Goal: Answer question/provide support: Share knowledge or assist other users

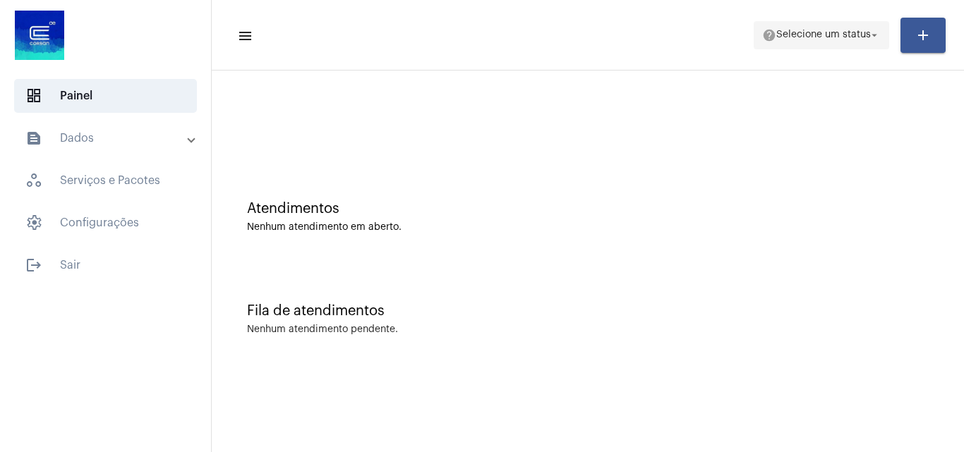
click at [789, 43] on span "help Selecione um status arrow_drop_down" at bounding box center [821, 34] width 119 height 25
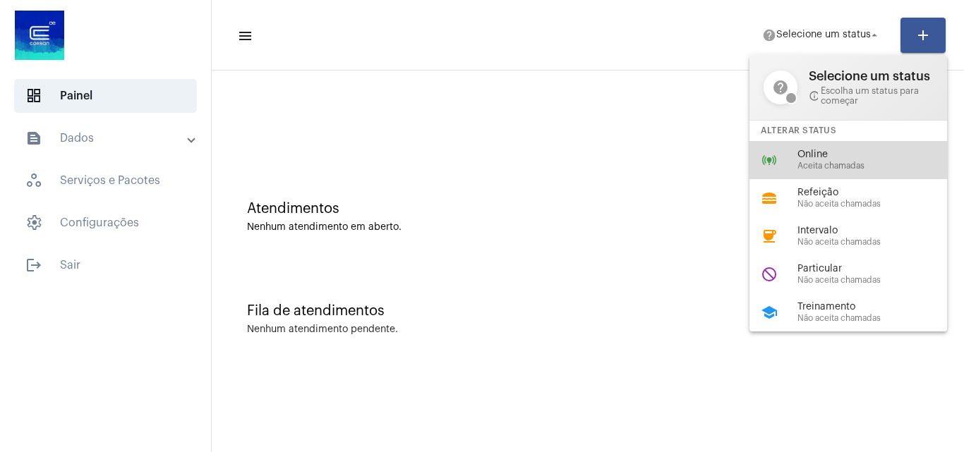
click at [821, 153] on span "Online" at bounding box center [877, 155] width 161 height 11
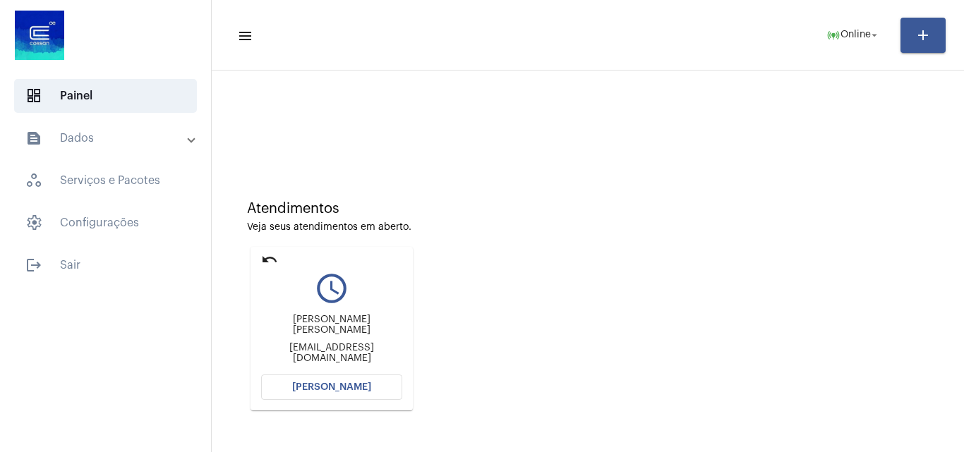
click at [341, 385] on span "[PERSON_NAME]" at bounding box center [331, 387] width 79 height 10
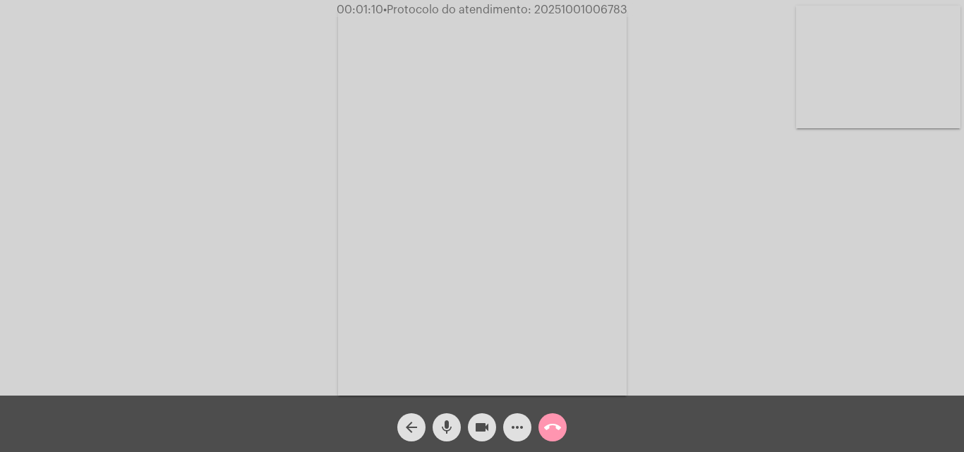
click at [586, 7] on span "• Protocolo do atendimento: 20251001006783" at bounding box center [505, 9] width 244 height 11
copy span "20251001006783"
click at [683, 304] on div "Acessando Câmera e Microfone..." at bounding box center [481, 202] width 961 height 396
click at [513, 427] on mat-icon "more_horiz" at bounding box center [517, 427] width 17 height 17
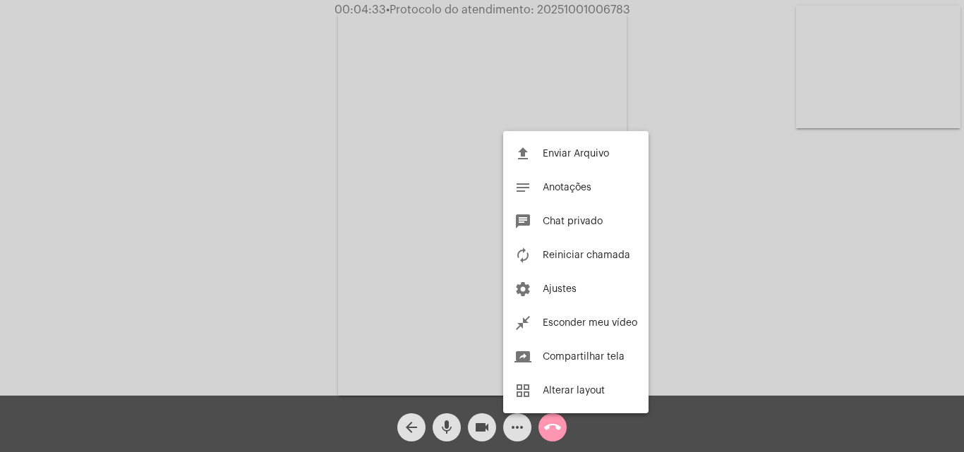
click at [793, 303] on div at bounding box center [482, 226] width 964 height 452
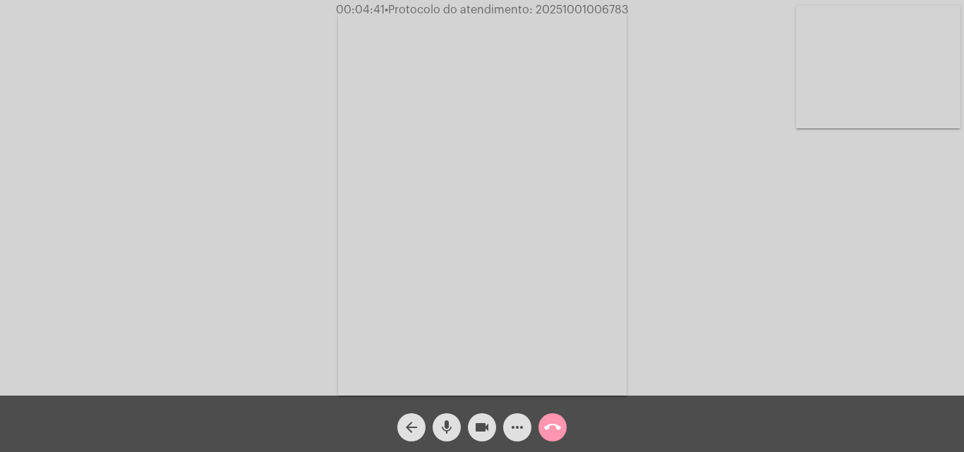
click at [511, 424] on mat-icon "more_horiz" at bounding box center [517, 427] width 17 height 17
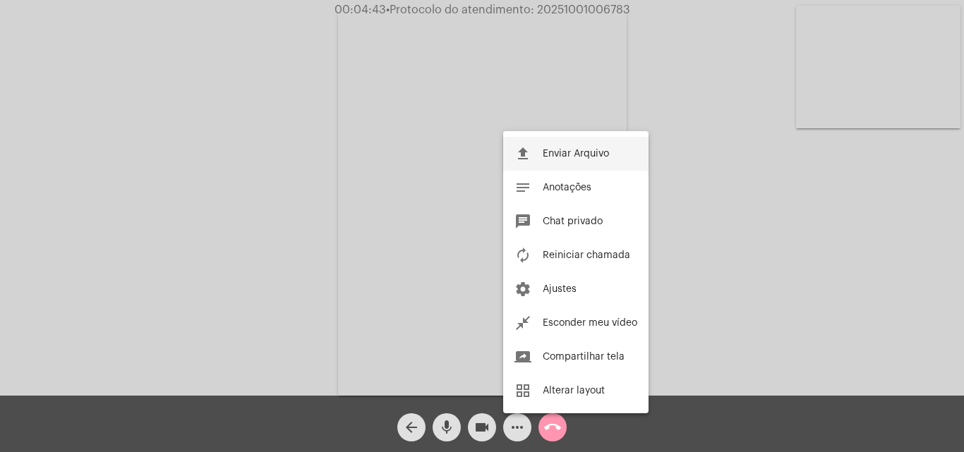
click at [593, 152] on span "Enviar Arquivo" at bounding box center [575, 154] width 66 height 10
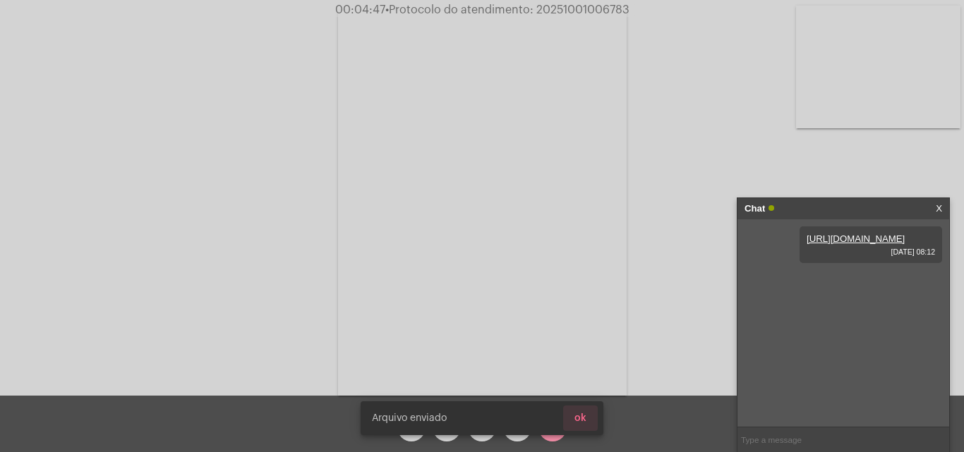
click at [587, 418] on button "ok" at bounding box center [580, 418] width 35 height 25
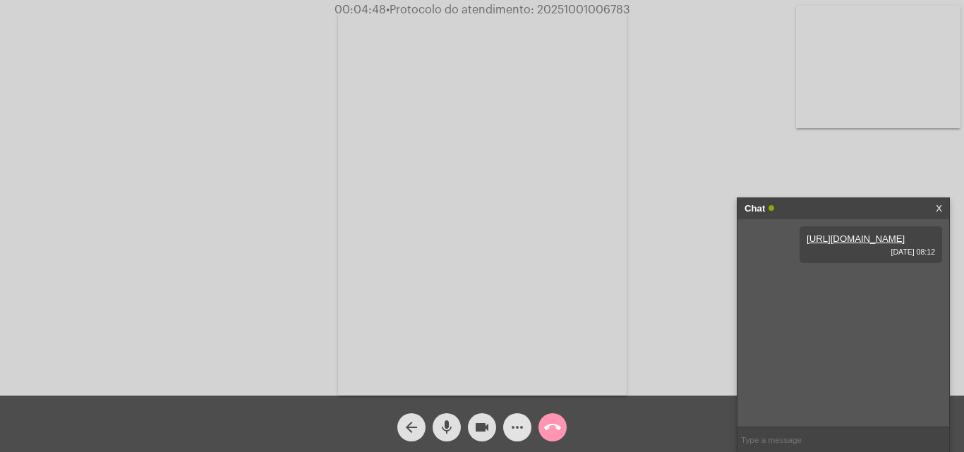
click at [522, 428] on mat-icon "more_horiz" at bounding box center [517, 427] width 17 height 17
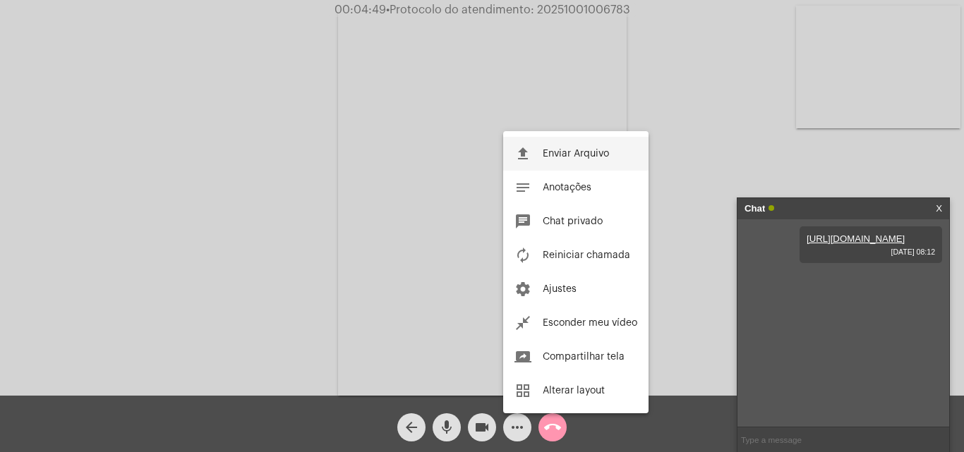
click at [595, 159] on button "file_upload Enviar Arquivo" at bounding box center [575, 154] width 145 height 34
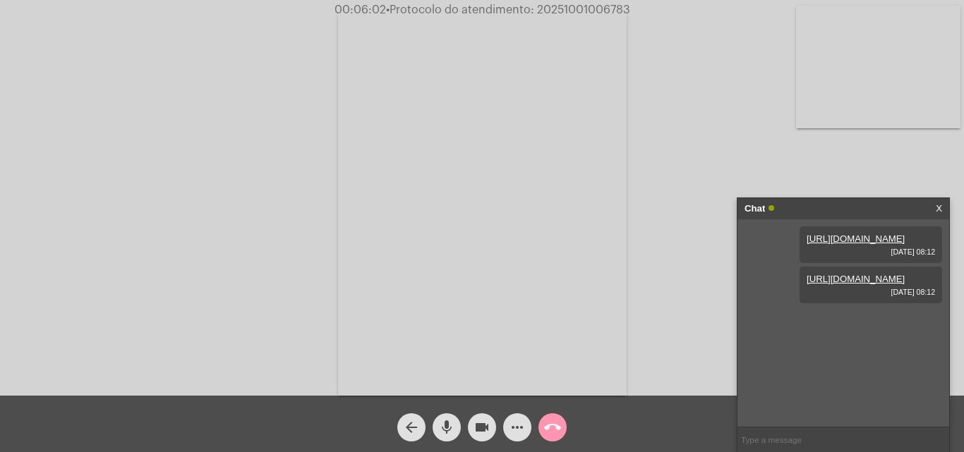
drag, startPoint x: 916, startPoint y: 271, endPoint x: 798, endPoint y: 237, distance: 123.2
click at [798, 237] on div "https://neft-transfer-bucket.s3.amazonaws.com/temp-a3da3023-63bd-3e4c-ac3d-c8b4…" at bounding box center [843, 322] width 212 height 207
copy link "https://neft-transfer-bucket.s3.amazonaws.com/temp-a3da3023-63bd-3e4c-ac3d-c8b4…"
click at [770, 311] on div "https://neft-transfer-bucket.s3.amazonaws.com/temp-a3da3023-63bd-3e4c-ac3d-c8b4…" at bounding box center [843, 322] width 212 height 207
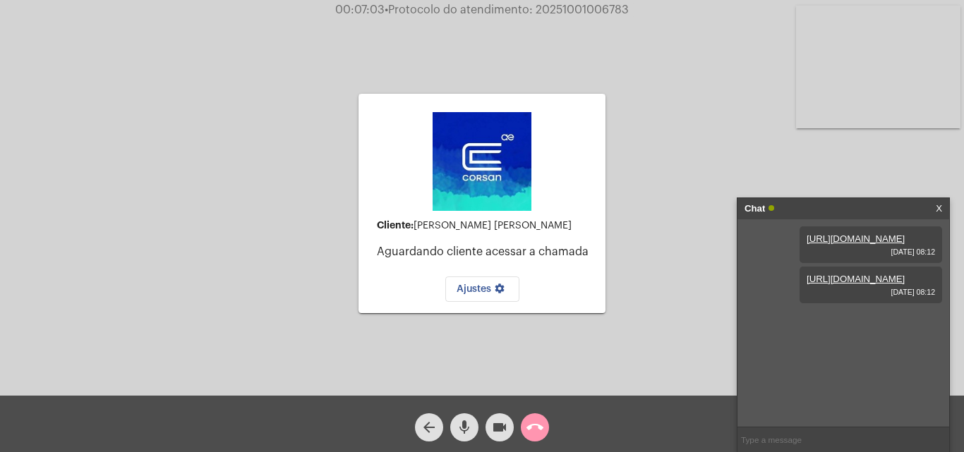
click at [823, 59] on video at bounding box center [878, 67] width 164 height 123
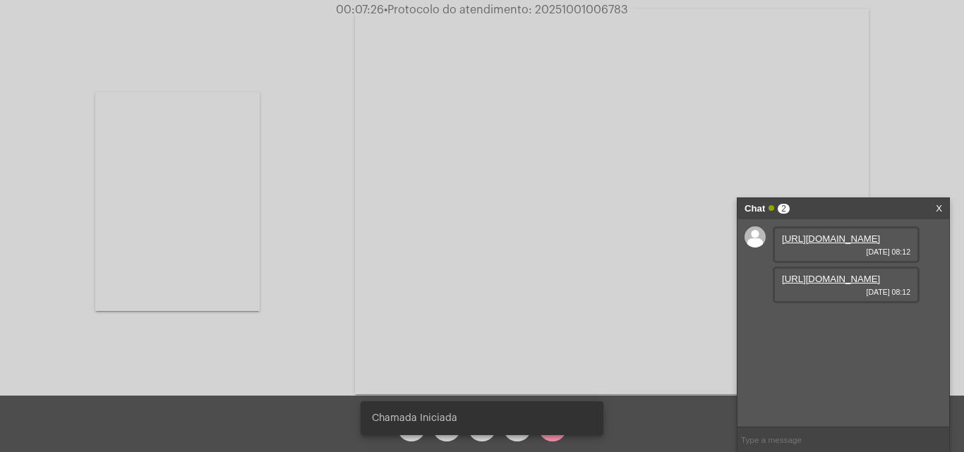
click at [205, 217] on video at bounding box center [177, 201] width 164 height 219
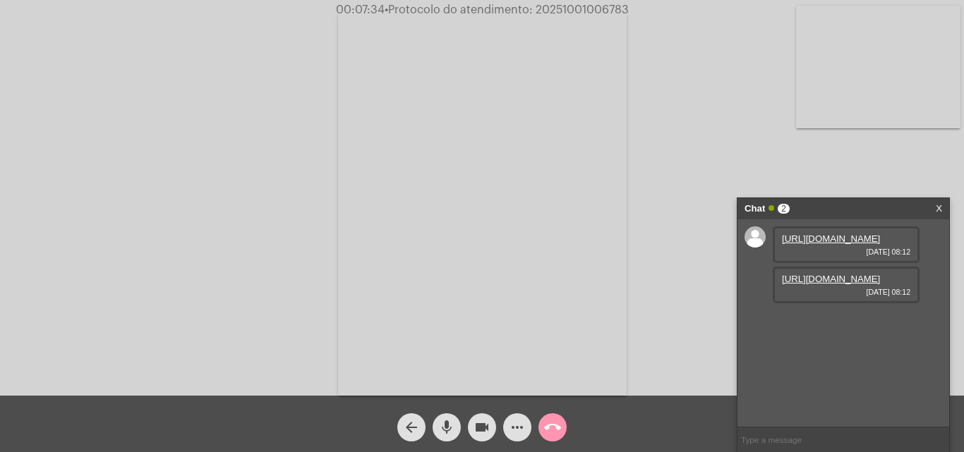
click at [527, 423] on button "more_horiz" at bounding box center [517, 427] width 28 height 28
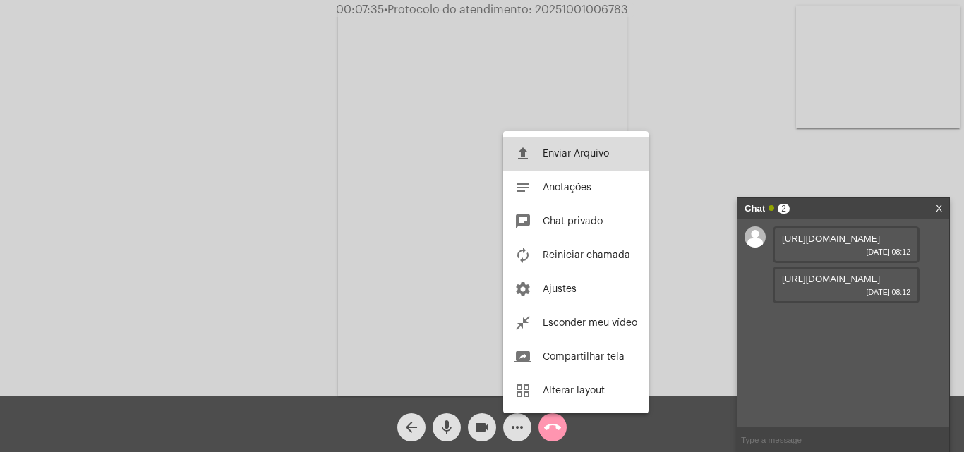
click at [595, 163] on button "file_upload Enviar Arquivo" at bounding box center [575, 154] width 145 height 34
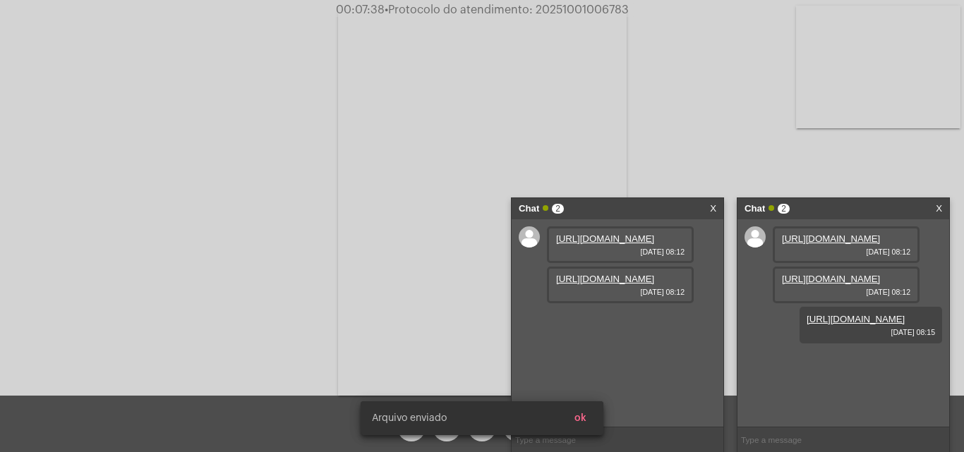
scroll to position [12, 0]
click at [714, 206] on link "X" at bounding box center [713, 208] width 6 height 21
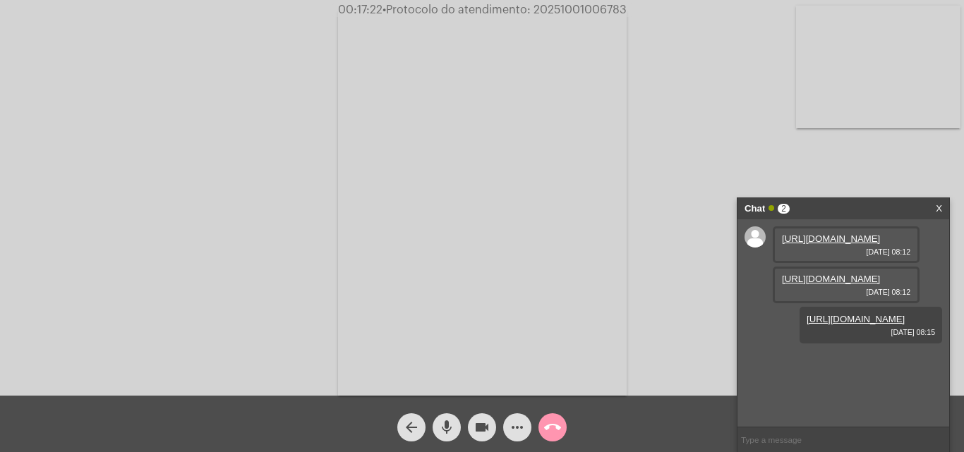
click at [567, 427] on div "call_end" at bounding box center [552, 423] width 35 height 35
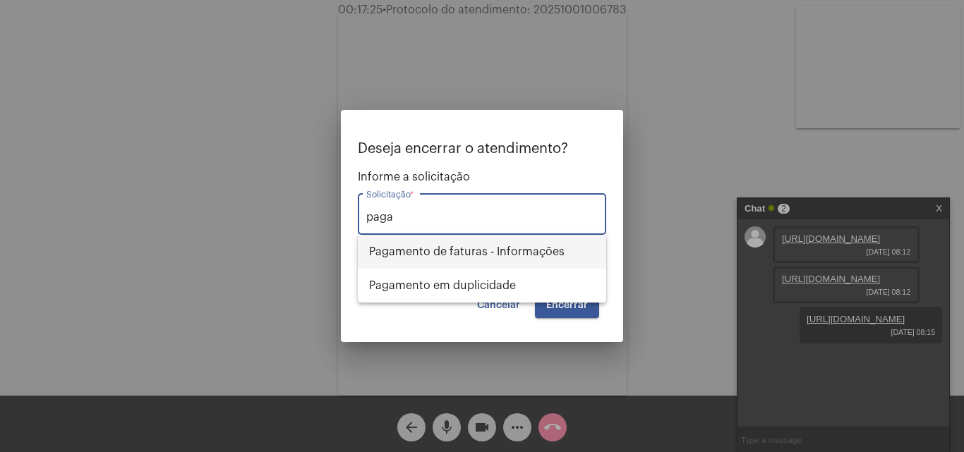
click at [532, 255] on span "Pagamento de faturas - Informações" at bounding box center [482, 252] width 226 height 34
type input "Pagamento de faturas - Informações"
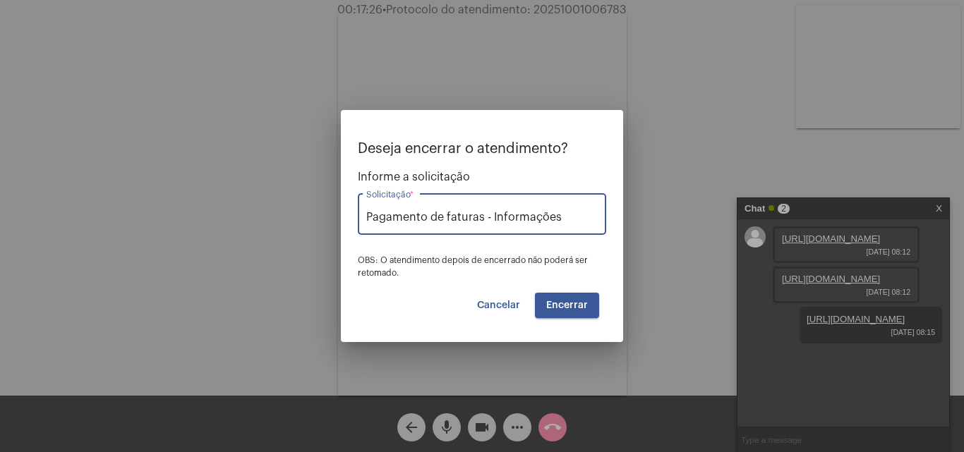
click at [585, 307] on span "Encerrar" at bounding box center [567, 306] width 42 height 10
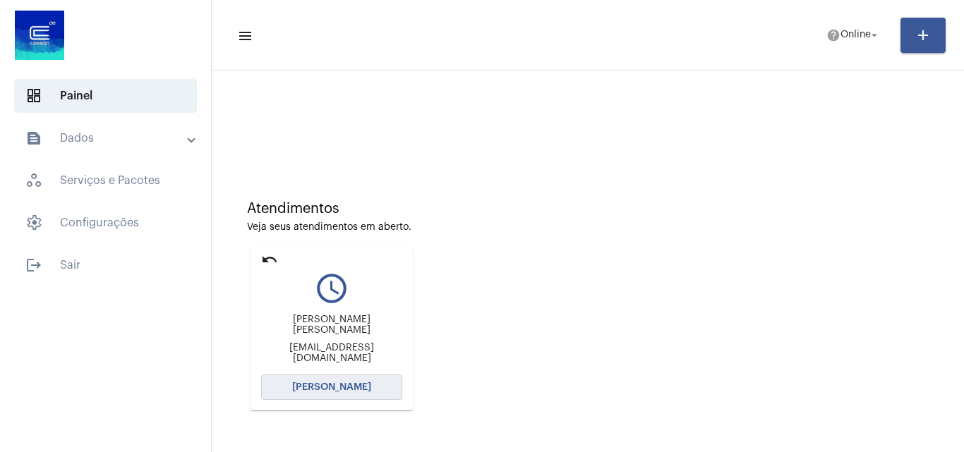
click at [349, 391] on span "[PERSON_NAME]" at bounding box center [331, 387] width 79 height 10
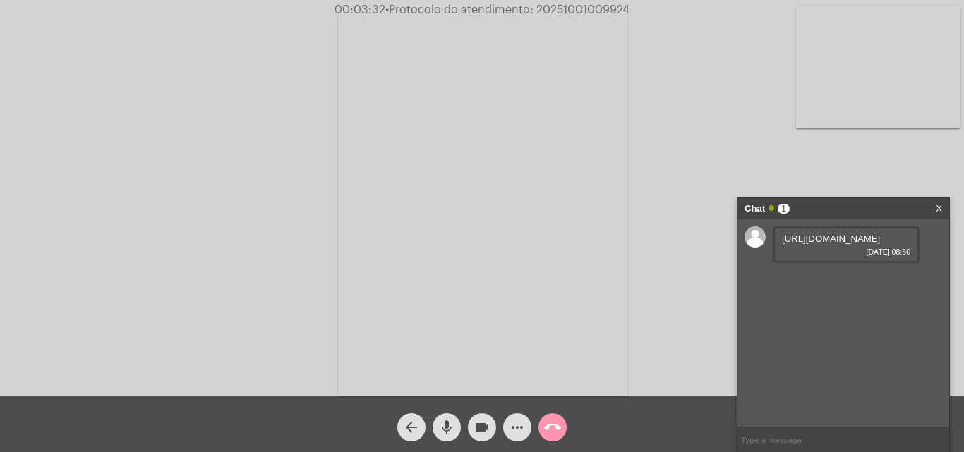
click at [849, 244] on link "https://neft-transfer-bucket.s3.amazonaws.com/temp-a46c2030-6d62-eaff-c6ab-fb84…" at bounding box center [831, 238] width 98 height 11
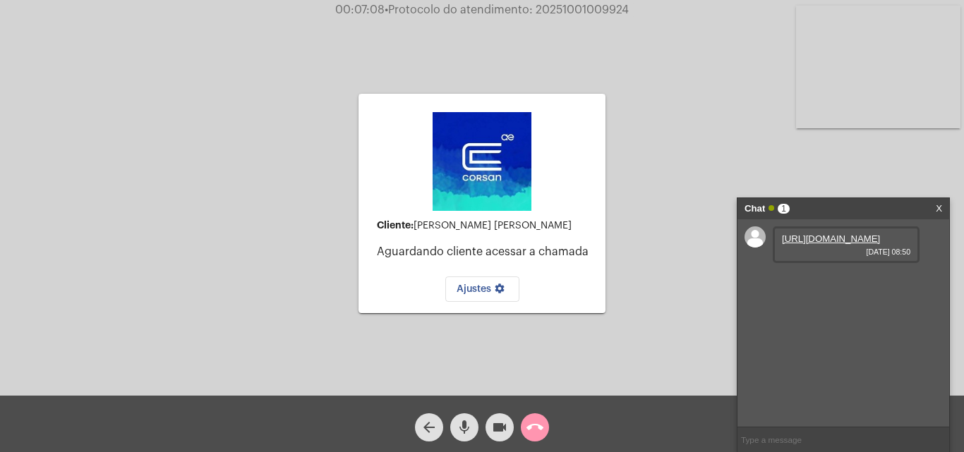
click at [604, 11] on span "• Protocolo do atendimento: 20251001009924" at bounding box center [506, 9] width 244 height 11
copy span "20251001009924"
click at [531, 425] on mat-icon "call_end" at bounding box center [534, 427] width 17 height 17
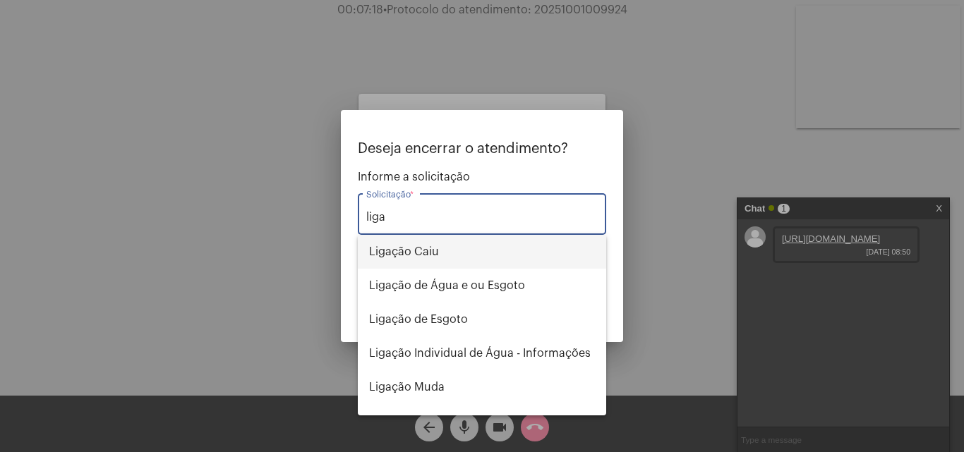
click at [436, 253] on span "Ligação Caiu" at bounding box center [482, 252] width 226 height 34
type input "Ligação Caiu"
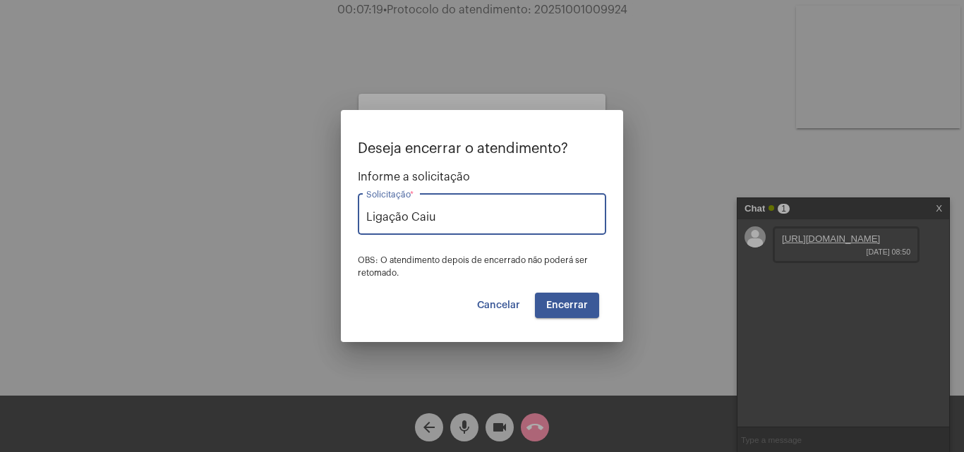
click at [561, 305] on span "Encerrar" at bounding box center [567, 306] width 42 height 10
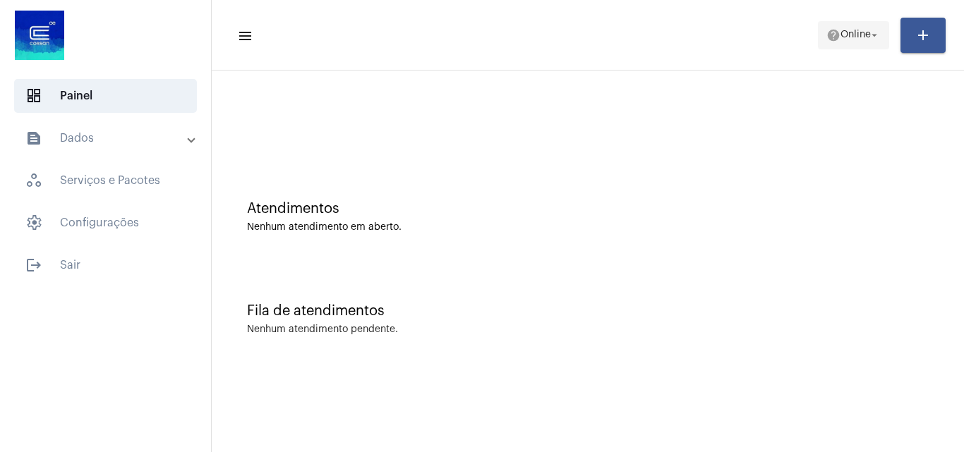
click at [869, 32] on mat-icon "arrow_drop_down" at bounding box center [874, 35] width 13 height 13
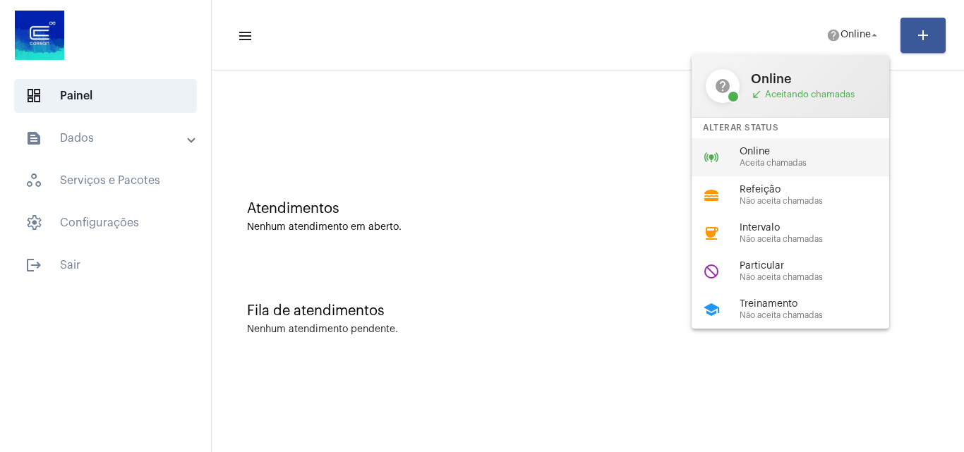
click at [787, 164] on span "Aceita chamadas" at bounding box center [819, 163] width 161 height 9
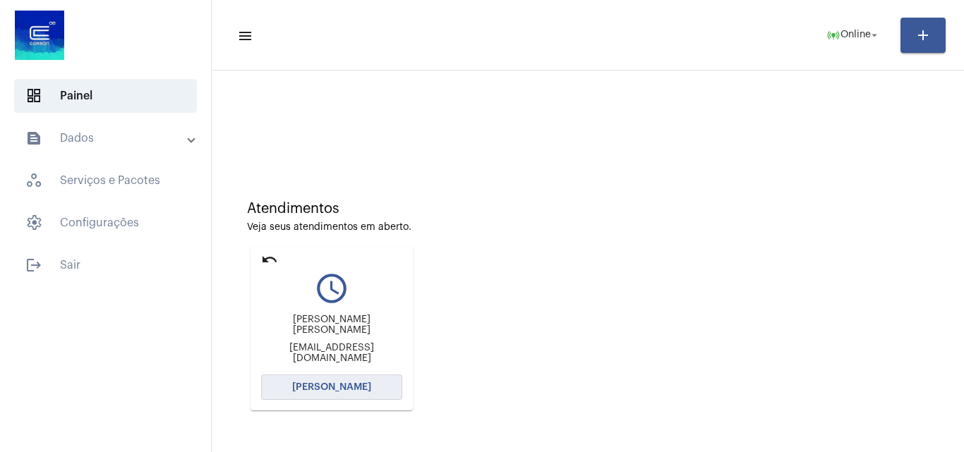
click at [358, 378] on button "[PERSON_NAME]" at bounding box center [331, 387] width 141 height 25
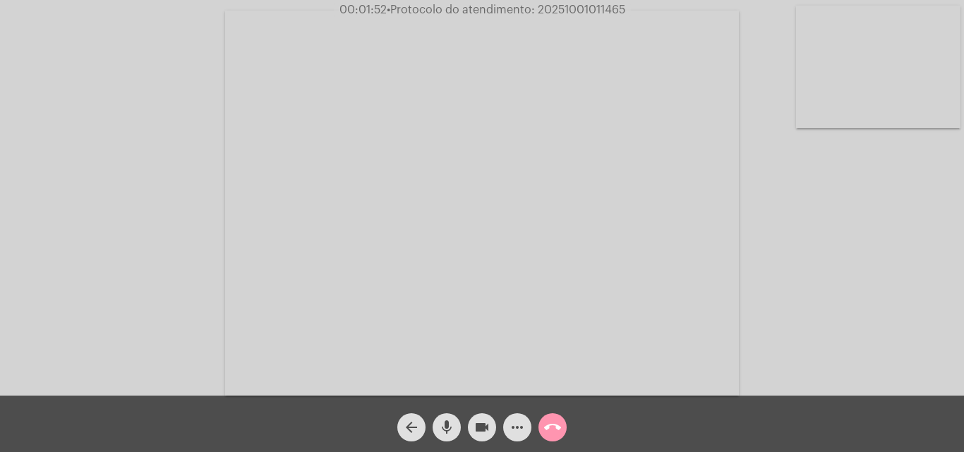
click at [557, 428] on mat-icon "call_end" at bounding box center [552, 427] width 17 height 17
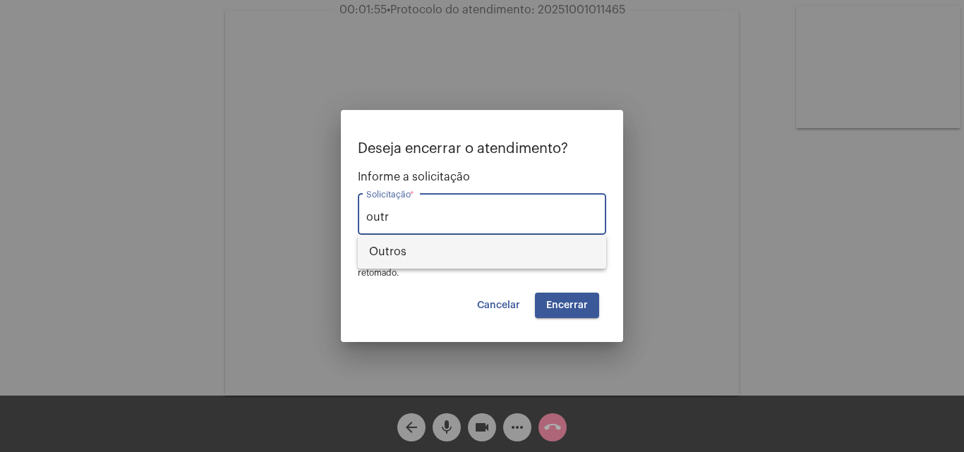
click at [425, 253] on span "Outros" at bounding box center [482, 252] width 226 height 34
type input "Outros"
click at [583, 310] on button "Encerrar" at bounding box center [567, 305] width 64 height 25
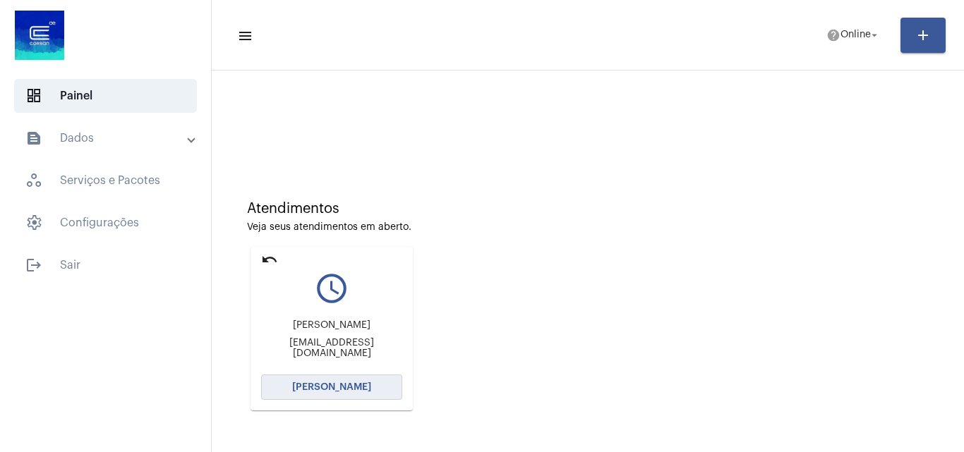
click at [369, 387] on button "[PERSON_NAME]" at bounding box center [331, 387] width 141 height 25
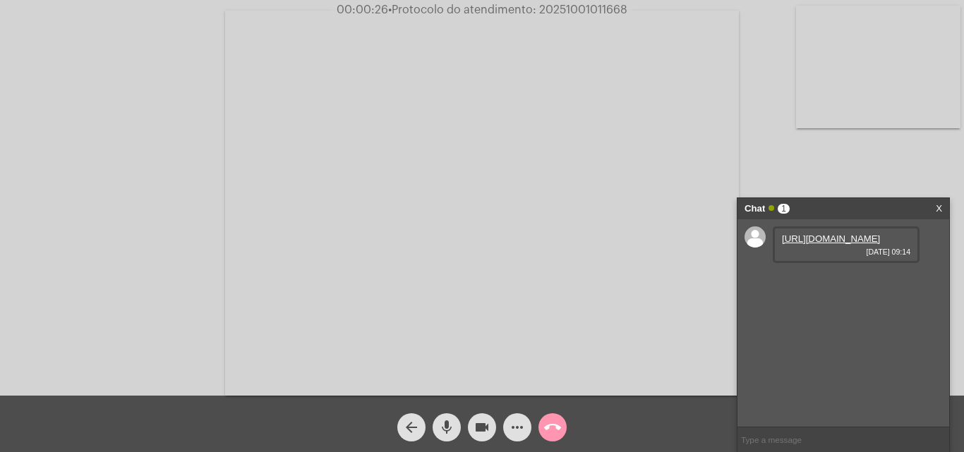
click at [820, 244] on link "https://neft-transfer-bucket.s3.amazonaws.com/temp-78abee8d-88ed-13c4-8546-43a6…" at bounding box center [831, 238] width 98 height 11
drag, startPoint x: 779, startPoint y: 349, endPoint x: 832, endPoint y: 351, distance: 52.2
click at [832, 346] on div "12/09/2025 CONTA DE AGUA CORSAN/AGUA-RS-00022208879 R$ 98,12 RS CORSAN/AGUA-RS …" at bounding box center [845, 306] width 147 height 79
copy span "22208879"
click at [522, 420] on mat-icon "more_horiz" at bounding box center [517, 427] width 17 height 17
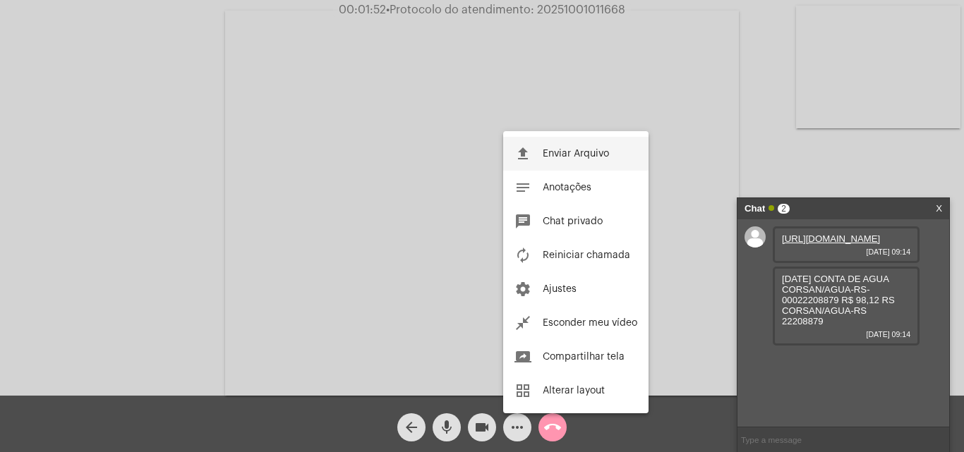
click at [601, 156] on span "Enviar Arquivo" at bounding box center [575, 154] width 66 height 10
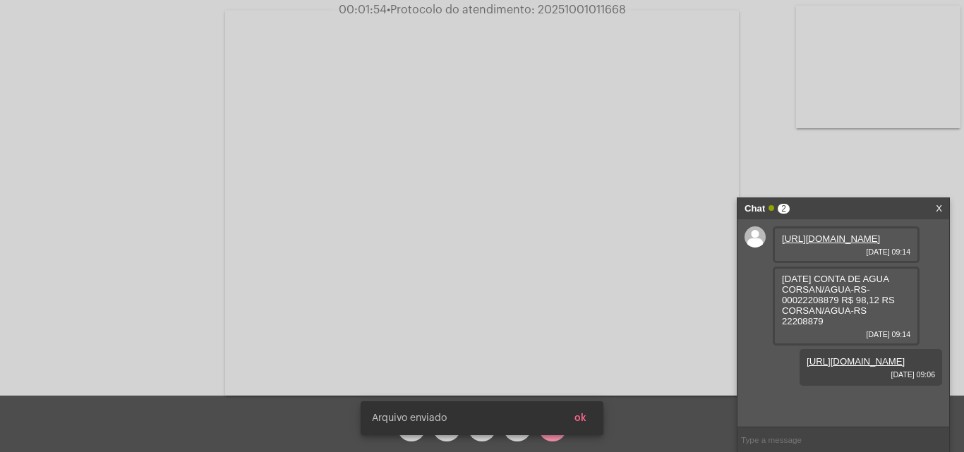
scroll to position [23, 0]
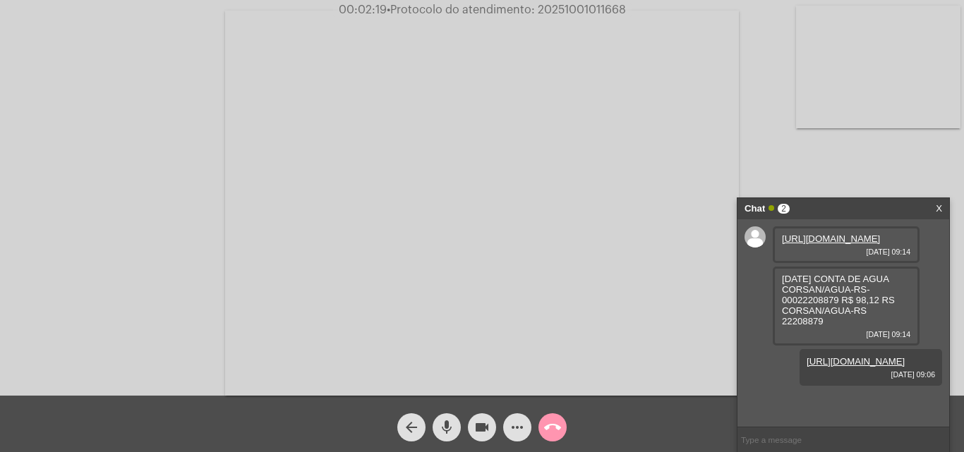
click at [576, 6] on span "• Protocolo do atendimento: 20251001011668" at bounding box center [506, 9] width 239 height 11
click at [577, 6] on span "• Protocolo do atendimento: 20251001011668" at bounding box center [506, 9] width 239 height 11
copy span "20251001011668"
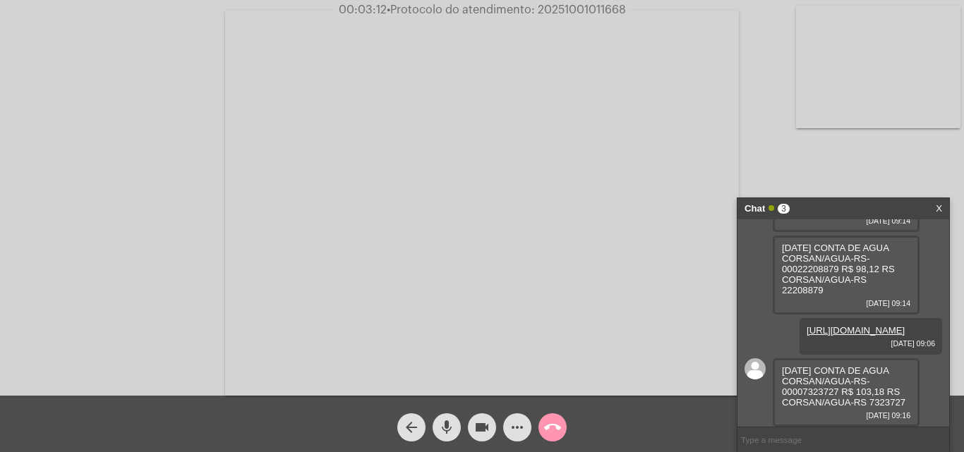
scroll to position [95, 0]
drag, startPoint x: 870, startPoint y: 401, endPoint x: 915, endPoint y: 401, distance: 45.1
click at [915, 401] on div "15/09/2025 CONTA DE AGUA CORSAN/AGUA-RS-00007323727 R$ 103,18 RS CORSAN/AGUA-RS…" at bounding box center [845, 392] width 147 height 68
copy span "7323727"
click at [521, 430] on mat-icon "more_horiz" at bounding box center [517, 427] width 17 height 17
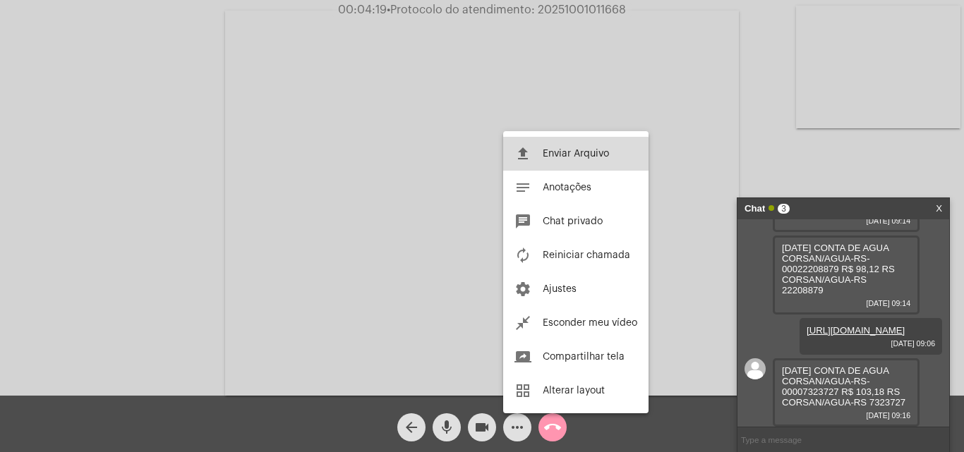
click at [568, 156] on span "Enviar Arquivo" at bounding box center [575, 154] width 66 height 10
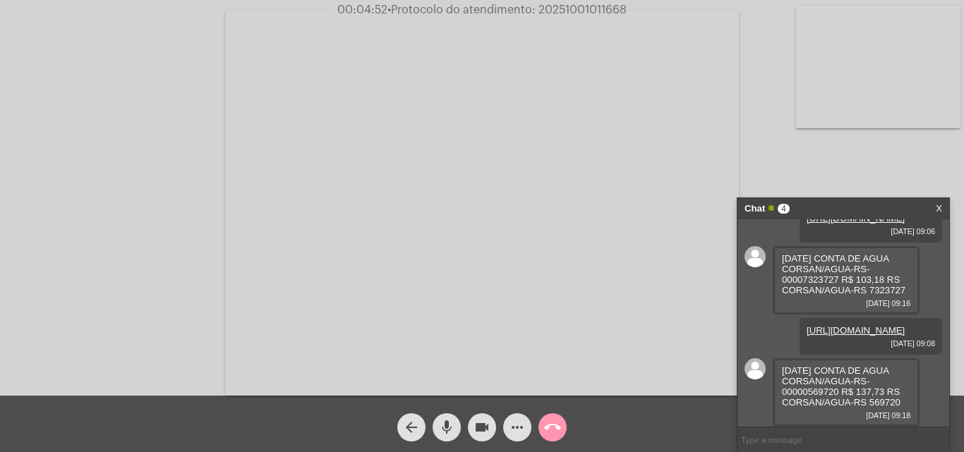
scroll to position [238, 0]
drag, startPoint x: 868, startPoint y: 403, endPoint x: 907, endPoint y: 403, distance: 38.8
click at [907, 403] on div "15/09/2025 CONTA DE AGUA CORSAN/AGUA-RS-00000569720 R$ 137,73 RS CORSAN/AGUA-RS…" at bounding box center [845, 392] width 147 height 68
copy span "569720"
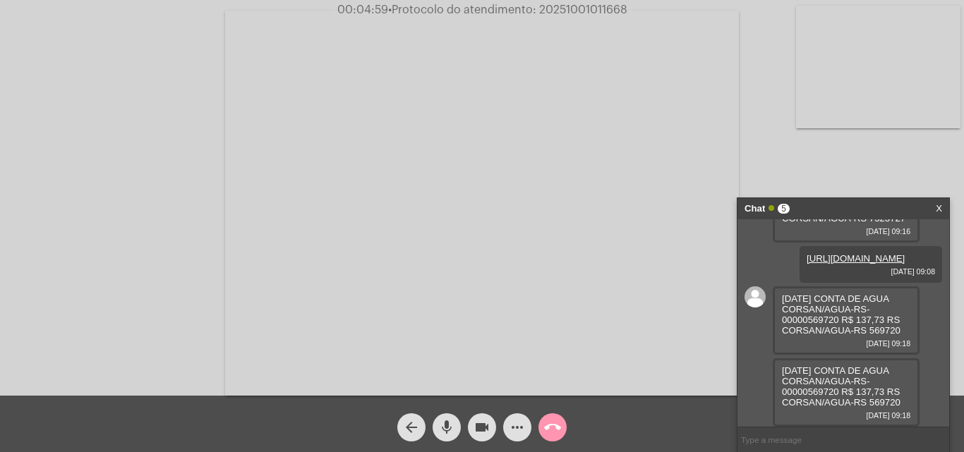
scroll to position [310, 0]
click at [922, 318] on div "https://neft-transfer-bucket.s3.amazonaws.com/temp-78abee8d-88ed-13c4-8546-43a6…" at bounding box center [843, 322] width 212 height 207
drag, startPoint x: 870, startPoint y: 402, endPoint x: 921, endPoint y: 400, distance: 50.1
click at [921, 400] on div "https://neft-transfer-bucket.s3.amazonaws.com/temp-78abee8d-88ed-13c4-8546-43a6…" at bounding box center [843, 322] width 212 height 207
click at [897, 407] on span "15/09/2025 CONTA DE AGUA CORSAN/AGUA-RS-00000569720 R$ 137,73 RS CORSAN/AGUA-RS…" at bounding box center [841, 386] width 119 height 42
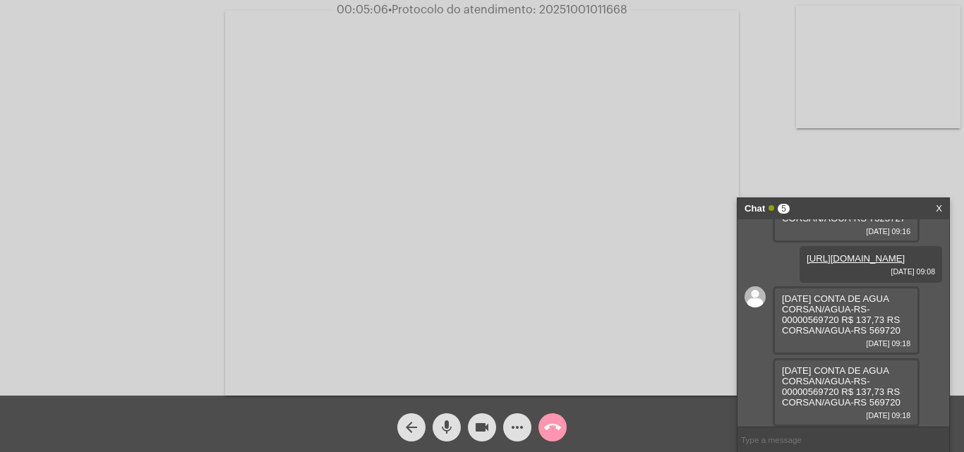
drag, startPoint x: 870, startPoint y: 403, endPoint x: 911, endPoint y: 402, distance: 40.9
click at [911, 402] on div "15/09/2025 CONTA DE AGUA CORSAN/AGUA-RS-00000569720 R$ 137,73 RS CORSAN/AGUA-RS…" at bounding box center [845, 392] width 147 height 68
copy span "569720"
click at [511, 437] on span "more_horiz" at bounding box center [517, 427] width 17 height 28
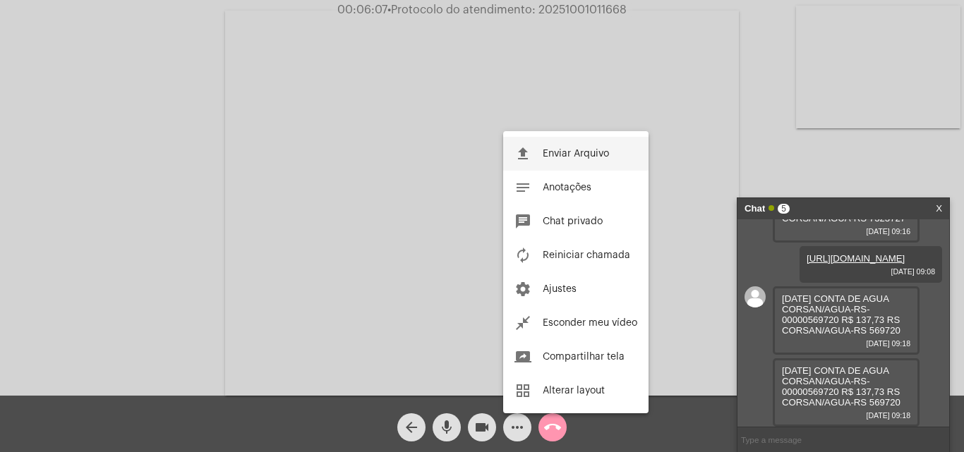
click at [607, 150] on span "Enviar Arquivo" at bounding box center [575, 154] width 66 height 10
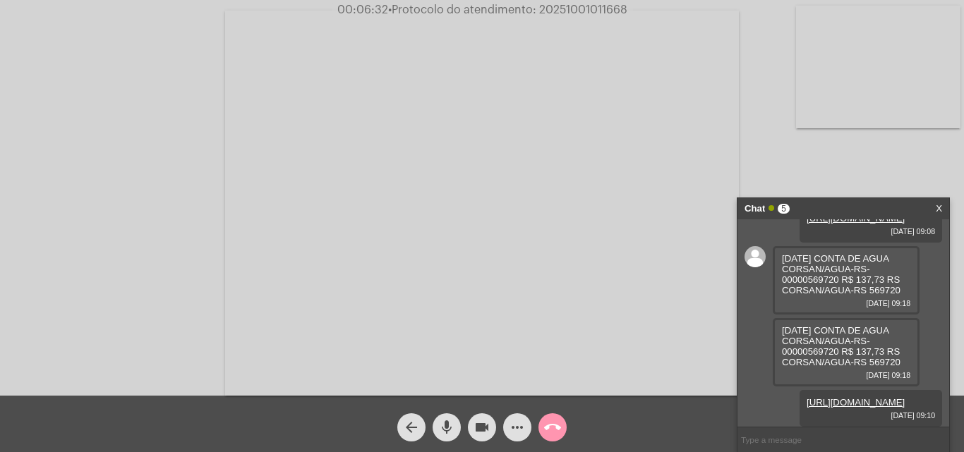
scroll to position [241, 0]
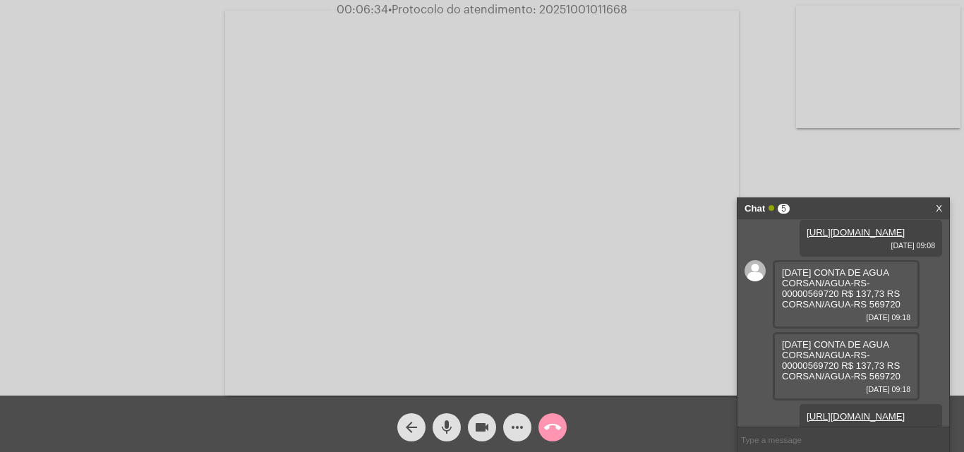
drag, startPoint x: 870, startPoint y: 255, endPoint x: 909, endPoint y: 254, distance: 38.8
click at [909, 217] on div "15/09/2025 CONTA DE AGUA CORSAN/AGUA-RS-00007323727 R$ 103,18 RS CORSAN/AGUA-RS…" at bounding box center [845, 182] width 147 height 68
copy span "7323727"
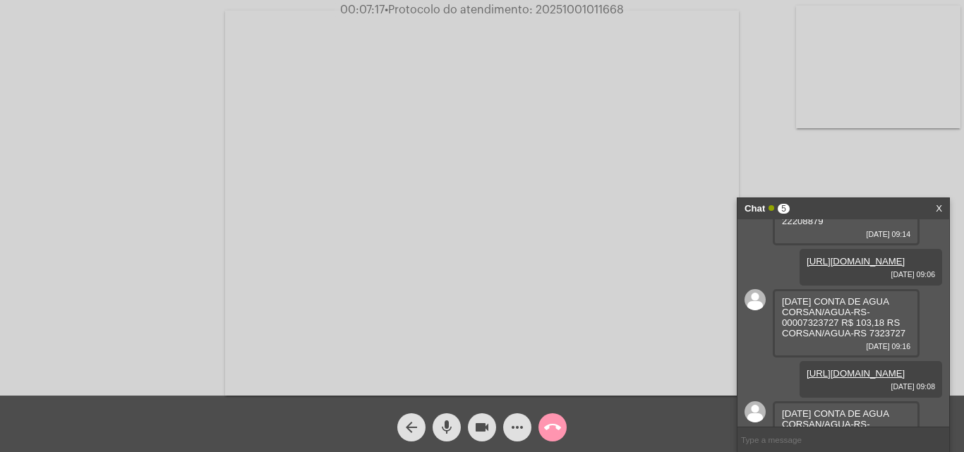
scroll to position [0, 0]
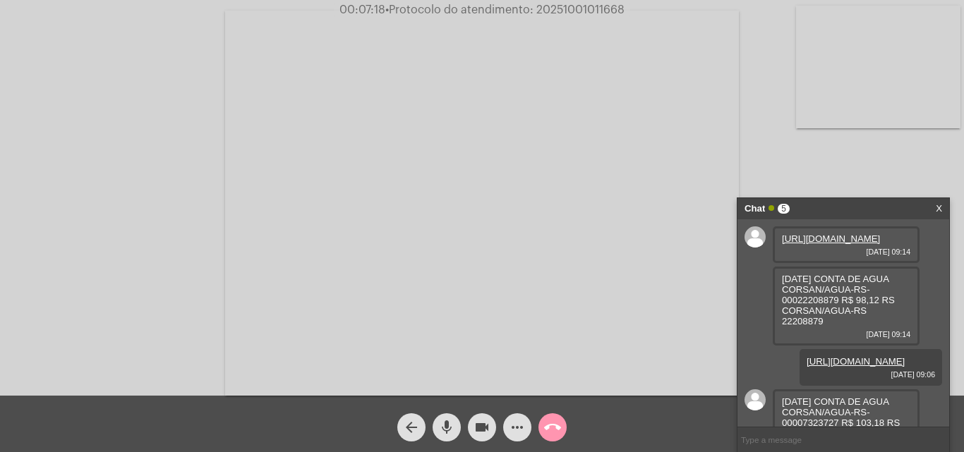
drag, startPoint x: 777, startPoint y: 353, endPoint x: 827, endPoint y: 354, distance: 50.1
click at [827, 346] on div "12/09/2025 CONTA DE AGUA CORSAN/AGUA-RS-00022208879 R$ 98,12 RS CORSAN/AGUA-RS …" at bounding box center [845, 306] width 147 height 79
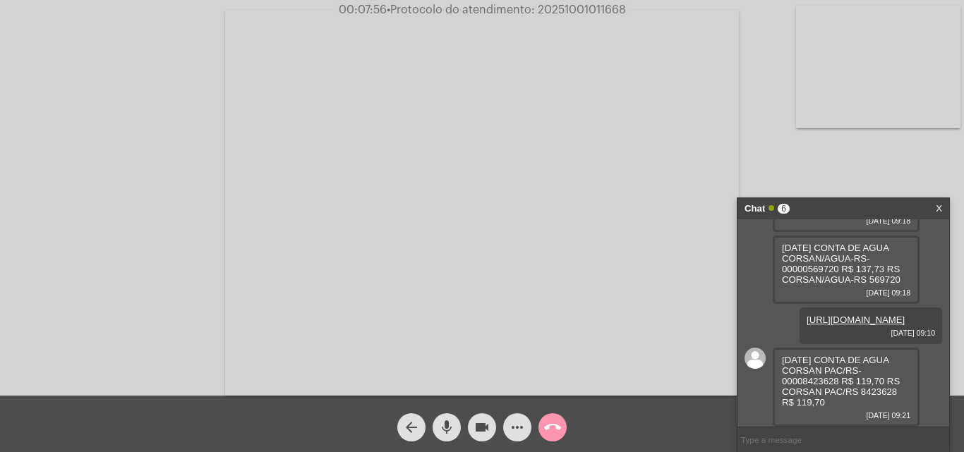
scroll to position [465, 0]
drag, startPoint x: 864, startPoint y: 391, endPoint x: 910, endPoint y: 389, distance: 45.9
click at [910, 389] on div "16/09/2025 CONTA DE AGUA CORSAN PAC/RS-00008423628 R$ 119,70 RS CORSAN PAC/RS 8…" at bounding box center [845, 387] width 147 height 79
click at [867, 391] on span "16/09/2025 CONTA DE AGUA CORSAN PAC/RS-00008423628 R$ 119,70 RS CORSAN PAC/RS 8…" at bounding box center [841, 381] width 118 height 53
drag, startPoint x: 859, startPoint y: 391, endPoint x: 898, endPoint y: 391, distance: 38.8
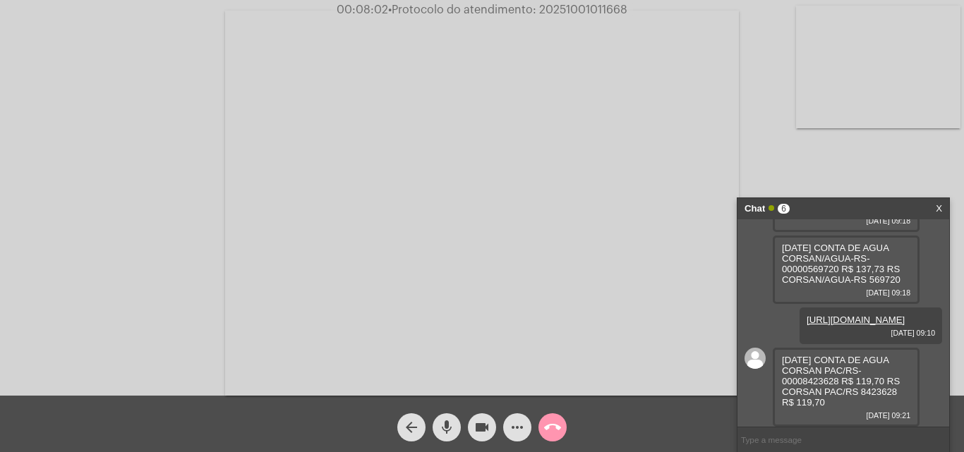
click at [898, 391] on div "16/09/2025 CONTA DE AGUA CORSAN PAC/RS-00008423628 R$ 119,70 RS CORSAN PAC/RS 8…" at bounding box center [845, 387] width 147 height 79
click at [890, 391] on span "16/09/2025 CONTA DE AGUA CORSAN PAC/RS-00008423628 R$ 119,70 RS CORSAN PAC/RS 8…" at bounding box center [841, 381] width 118 height 53
drag, startPoint x: 860, startPoint y: 391, endPoint x: 902, endPoint y: 390, distance: 42.3
click at [902, 390] on div "16/09/2025 CONTA DE AGUA CORSAN PAC/RS-00008423628 R$ 119,70 RS CORSAN PAC/RS 8…" at bounding box center [845, 387] width 147 height 79
click at [518, 411] on div "more_horiz" at bounding box center [516, 423] width 35 height 35
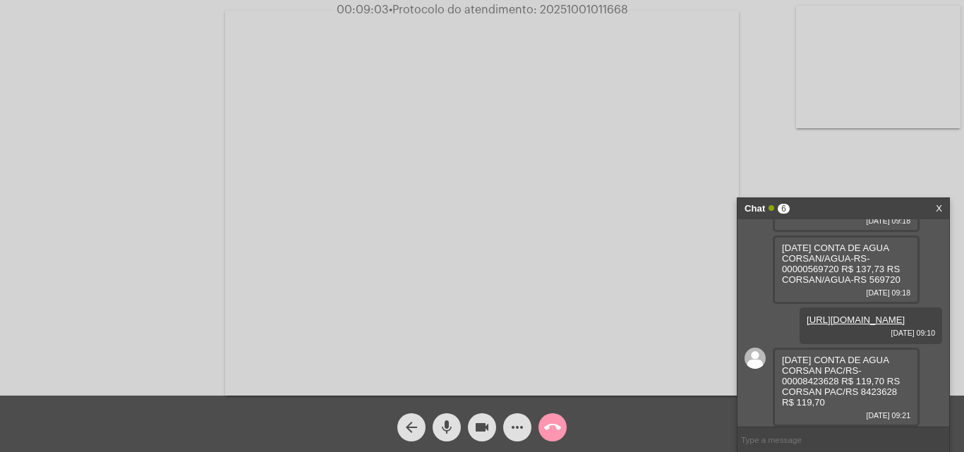
click at [515, 425] on mat-icon "more_horiz" at bounding box center [517, 427] width 17 height 17
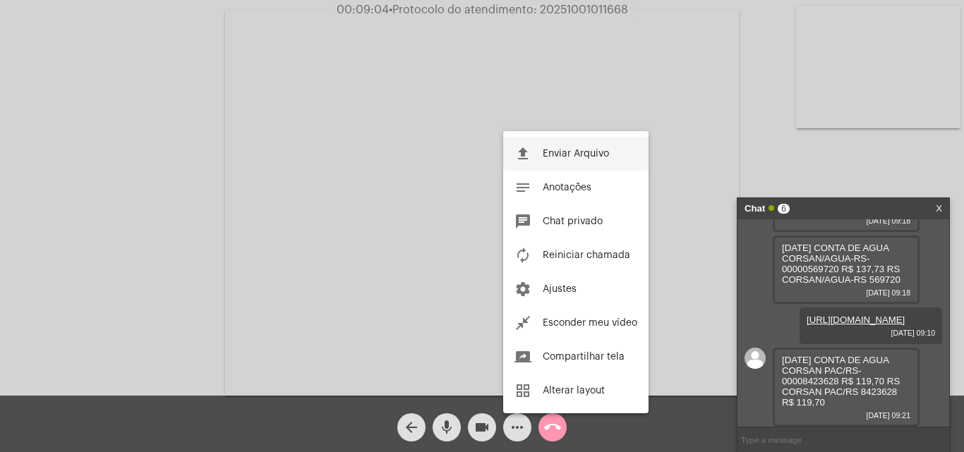
click at [590, 154] on span "Enviar Arquivo" at bounding box center [575, 154] width 66 height 10
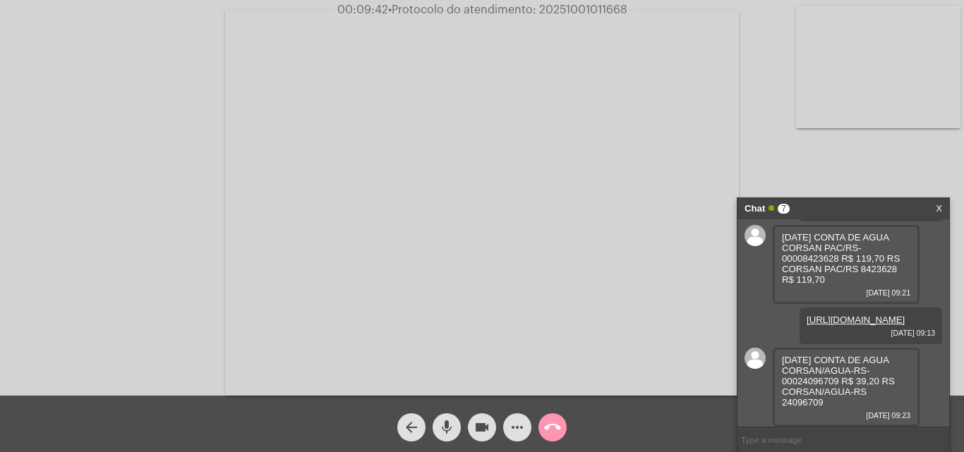
scroll to position [619, 0]
drag, startPoint x: 779, startPoint y: 401, endPoint x: 822, endPoint y: 402, distance: 42.3
click at [822, 402] on div "16/09/2025 CONTA DE AGUA CORSAN/AGUA-RS-00024096709 R$ 39,20 RS CORSAN/AGUA-RS …" at bounding box center [845, 387] width 147 height 79
click at [526, 427] on button "more_horiz" at bounding box center [517, 427] width 28 height 28
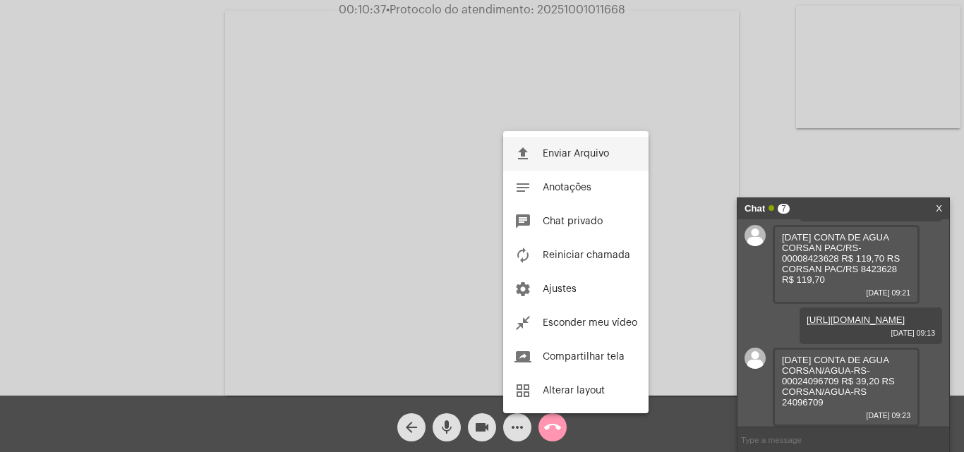
click at [613, 156] on button "file_upload Enviar Arquivo" at bounding box center [575, 154] width 145 height 34
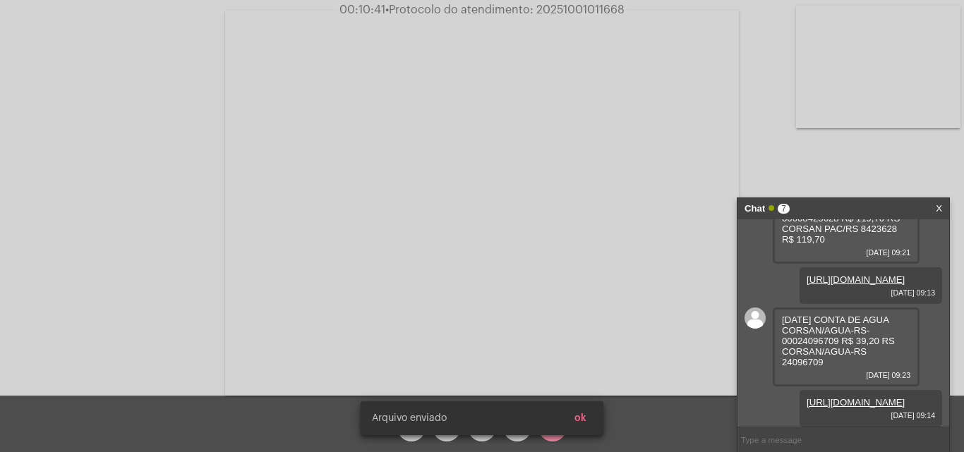
scroll to position [691, 0]
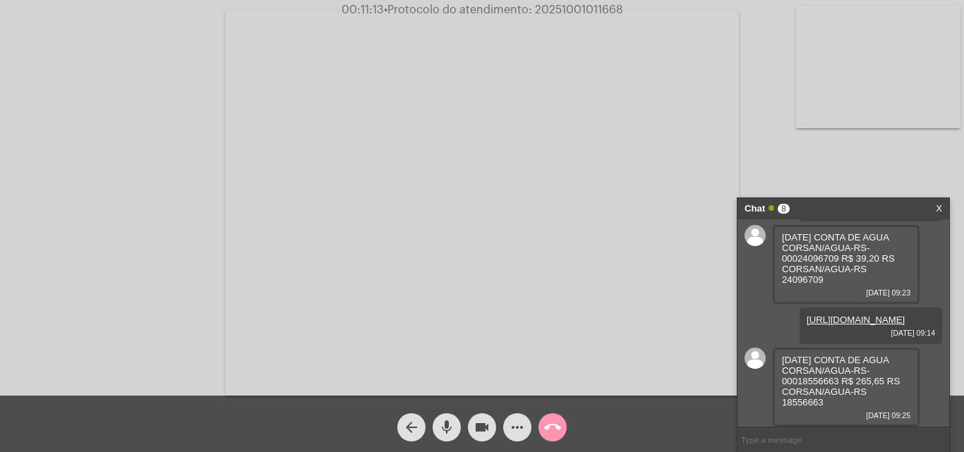
drag, startPoint x: 777, startPoint y: 73, endPoint x: 866, endPoint y: 191, distance: 148.1
click at [777, 73] on div "Acessando Câmera e Microfone..." at bounding box center [481, 202] width 961 height 396
drag, startPoint x: 780, startPoint y: 403, endPoint x: 824, endPoint y: 403, distance: 43.7
click at [824, 403] on div "16/09/2025 CONTA DE AGUA CORSAN/AGUA-RS-00018556663 R$ 265,65 RS CORSAN/AGUA-RS…" at bounding box center [845, 387] width 147 height 79
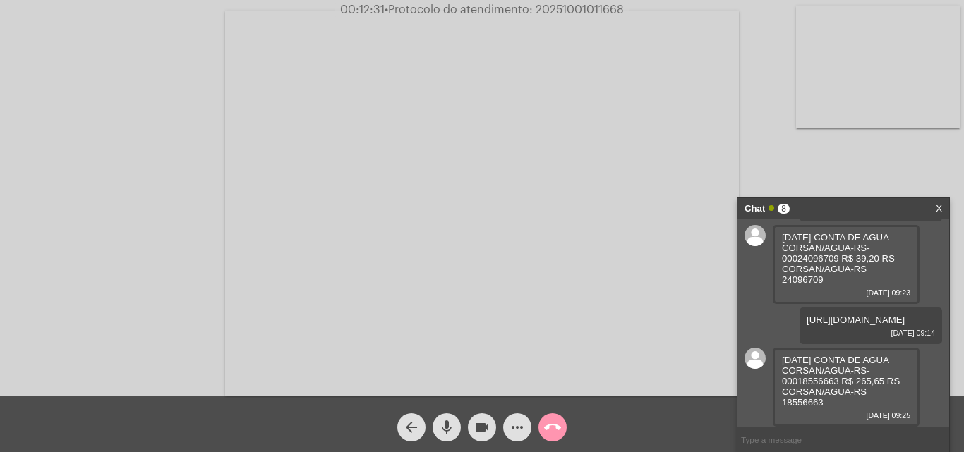
click at [525, 430] on mat-icon "more_horiz" at bounding box center [517, 427] width 17 height 17
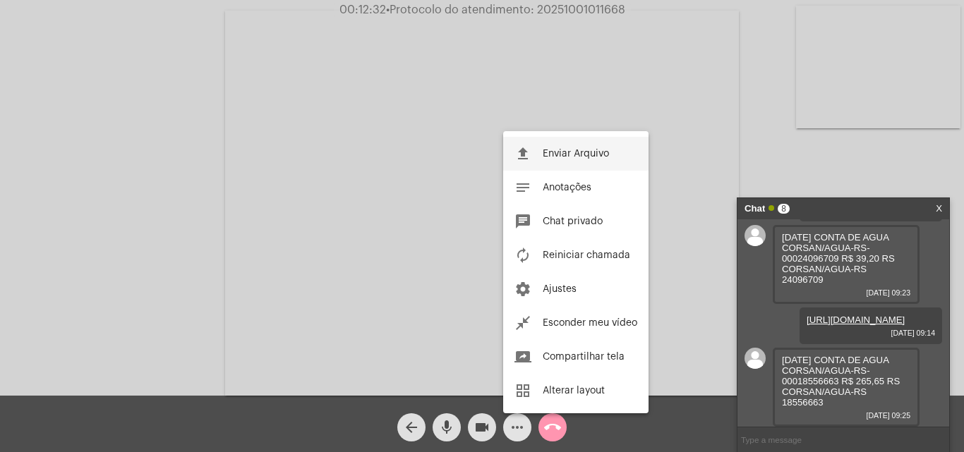
click at [600, 152] on span "Enviar Arquivo" at bounding box center [575, 154] width 66 height 10
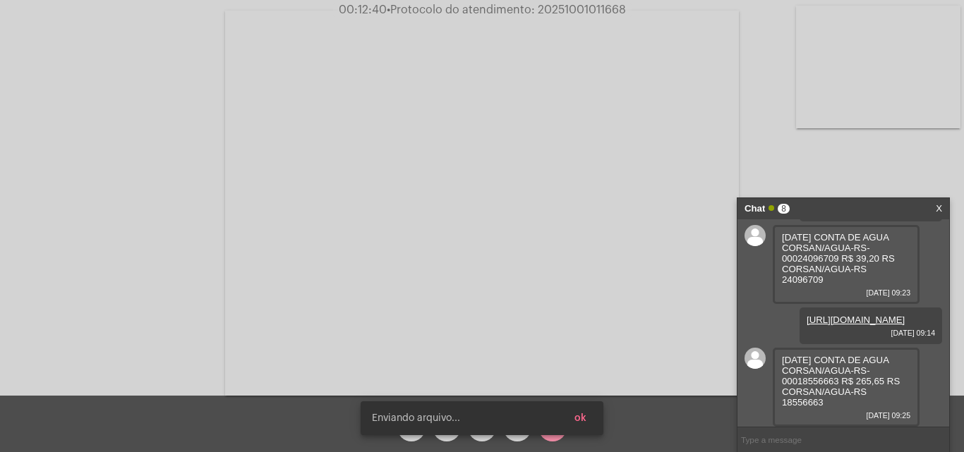
click at [584, 409] on button "ok" at bounding box center [580, 418] width 35 height 25
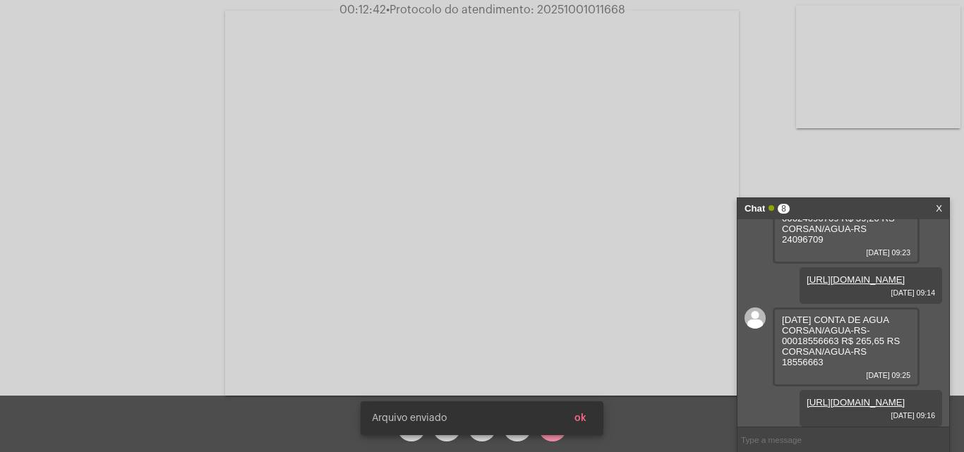
scroll to position [846, 0]
click at [586, 417] on button "ok" at bounding box center [580, 418] width 35 height 25
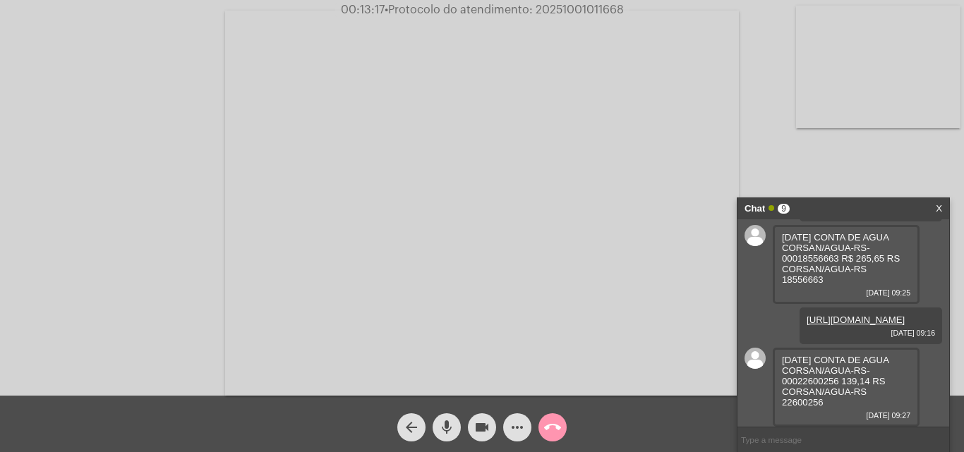
click at [878, 404] on div "17/09/2025 CONTA DE AGUA CORSAN/AGUA-RS-00022600256 139,14 RS CORSAN/AGUA-RS 22…" at bounding box center [845, 387] width 147 height 79
click at [796, 407] on span "17/09/2025 CONTA DE AGUA CORSAN/AGUA-RS-00022600256 139,14 RS CORSAN/AGUA-RS 22…" at bounding box center [835, 381] width 107 height 53
click at [514, 430] on mat-icon "more_horiz" at bounding box center [517, 427] width 17 height 17
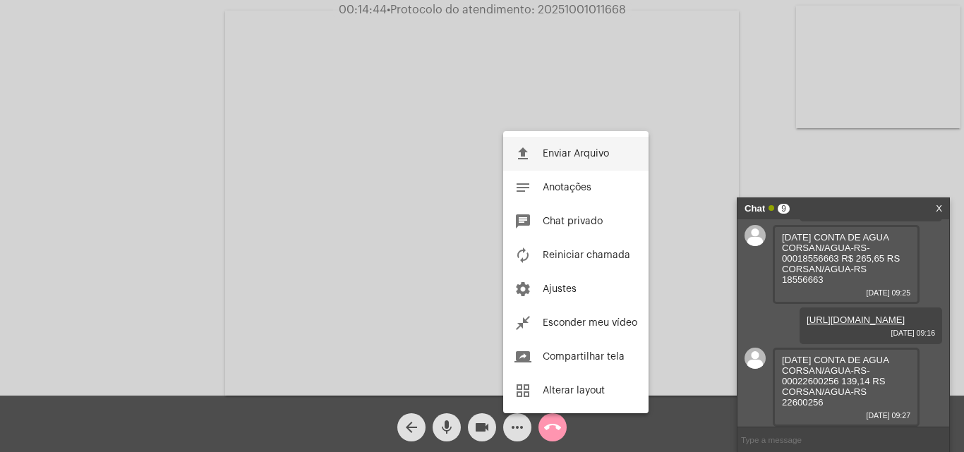
click at [589, 147] on button "file_upload Enviar Arquivo" at bounding box center [575, 154] width 145 height 34
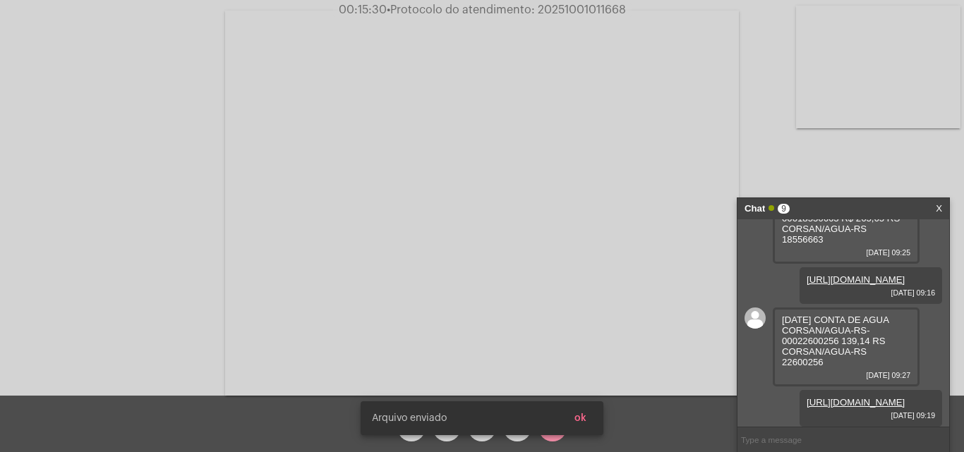
scroll to position [1000, 0]
click at [582, 418] on span "ok" at bounding box center [580, 418] width 12 height 10
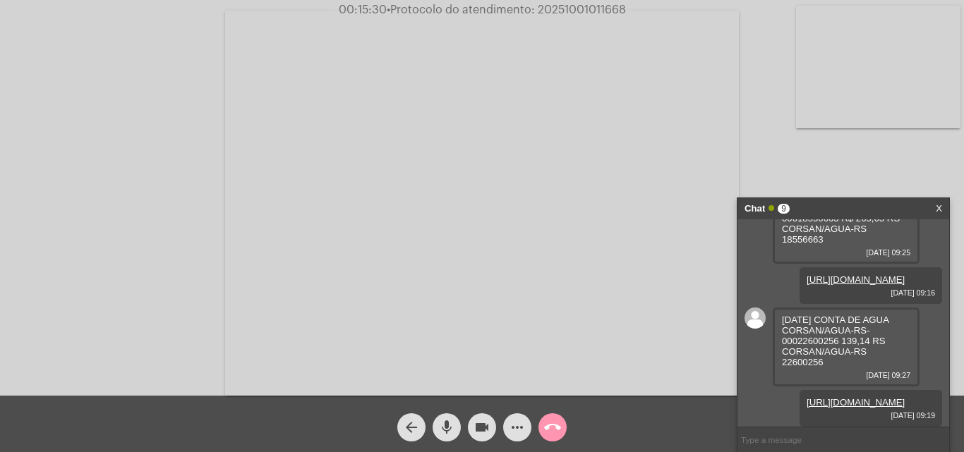
click at [511, 435] on mat-icon "more_horiz" at bounding box center [517, 427] width 17 height 17
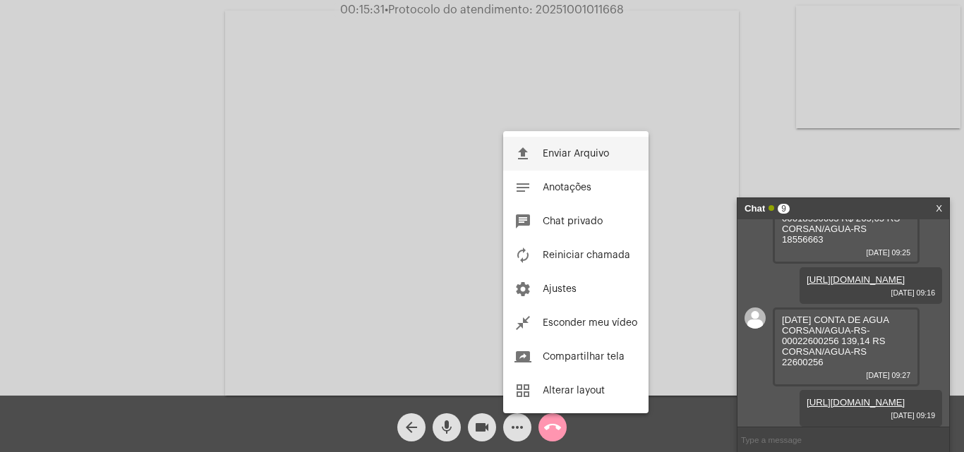
click at [575, 148] on button "file_upload Enviar Arquivo" at bounding box center [575, 154] width 145 height 34
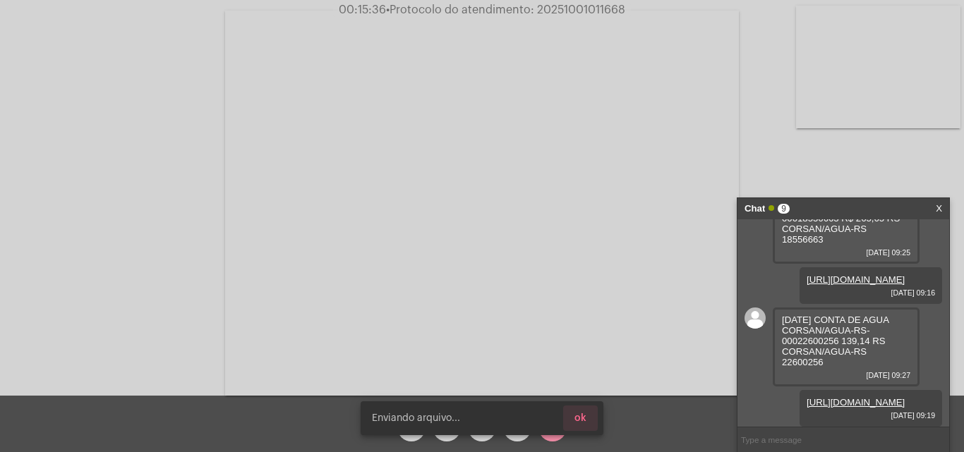
click at [579, 417] on span "ok" at bounding box center [580, 418] width 12 height 10
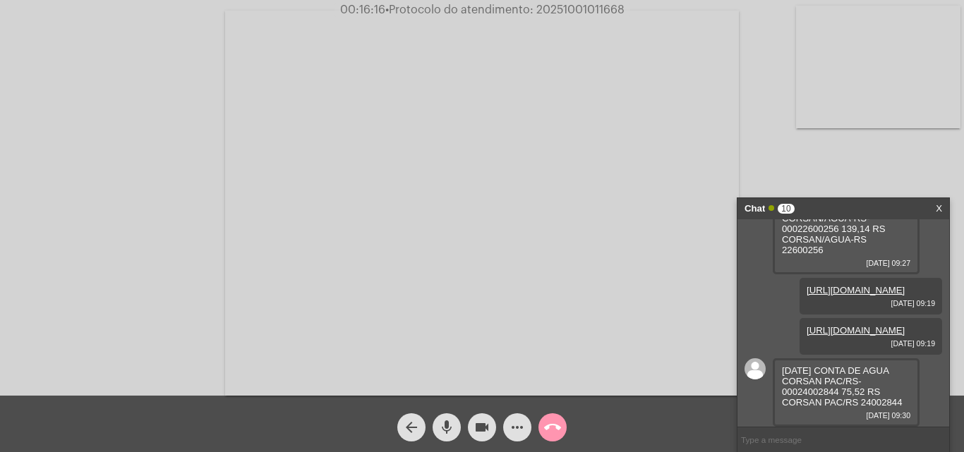
scroll to position [1144, 0]
drag, startPoint x: 878, startPoint y: 401, endPoint x: 913, endPoint y: 400, distance: 35.3
click at [913, 400] on div "22/09/2025 CONTA DE AGUA CORSAN PAC/RS-00024002844 75,52 RS CORSAN PAC/RS 24002…" at bounding box center [845, 392] width 147 height 68
click at [523, 423] on mat-icon "more_horiz" at bounding box center [517, 427] width 17 height 17
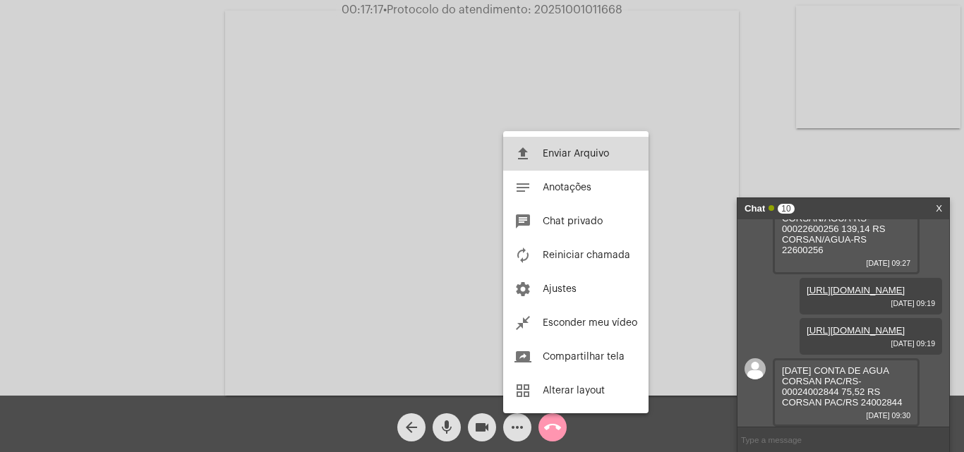
click at [583, 146] on button "file_upload Enviar Arquivo" at bounding box center [575, 154] width 145 height 34
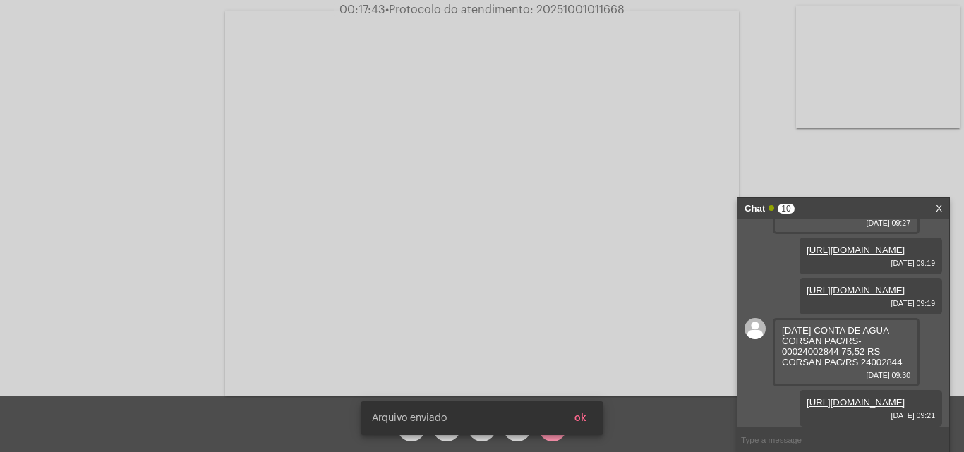
scroll to position [1216, 0]
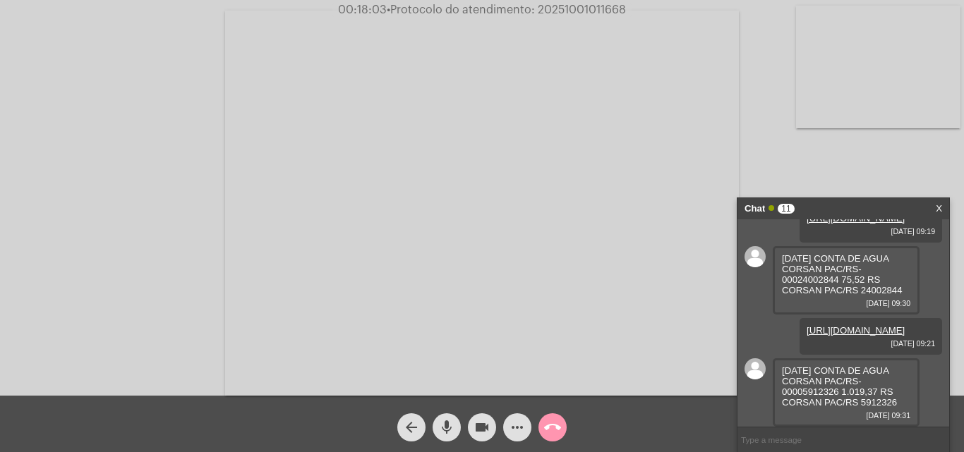
drag, startPoint x: 858, startPoint y: 404, endPoint x: 895, endPoint y: 403, distance: 37.4
click at [895, 403] on span "22/09/2025 CONTA DE AGUA CORSAN PAC/RS-00005912326 1.019,37 RS CORSAN PAC/RS 59…" at bounding box center [839, 386] width 115 height 42
click at [518, 433] on mat-icon "more_horiz" at bounding box center [517, 427] width 17 height 17
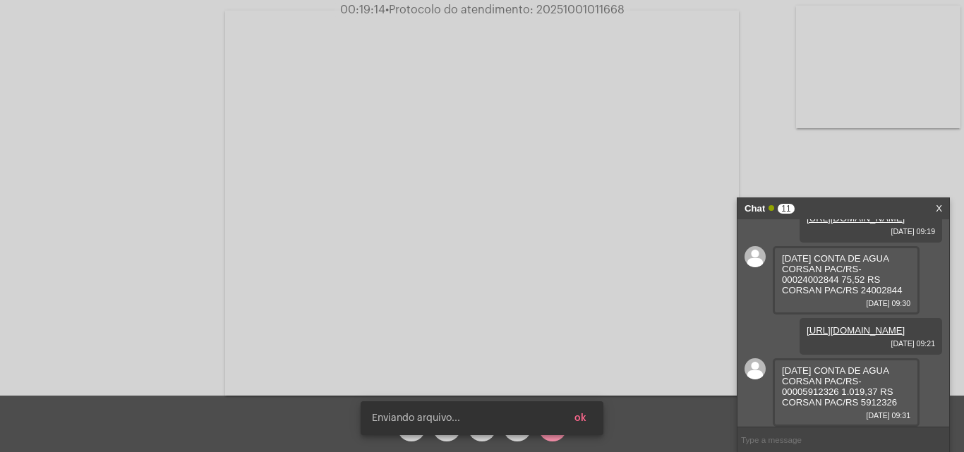
click at [583, 417] on span "ok" at bounding box center [580, 418] width 12 height 10
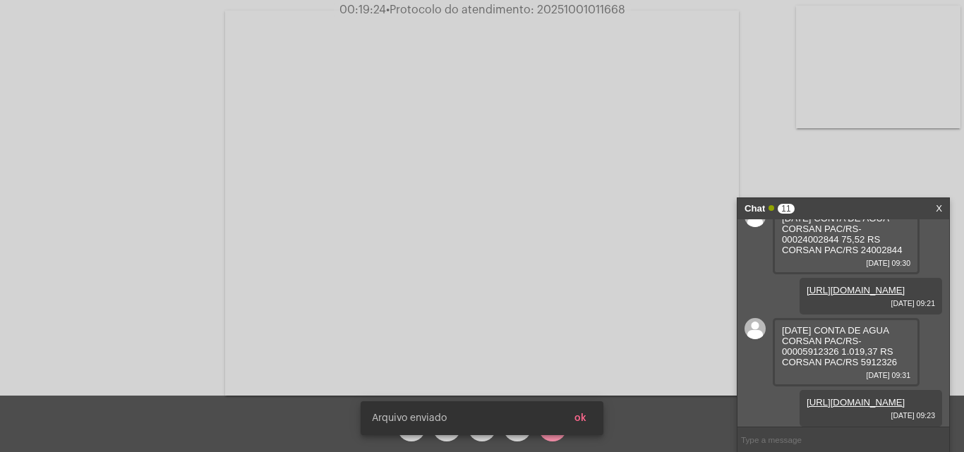
click at [578, 415] on span "ok" at bounding box center [580, 418] width 12 height 10
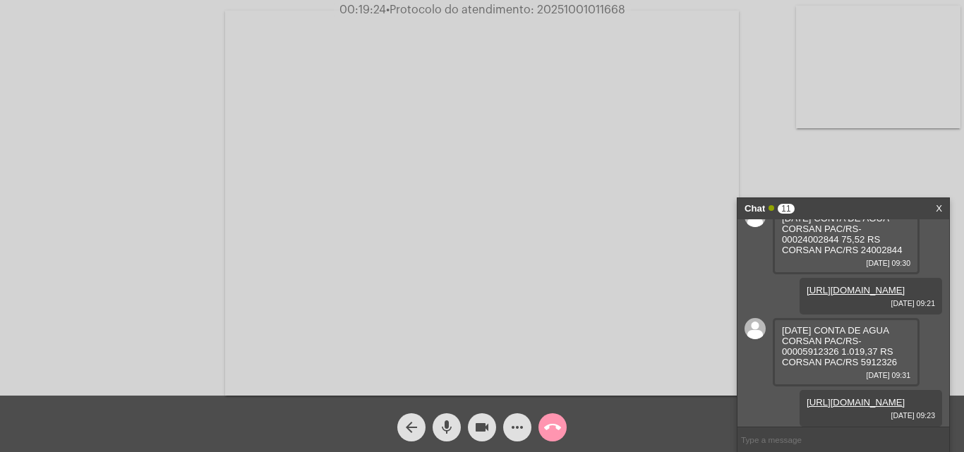
scroll to position [1360, 0]
click at [597, 6] on span "• Protocolo do atendimento: 20251001011668" at bounding box center [506, 9] width 239 height 11
click at [559, 427] on mat-icon "call_end" at bounding box center [552, 427] width 17 height 17
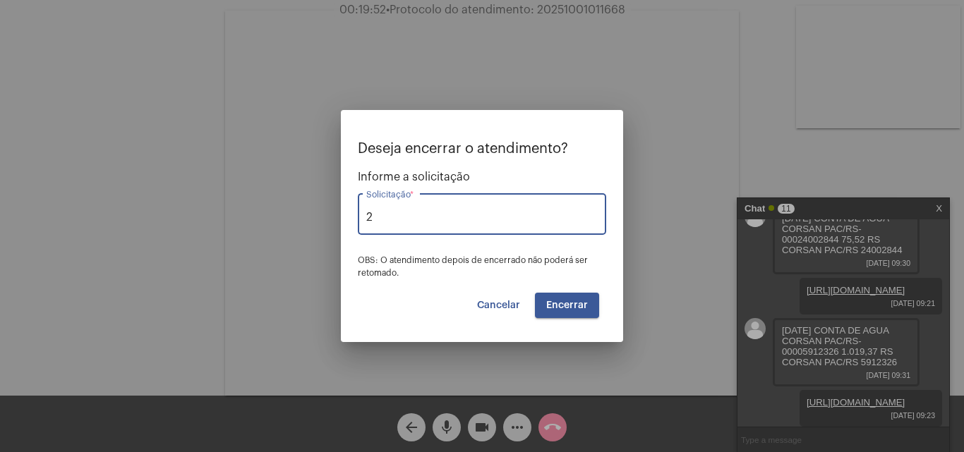
type input "2"
click at [417, 263] on span "Solicitar 2a via da Fatura (Correio/US/Email)" at bounding box center [482, 252] width 226 height 34
type input "Solicitar 2a via da Fatura (Correio/US/Email)"
click at [577, 308] on span "Encerrar" at bounding box center [567, 306] width 42 height 10
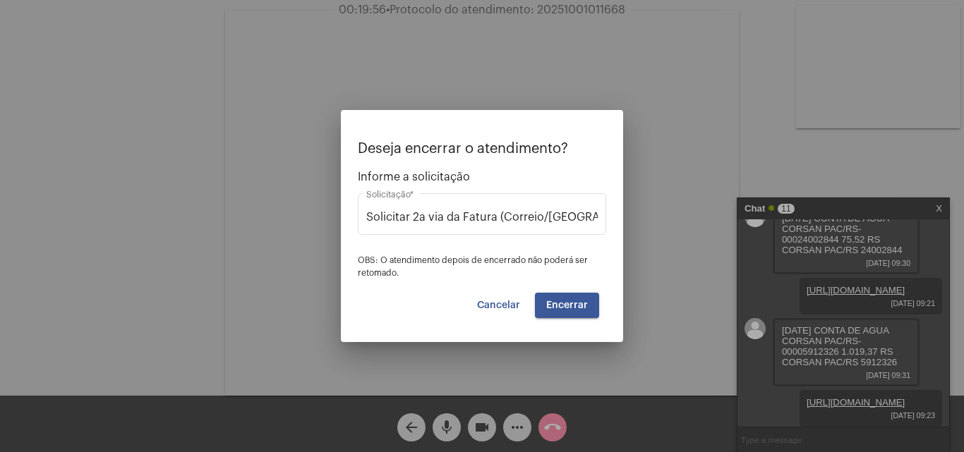
click at [577, 308] on span "Encerrar" at bounding box center [567, 306] width 42 height 10
click at [577, 308] on video at bounding box center [482, 203] width 514 height 385
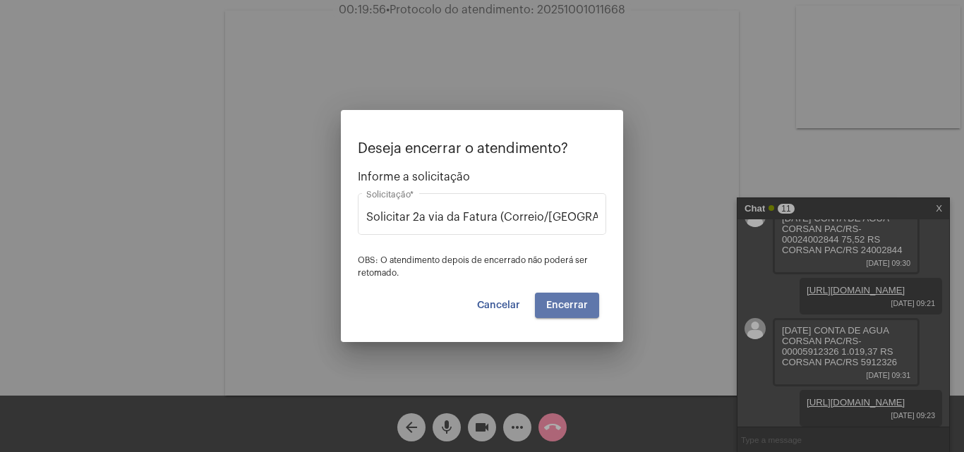
click at [577, 308] on video at bounding box center [482, 203] width 514 height 385
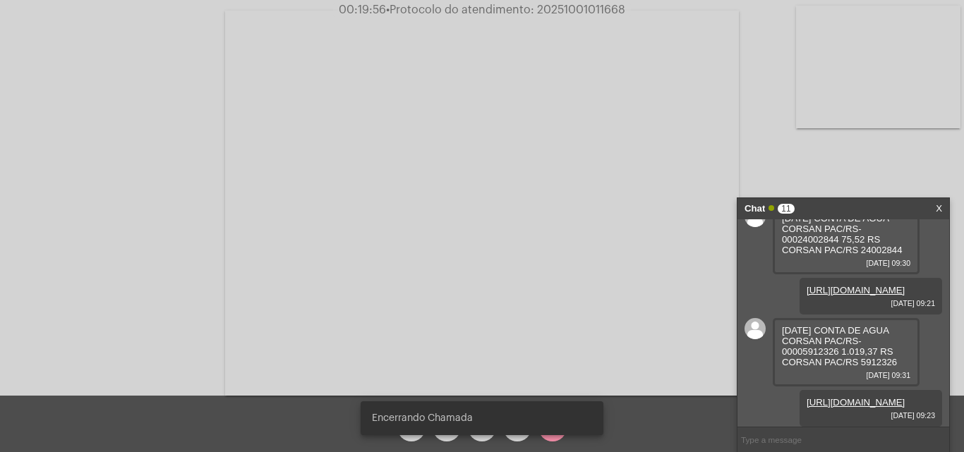
click at [577, 308] on video at bounding box center [482, 203] width 514 height 385
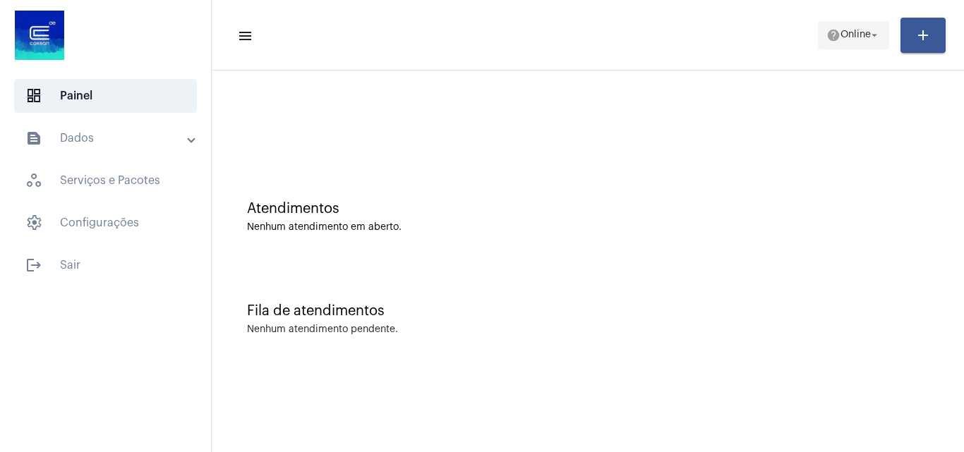
click at [828, 33] on mat-icon "help" at bounding box center [833, 35] width 14 height 14
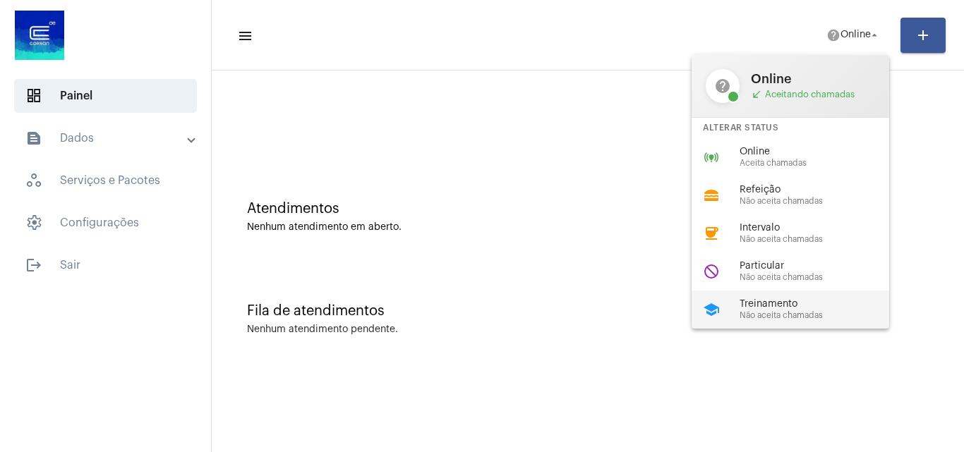
click at [712, 310] on mat-icon "school" at bounding box center [711, 309] width 17 height 17
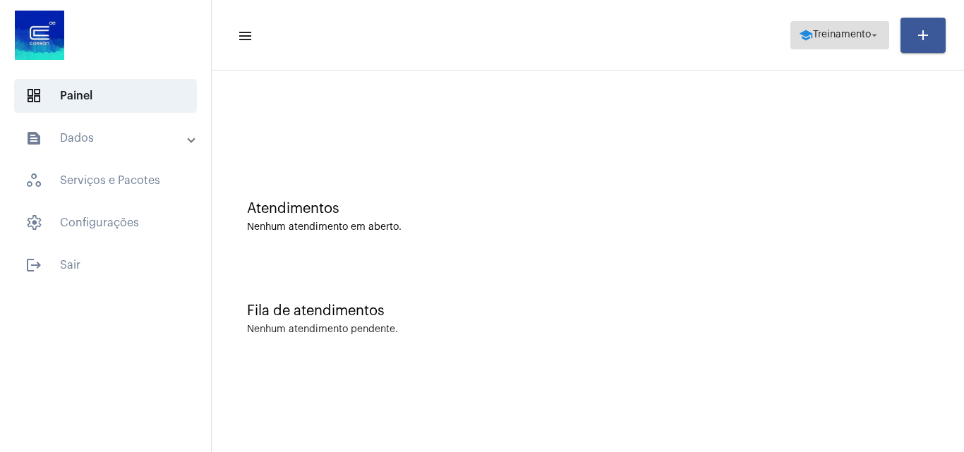
click at [813, 35] on span "Treinamento" at bounding box center [842, 35] width 58 height 10
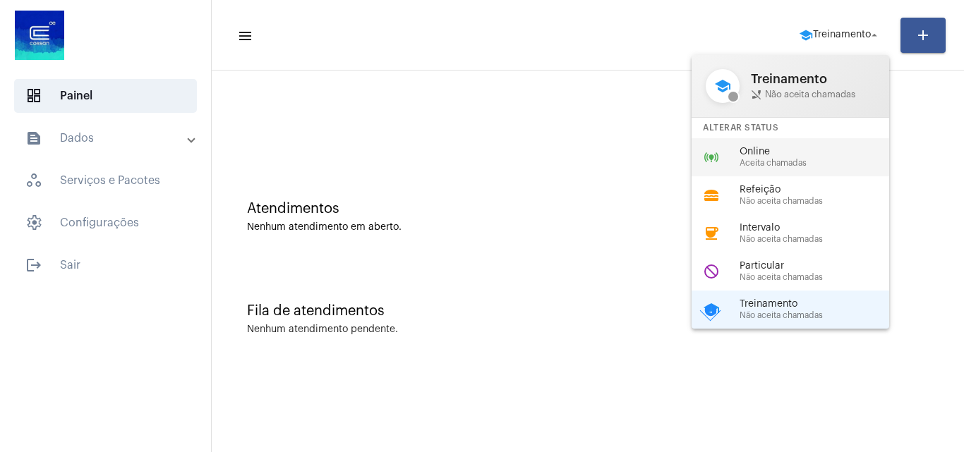
click at [775, 152] on span "Online" at bounding box center [819, 152] width 161 height 11
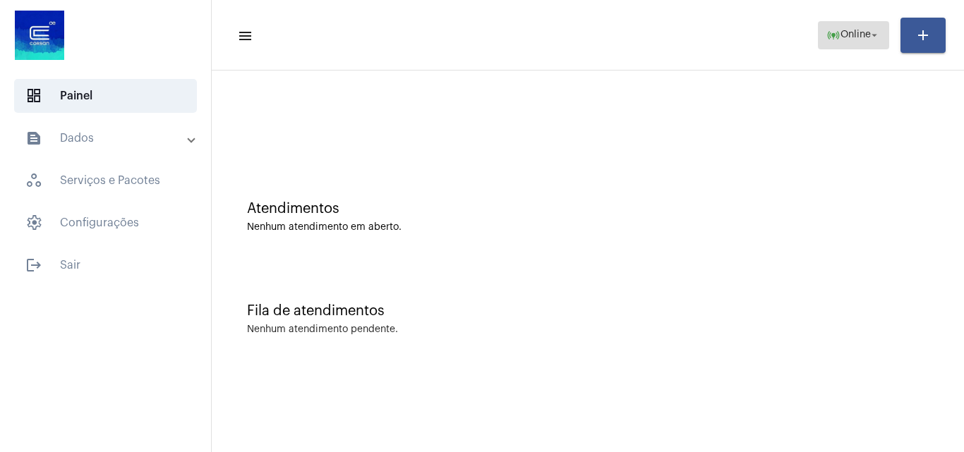
click at [843, 23] on span "online_prediction Online arrow_drop_down" at bounding box center [853, 34] width 54 height 25
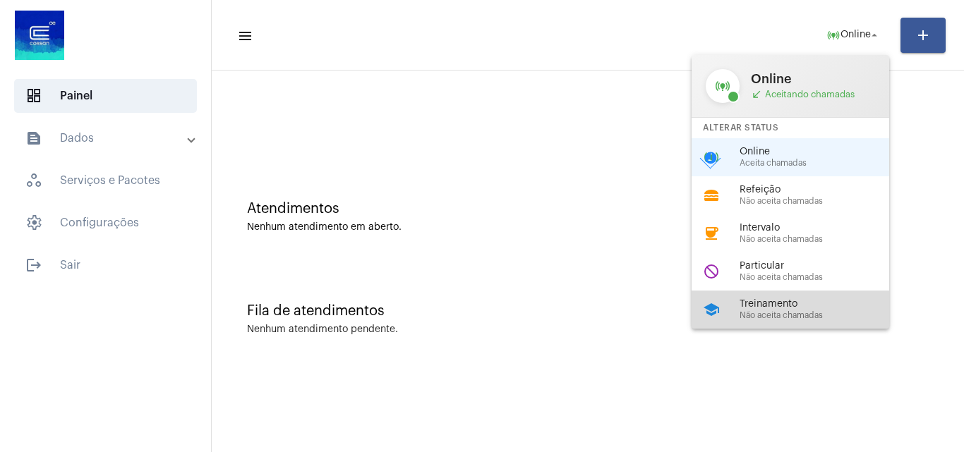
click at [782, 323] on div "school Treinamento Não aceita chamadas" at bounding box center [801, 310] width 220 height 38
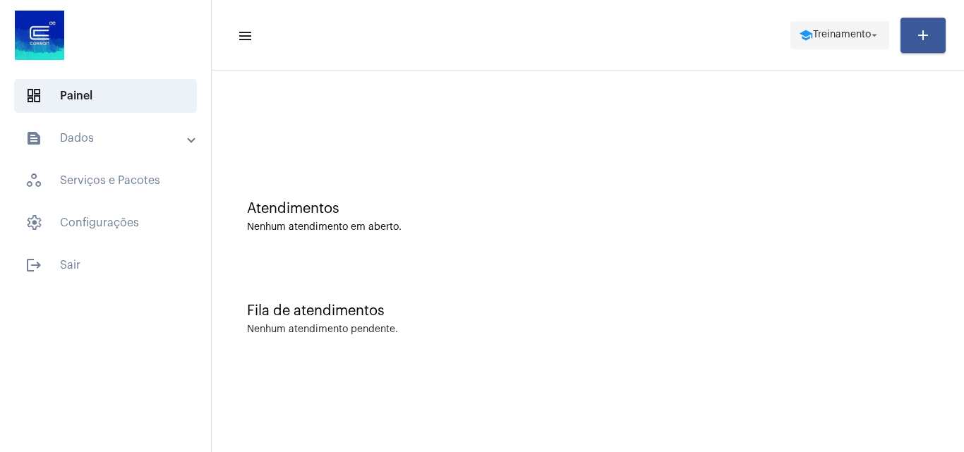
click at [813, 32] on span "Treinamento" at bounding box center [842, 35] width 58 height 10
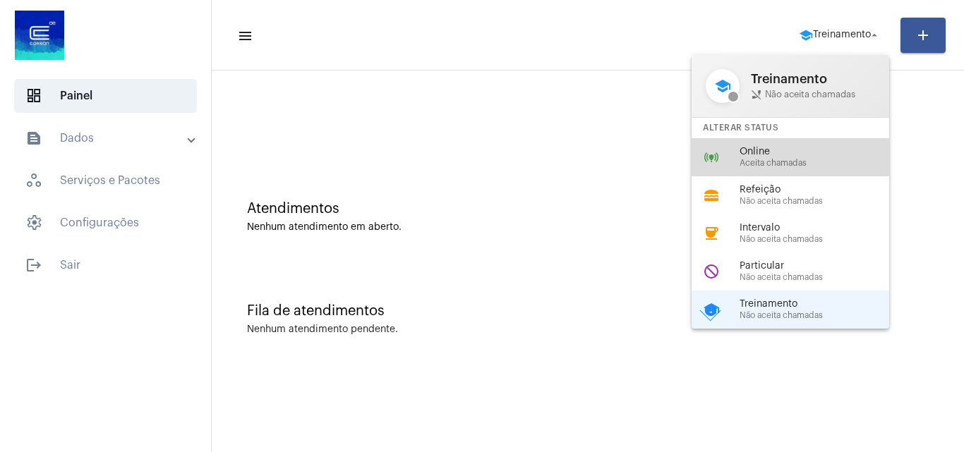
click at [788, 171] on div "online_prediction Online Aceita chamadas" at bounding box center [801, 157] width 220 height 38
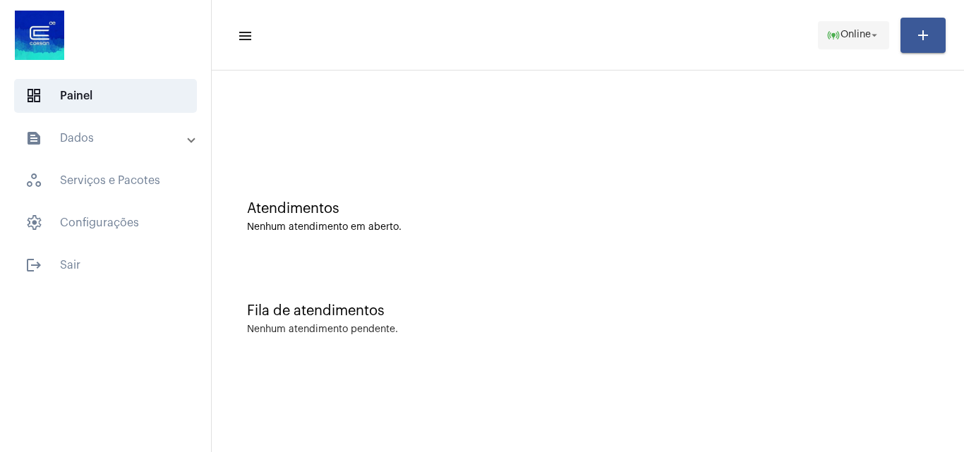
click at [832, 25] on span "online_prediction Online arrow_drop_down" at bounding box center [853, 34] width 54 height 25
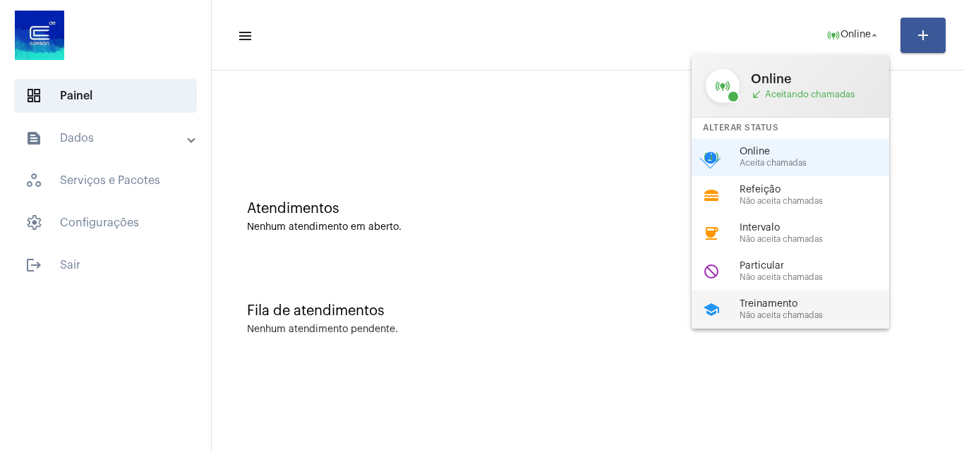
click at [789, 295] on div "school Treinamento Não aceita chamadas" at bounding box center [801, 310] width 220 height 38
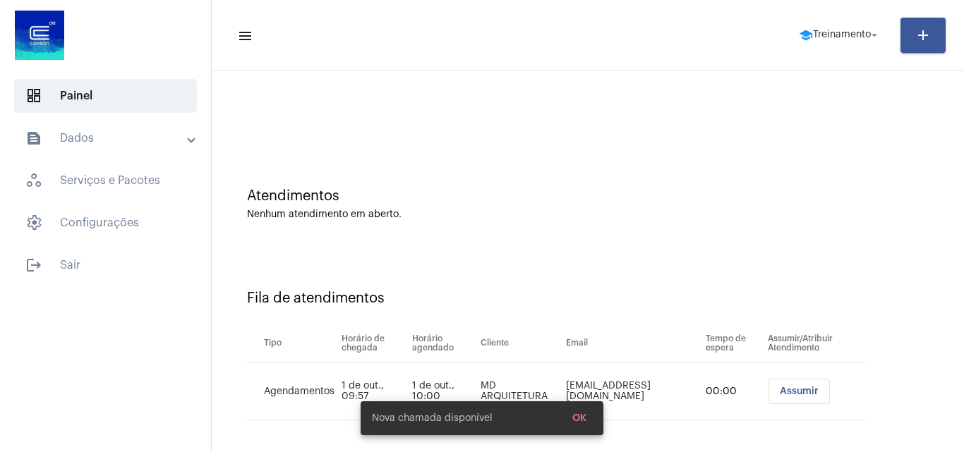
scroll to position [19, 0]
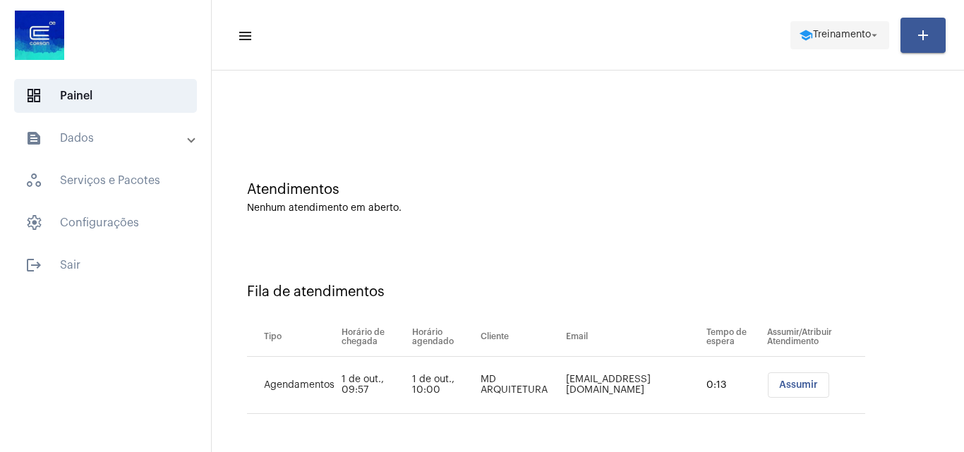
click at [832, 44] on span "school Treinamento arrow_drop_down" at bounding box center [840, 34] width 82 height 25
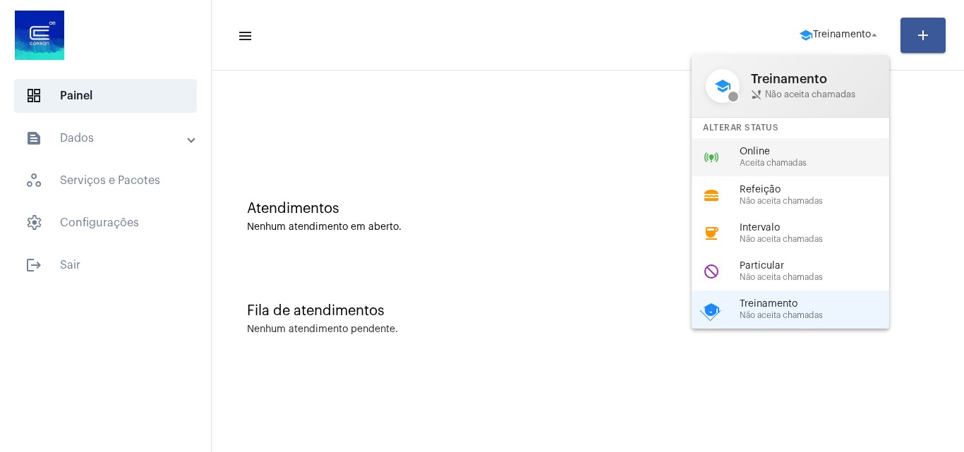
scroll to position [0, 0]
click at [786, 147] on span "Online" at bounding box center [819, 152] width 161 height 11
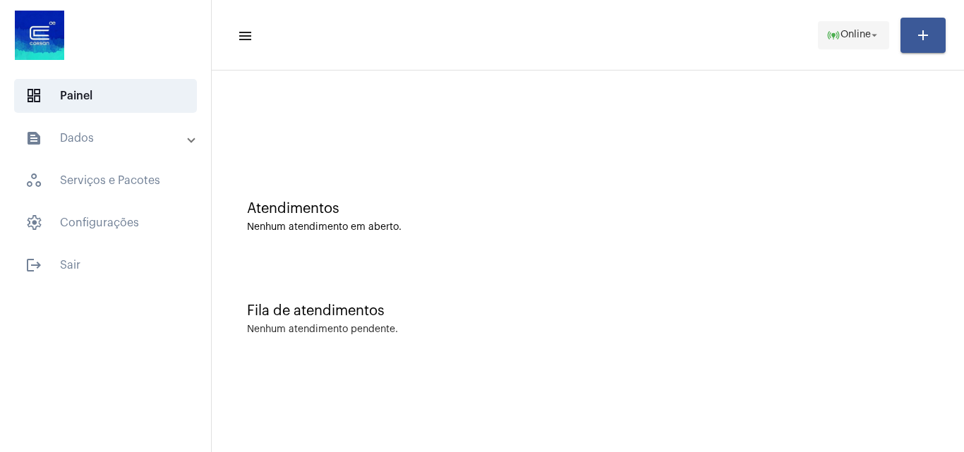
click at [870, 37] on mat-icon "arrow_drop_down" at bounding box center [874, 35] width 13 height 13
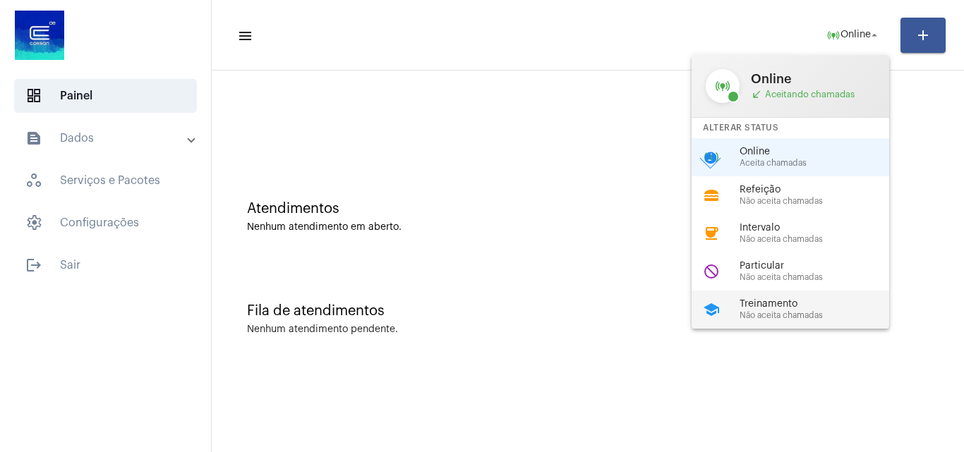
click at [775, 305] on span "Treinamento" at bounding box center [819, 304] width 161 height 11
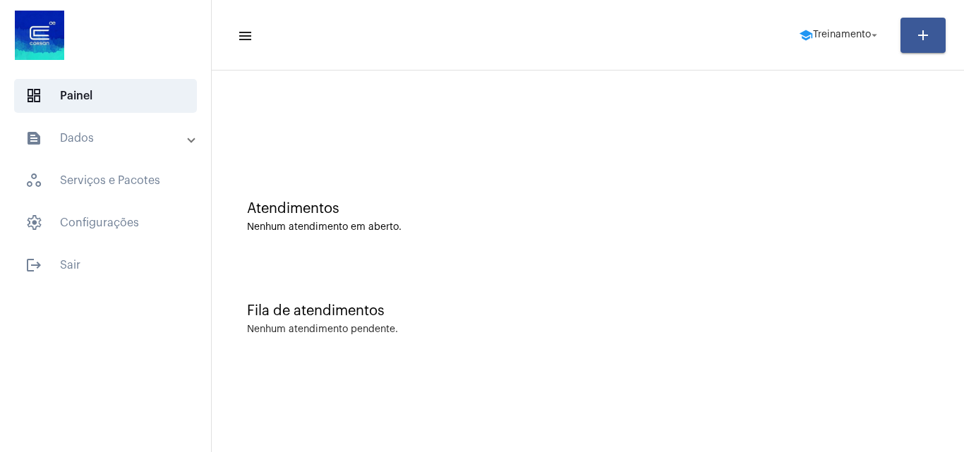
click at [842, 50] on mat-toolbar-row "menu school Treinamento arrow_drop_down add" at bounding box center [588, 35] width 752 height 45
click at [843, 42] on span "school Treinamento arrow_drop_down" at bounding box center [840, 34] width 82 height 25
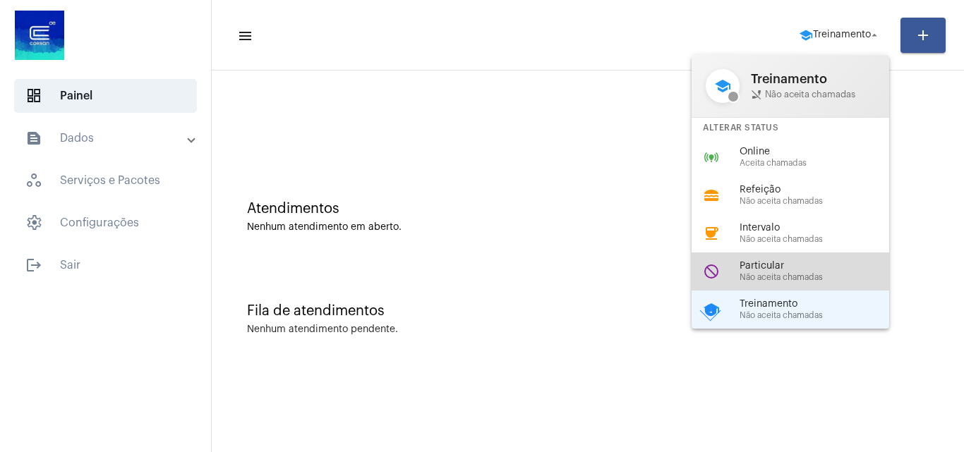
click at [793, 270] on span "Particular" at bounding box center [819, 266] width 161 height 11
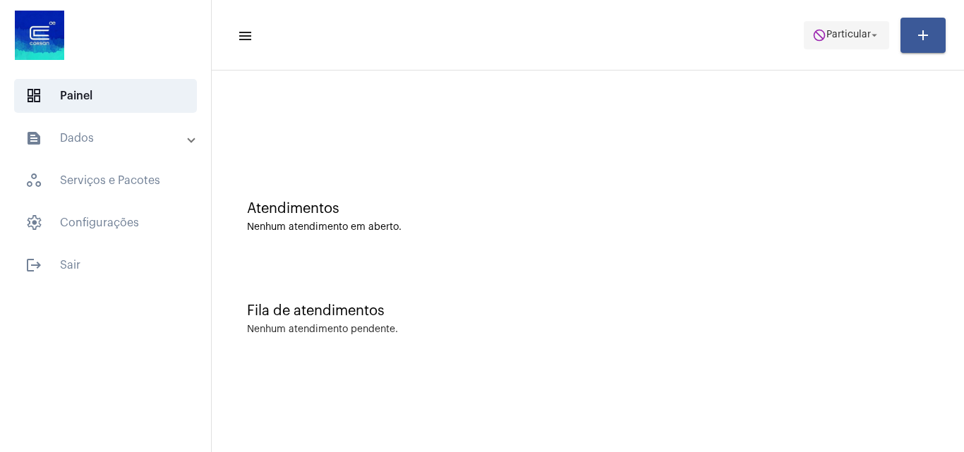
click at [831, 30] on span "Particular" at bounding box center [848, 35] width 44 height 10
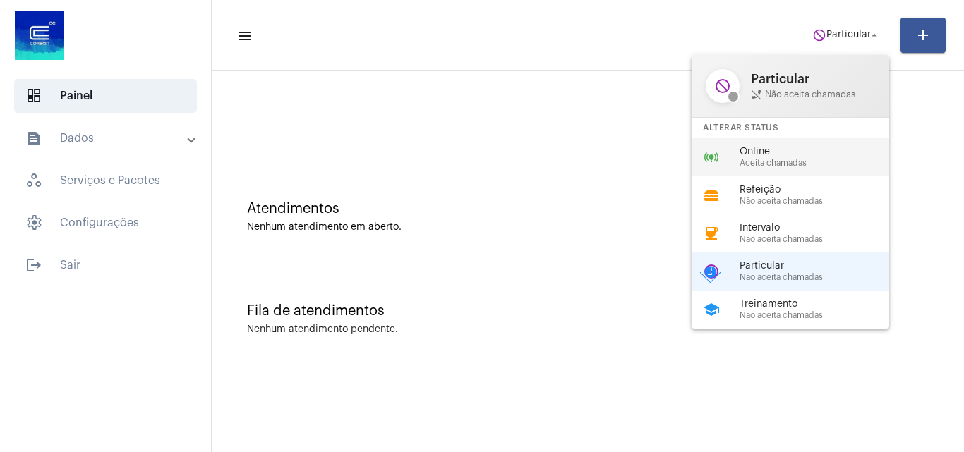
click at [764, 160] on span "Aceita chamadas" at bounding box center [819, 163] width 161 height 9
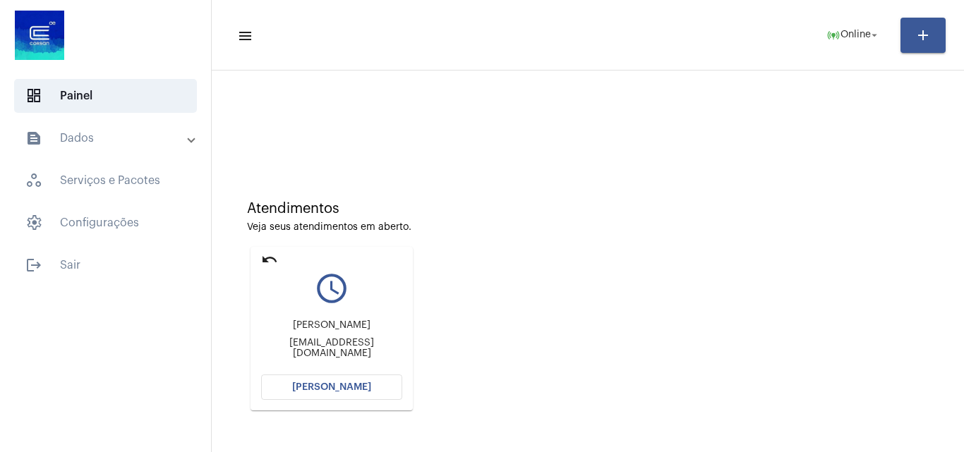
click at [365, 377] on button "[PERSON_NAME]" at bounding box center [331, 387] width 141 height 25
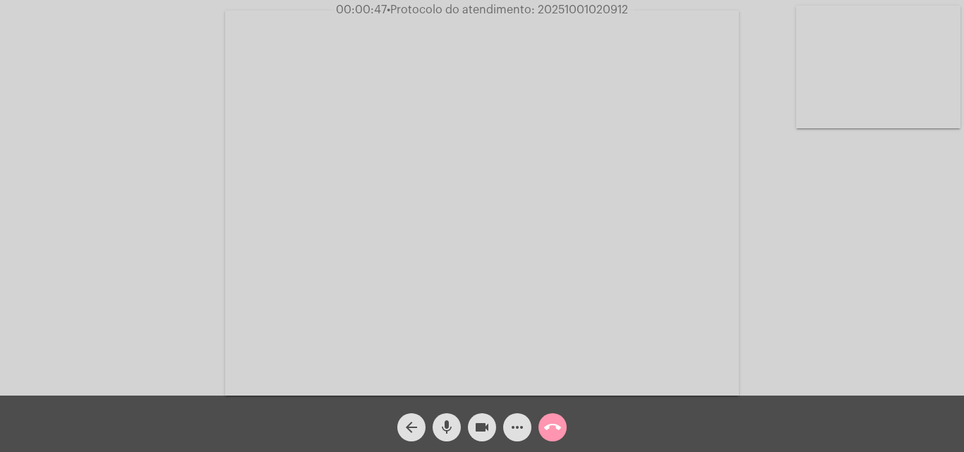
click at [507, 431] on button "more_horiz" at bounding box center [517, 427] width 28 height 28
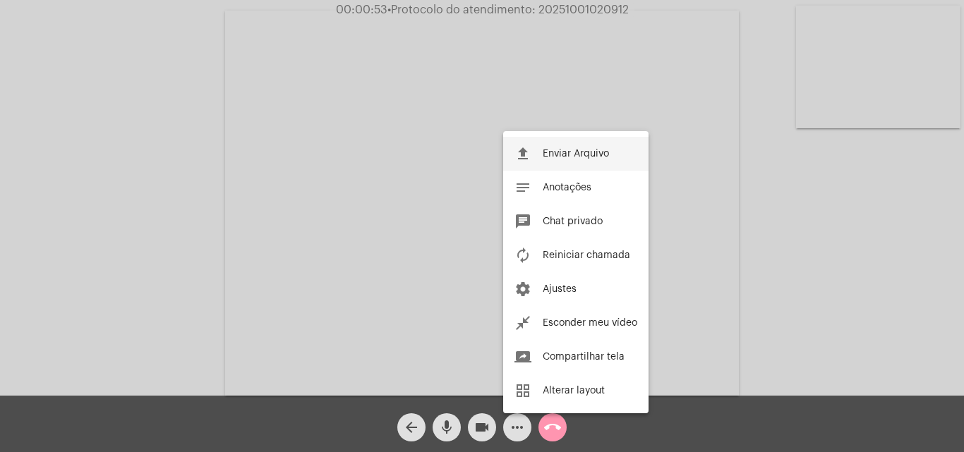
click at [590, 150] on span "Enviar Arquivo" at bounding box center [575, 154] width 66 height 10
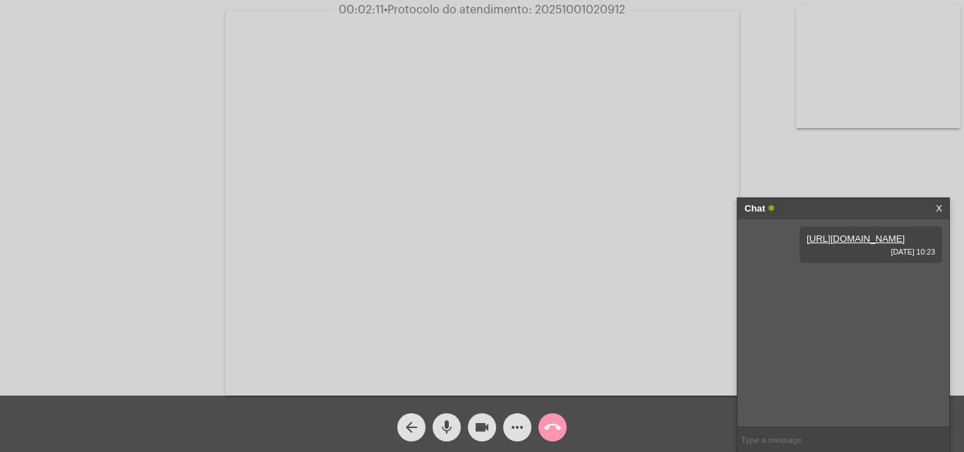
click at [916, 66] on video at bounding box center [878, 67] width 164 height 123
click at [171, 184] on video at bounding box center [177, 201] width 164 height 123
click at [829, 95] on video at bounding box center [878, 67] width 164 height 123
click at [224, 181] on video at bounding box center [177, 201] width 164 height 123
click at [825, 284] on link "https://neft-transfer-bucket.s3.amazonaws.com/temp-488e4680-e267-c504-0f07-9f6a…" at bounding box center [831, 279] width 98 height 11
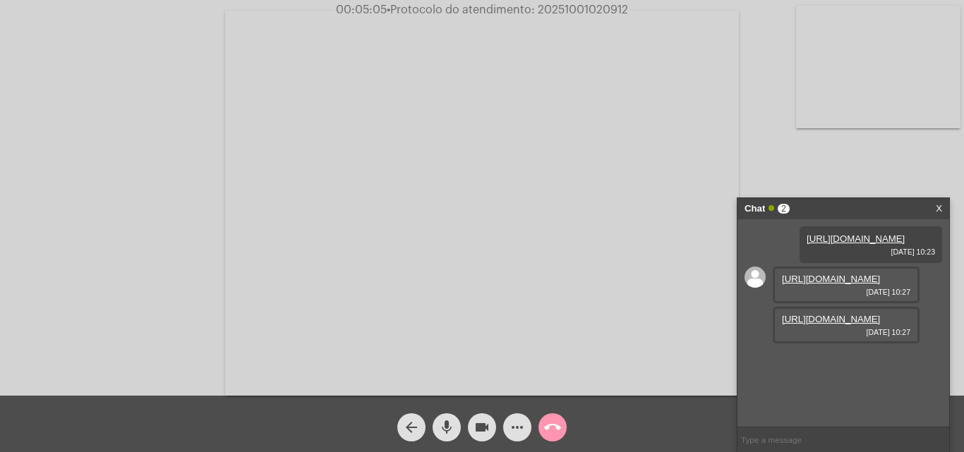
scroll to position [12, 0]
click at [825, 324] on link "https://neft-transfer-bucket.s3.amazonaws.com/temp-df59f085-2f22-c5d0-b757-0874…" at bounding box center [831, 319] width 98 height 11
click at [933, 322] on div "https://neft-transfer-bucket.s3.amazonaws.com/temp-08e24140-aeff-a688-f63e-c804…" at bounding box center [843, 322] width 212 height 207
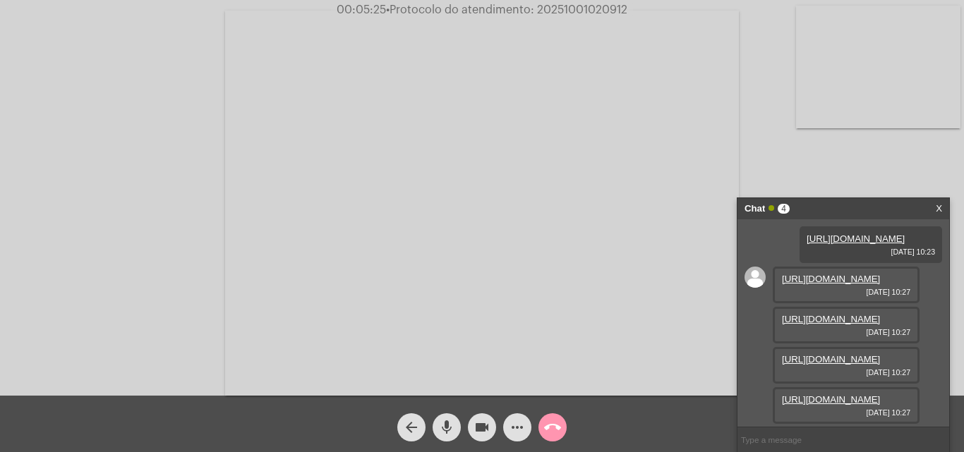
click at [845, 354] on link "https://neft-transfer-bucket.s3.amazonaws.com/temp-e13bb1b2-dc58-cfe5-315f-2236…" at bounding box center [831, 359] width 98 height 11
click at [850, 394] on link "https://neft-transfer-bucket.s3.amazonaws.com/temp-6c1613a4-ca22-a449-3481-8208…" at bounding box center [831, 399] width 98 height 11
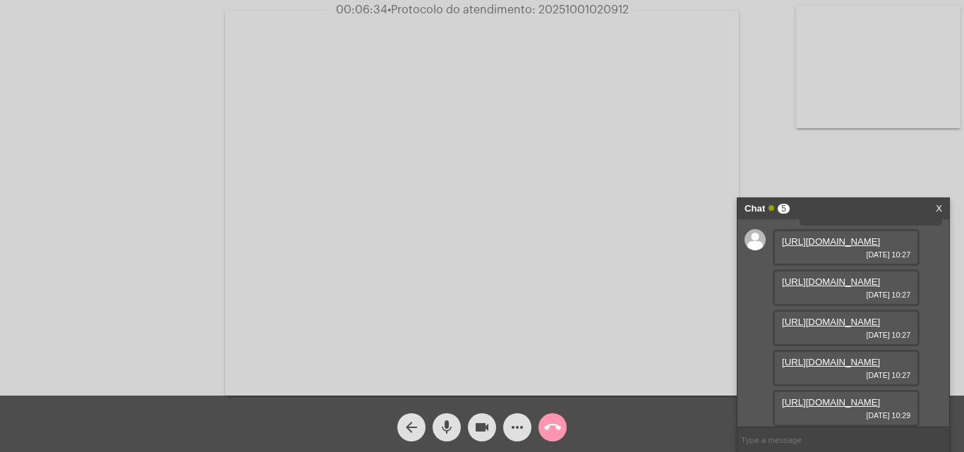
scroll to position [228, 0]
click at [859, 397] on link "https://neft-transfer-bucket.s3.amazonaws.com/temp-23a21d9c-7e9c-10aa-adc6-46c6…" at bounding box center [831, 402] width 98 height 11
click at [511, 425] on mat-icon "more_horiz" at bounding box center [517, 427] width 17 height 17
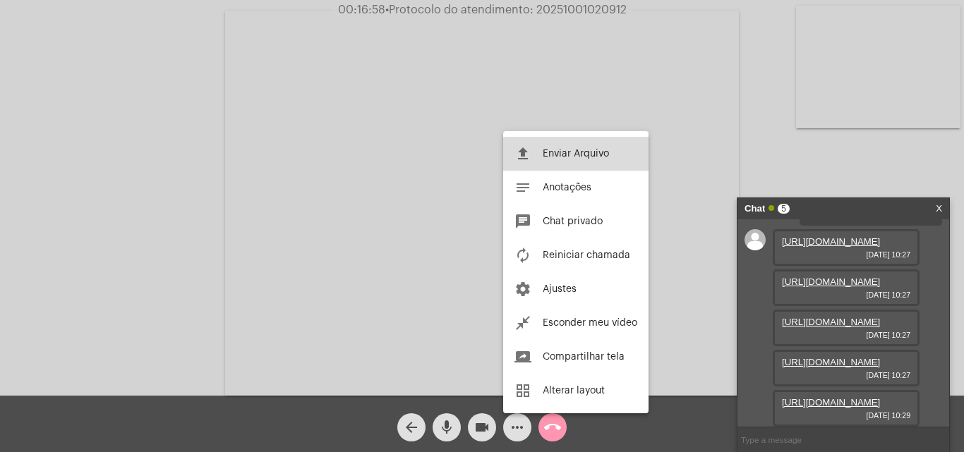
click at [581, 157] on span "Enviar Arquivo" at bounding box center [575, 154] width 66 height 10
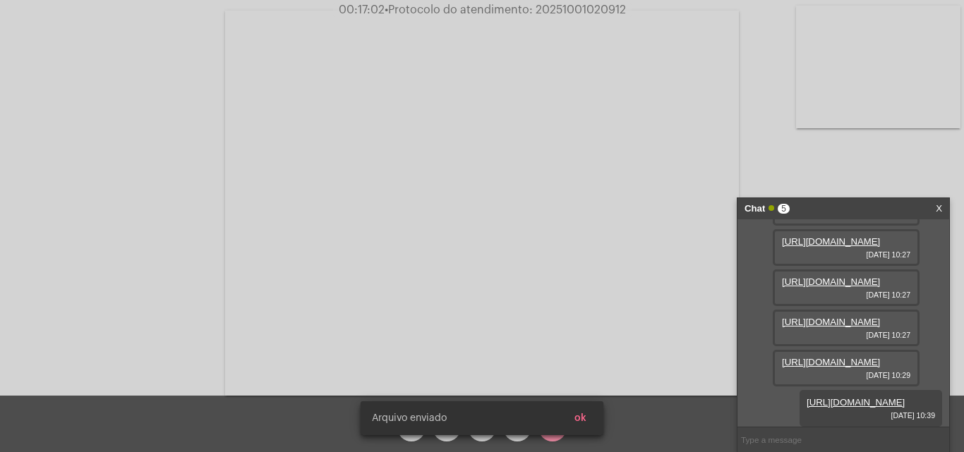
scroll to position [300, 0]
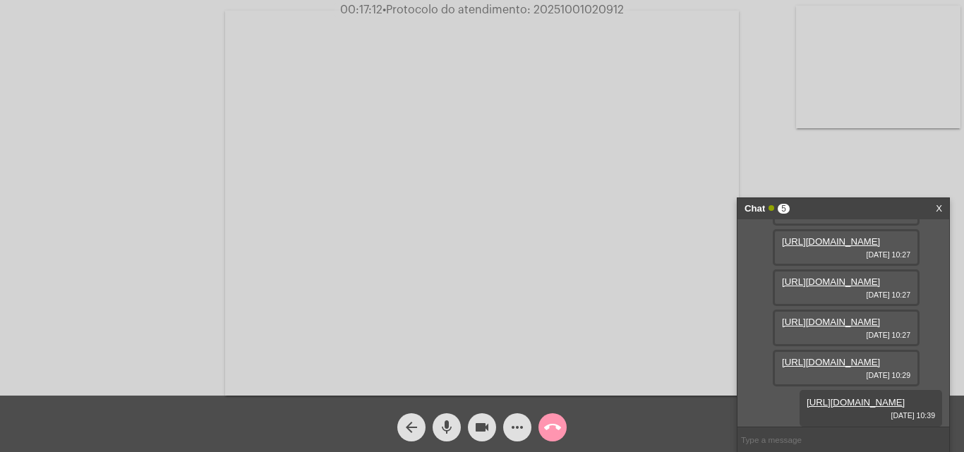
click at [581, 8] on span "• Protocolo do atendimento: 20251001020912" at bounding box center [502, 9] width 241 height 11
click at [639, 428] on div "arrow_back mic videocam more_horiz call_end" at bounding box center [482, 424] width 964 height 56
click at [560, 427] on mat-icon "call_end" at bounding box center [552, 427] width 17 height 17
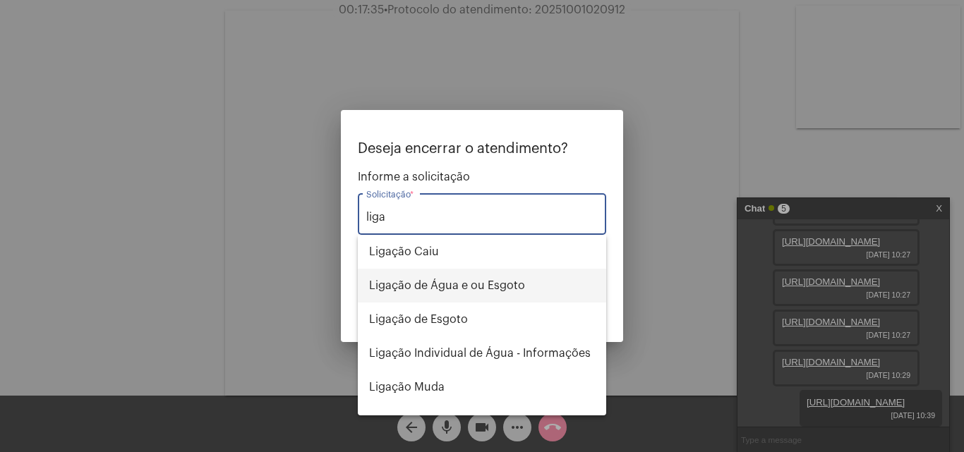
click at [510, 286] on span "Ligação de Água e ou Esgoto" at bounding box center [482, 286] width 226 height 34
type input "Ligação de Água e ou Esgoto"
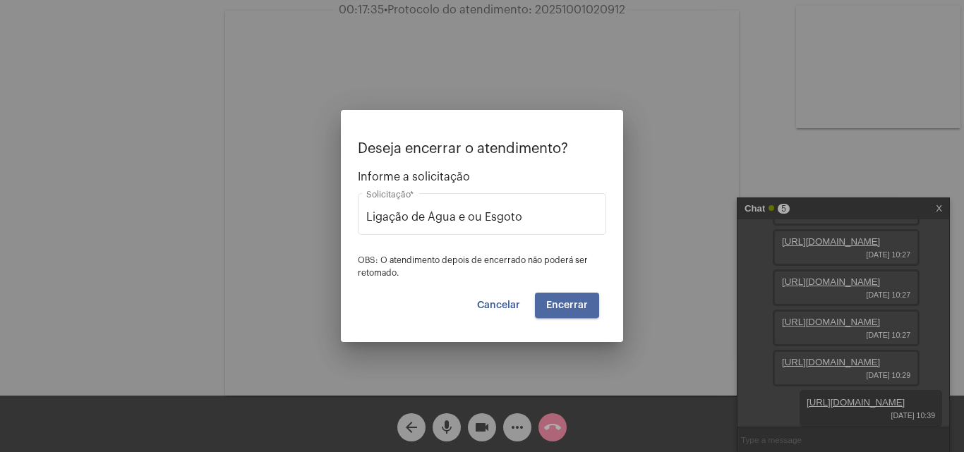
click at [563, 301] on span "Encerrar" at bounding box center [567, 306] width 42 height 10
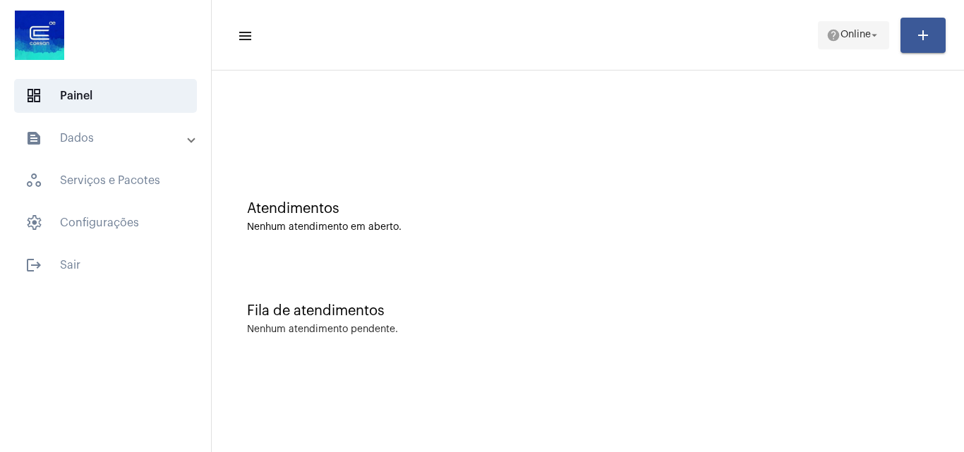
click at [849, 28] on span "help Online arrow_drop_down" at bounding box center [853, 34] width 54 height 25
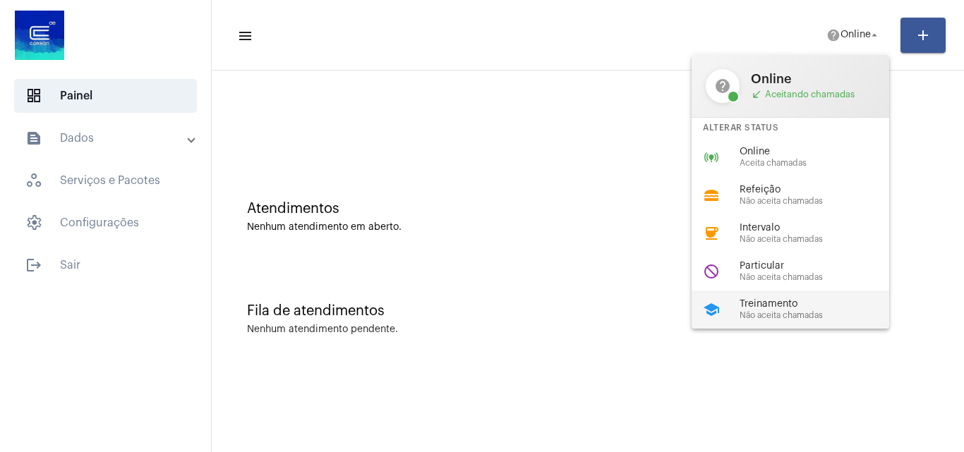
click at [787, 305] on span "Treinamento" at bounding box center [819, 304] width 161 height 11
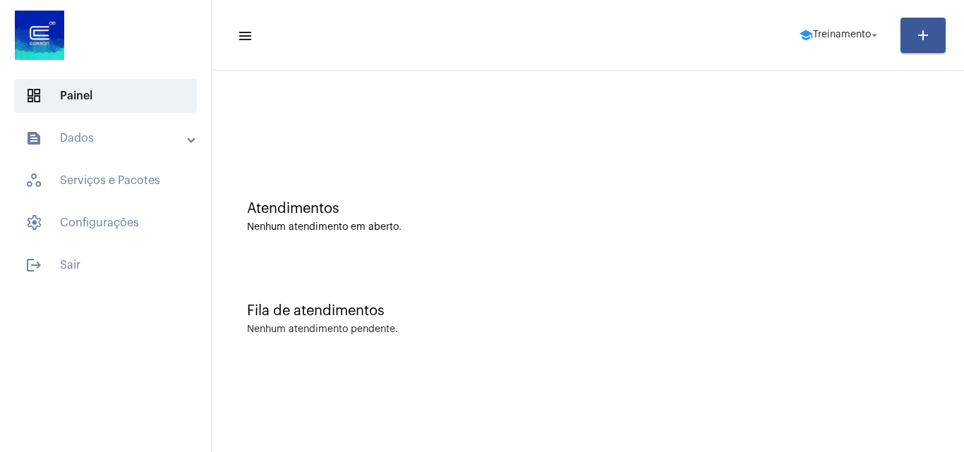
click at [107, 132] on mat-panel-title "text_snippet_outlined Dados" at bounding box center [106, 138] width 163 height 17
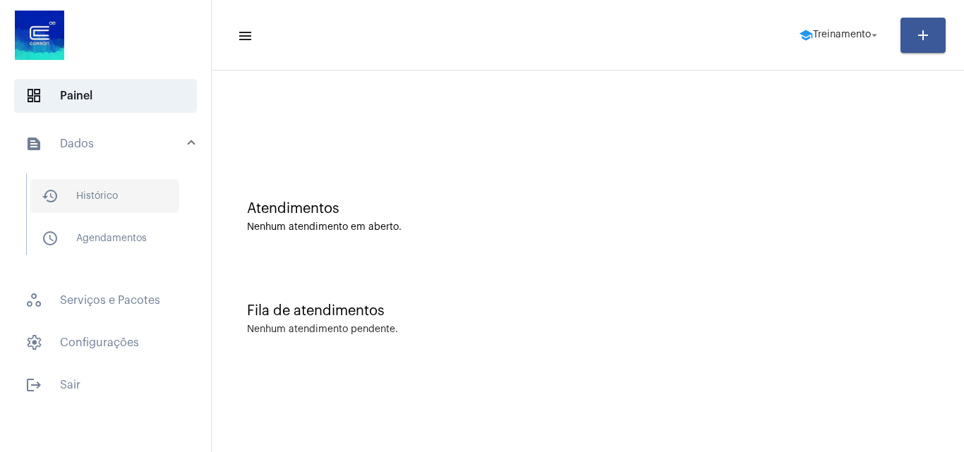
click at [108, 200] on span "history_outlined Histórico" at bounding box center [104, 196] width 149 height 34
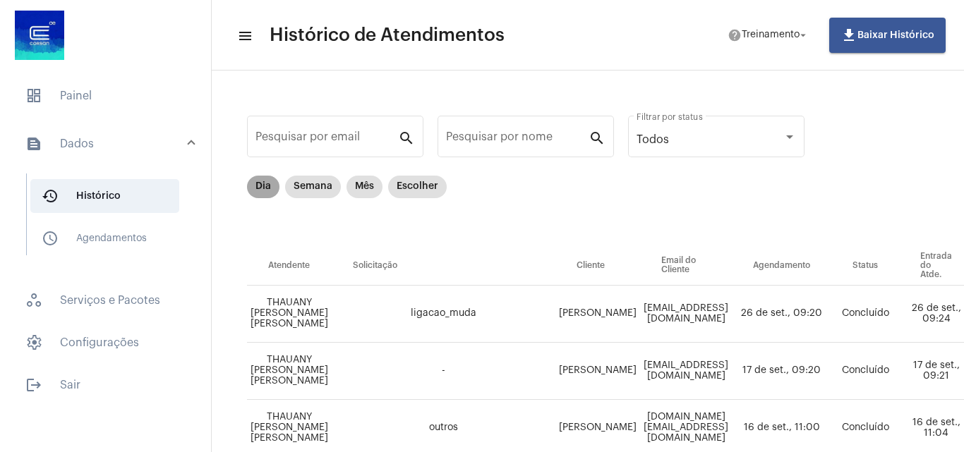
click at [268, 188] on mat-chip "Dia" at bounding box center [263, 187] width 32 height 23
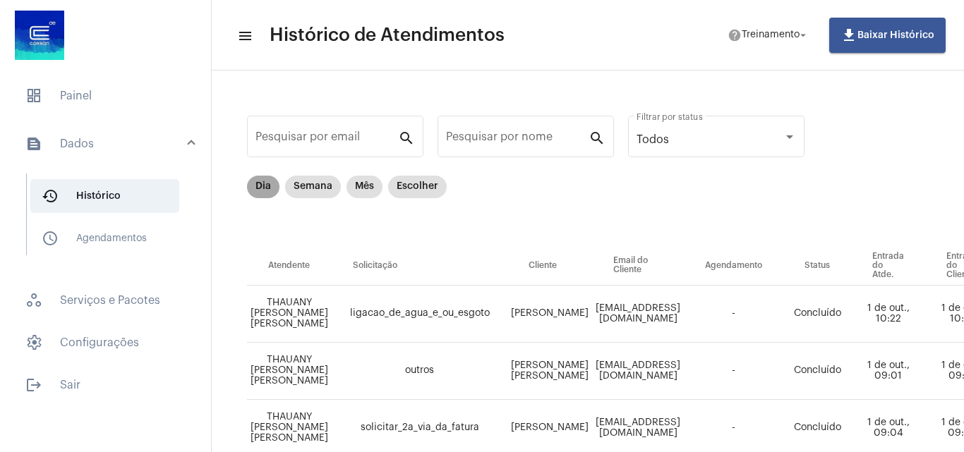
click at [263, 182] on mat-chip "Dia" at bounding box center [263, 187] width 32 height 23
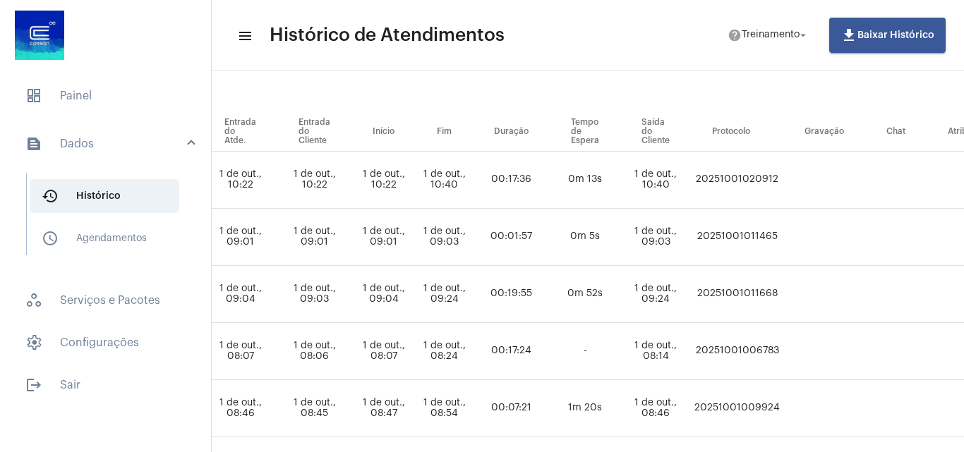
scroll to position [134, 723]
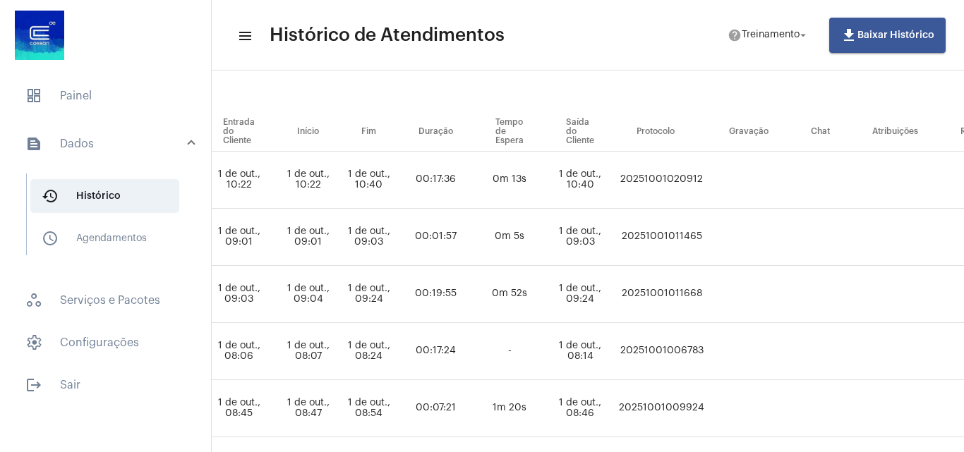
click at [679, 178] on td "20251001020912" at bounding box center [661, 180] width 92 height 57
click at [66, 92] on span "dashboard Painel" at bounding box center [105, 96] width 183 height 34
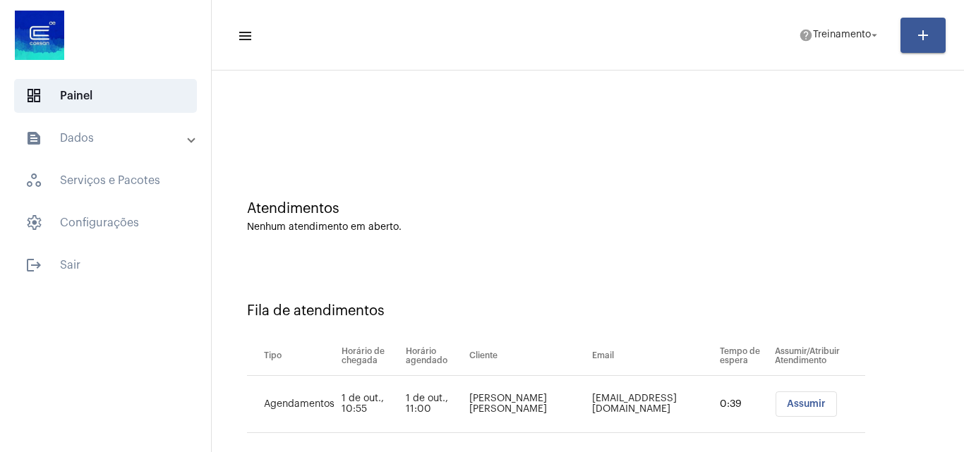
click at [787, 406] on span "Assumir" at bounding box center [806, 404] width 39 height 10
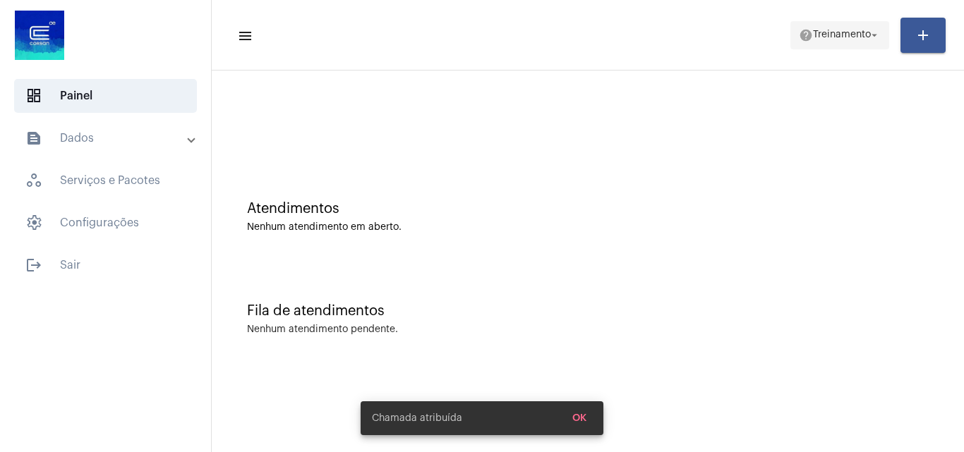
click at [820, 30] on span "Treinamento" at bounding box center [842, 35] width 58 height 10
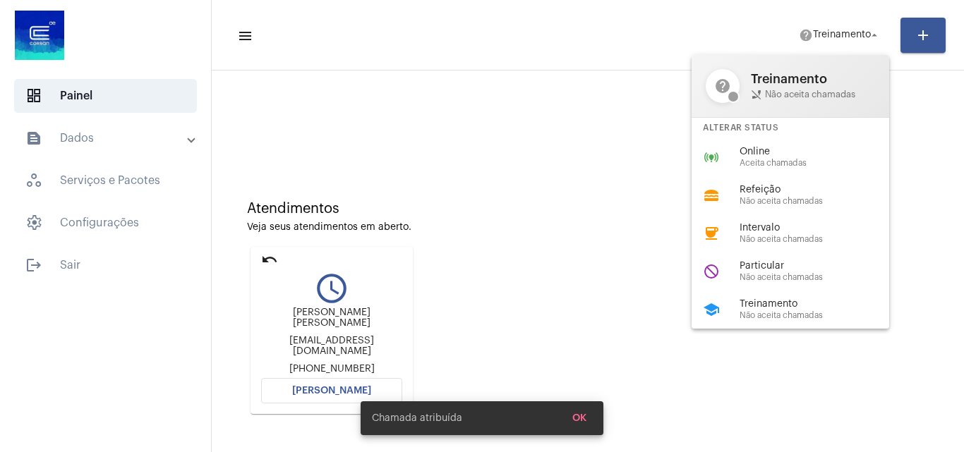
click at [767, 150] on span "Online" at bounding box center [819, 152] width 161 height 11
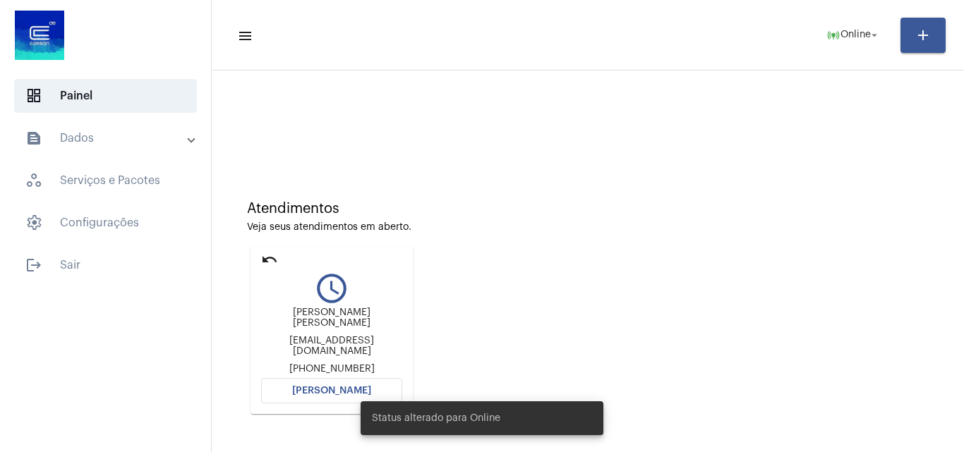
click at [348, 381] on button "[PERSON_NAME]" at bounding box center [331, 390] width 141 height 25
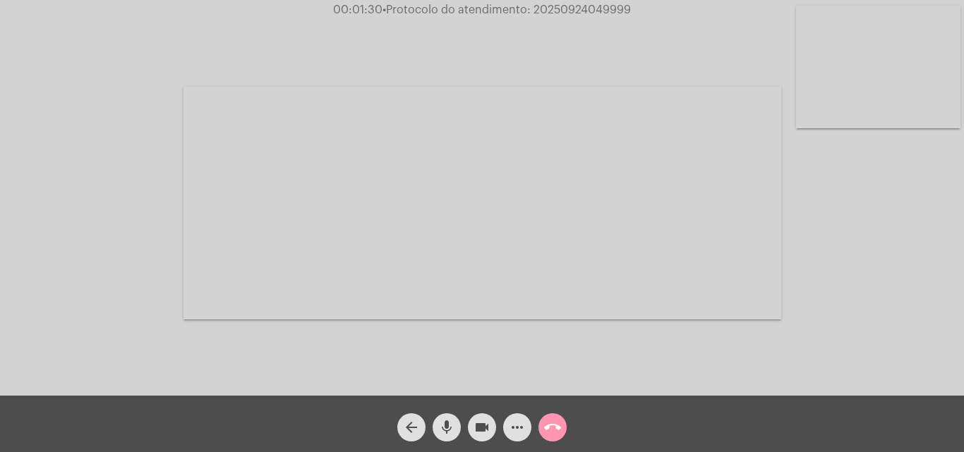
click at [688, 207] on video at bounding box center [481, 203] width 597 height 233
click at [212, 207] on video at bounding box center [244, 201] width 461 height 179
click at [878, 291] on div "Acessando Câmera e Microfone..." at bounding box center [481, 202] width 961 height 396
drag, startPoint x: 226, startPoint y: 247, endPoint x: 338, endPoint y: 245, distance: 112.2
click at [338, 245] on video at bounding box center [481, 204] width 597 height 314
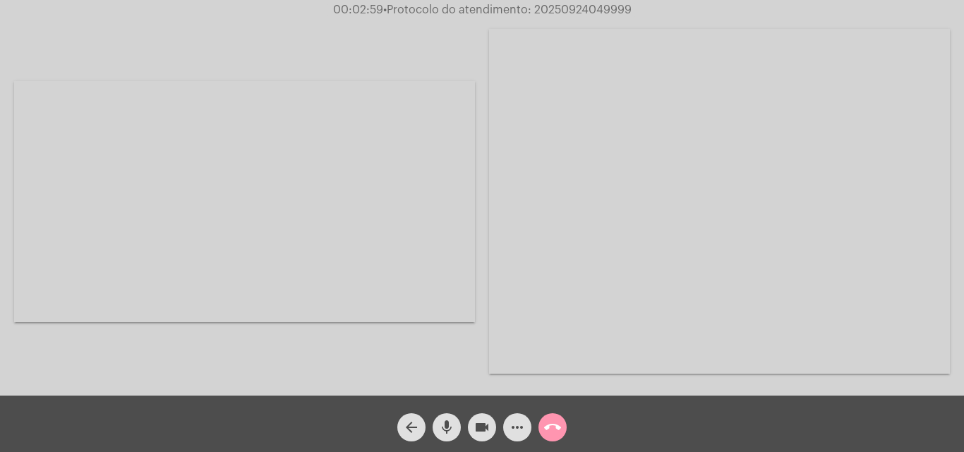
click at [189, 265] on video at bounding box center [244, 201] width 461 height 241
click at [454, 430] on mat-icon "mic" at bounding box center [446, 427] width 17 height 17
click at [478, 428] on mat-icon "videocam" at bounding box center [481, 427] width 17 height 17
click at [868, 71] on video at bounding box center [878, 67] width 164 height 123
click at [148, 212] on video at bounding box center [177, 202] width 164 height 86
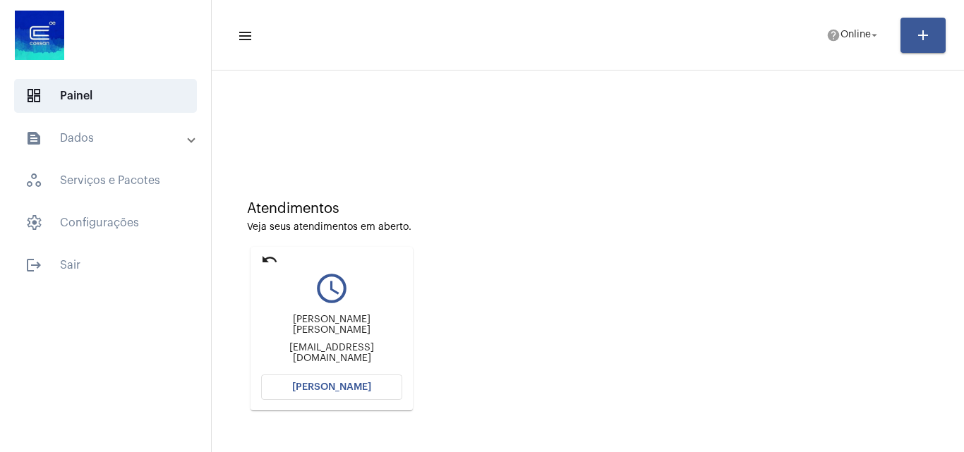
click at [129, 140] on mat-panel-title "text_snippet_outlined Dados" at bounding box center [106, 138] width 163 height 17
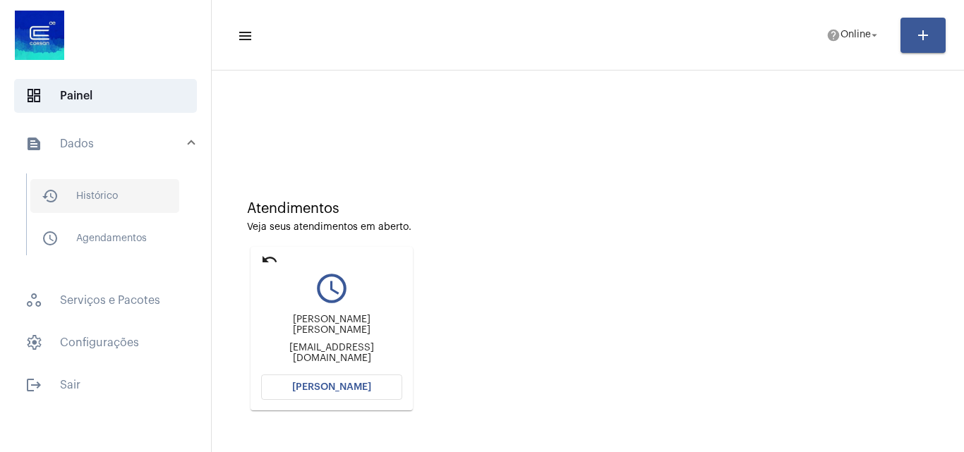
drag, startPoint x: 97, startPoint y: 196, endPoint x: 119, endPoint y: 193, distance: 22.7
click at [95, 198] on span "history_outlined Histórico" at bounding box center [104, 196] width 149 height 34
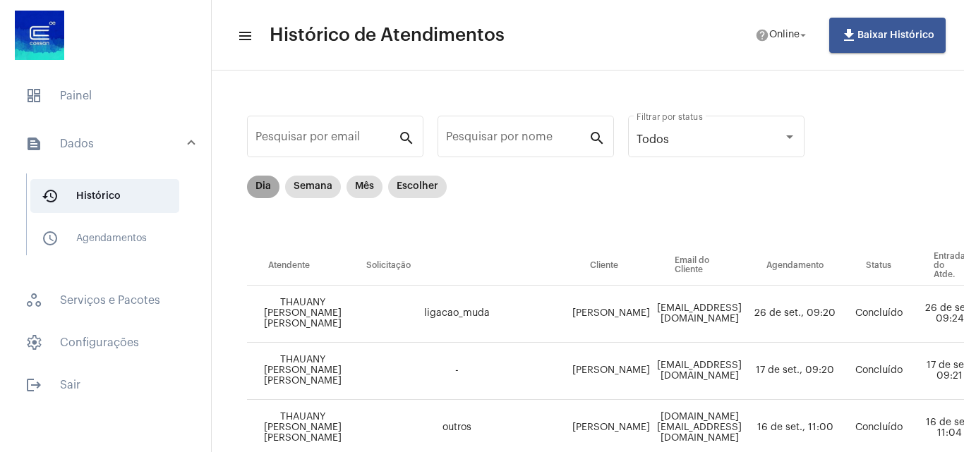
click at [272, 189] on mat-chip "Dia" at bounding box center [263, 187] width 32 height 23
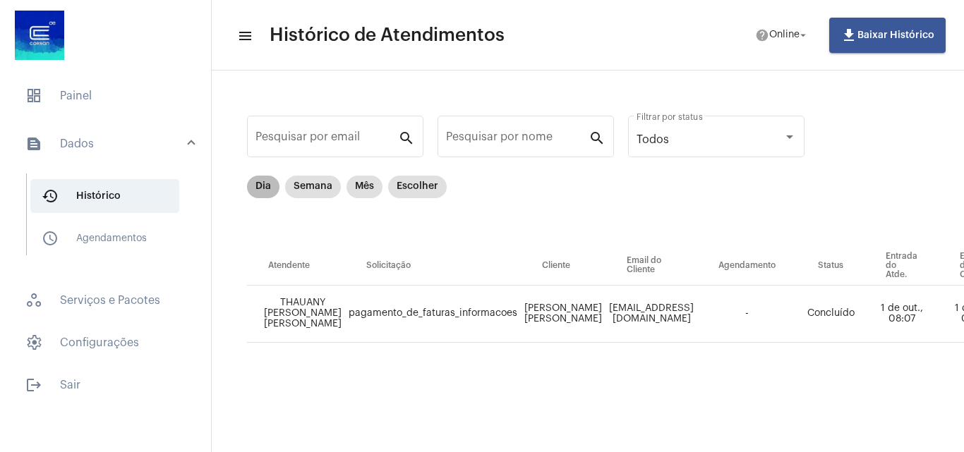
click at [263, 186] on mat-chip "Dia" at bounding box center [263, 187] width 32 height 23
click at [78, 90] on span "dashboard Painel" at bounding box center [105, 96] width 183 height 34
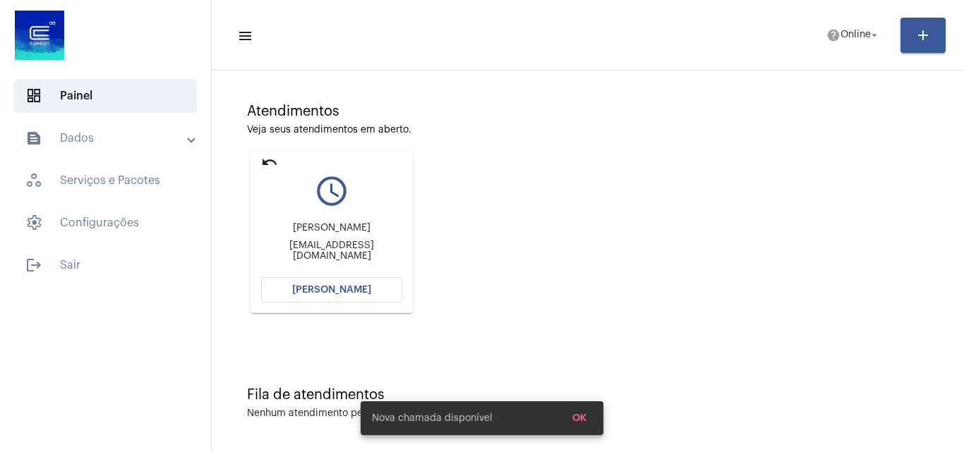
scroll to position [99, 0]
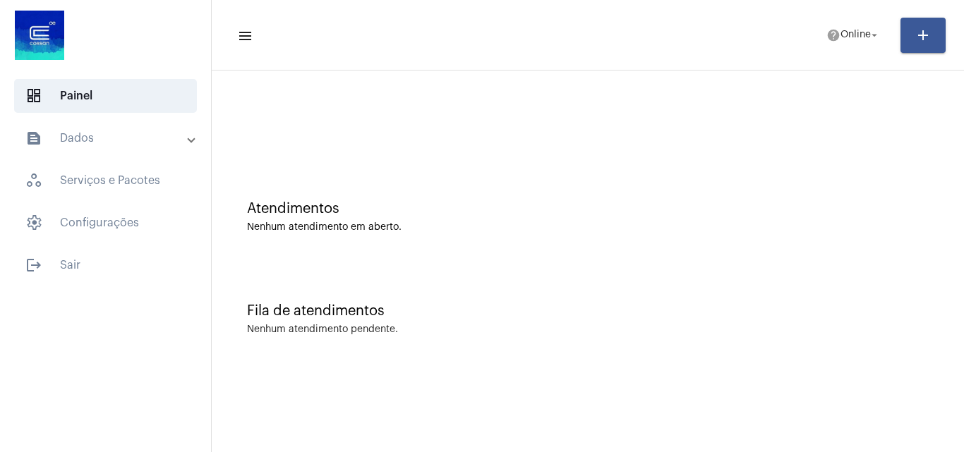
click at [120, 166] on span "workspaces_outlined Serviços e Pacotes" at bounding box center [105, 181] width 183 height 34
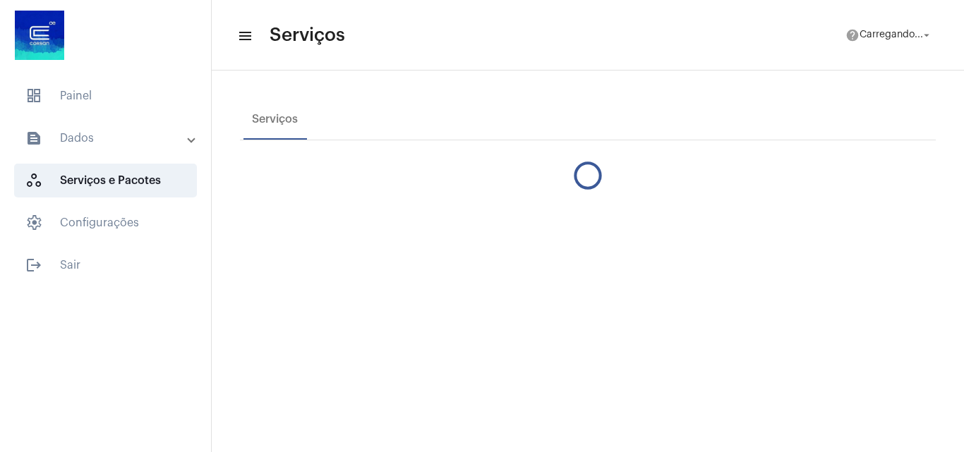
click at [145, 135] on mat-panel-title "text_snippet_outlined Dados" at bounding box center [106, 138] width 163 height 17
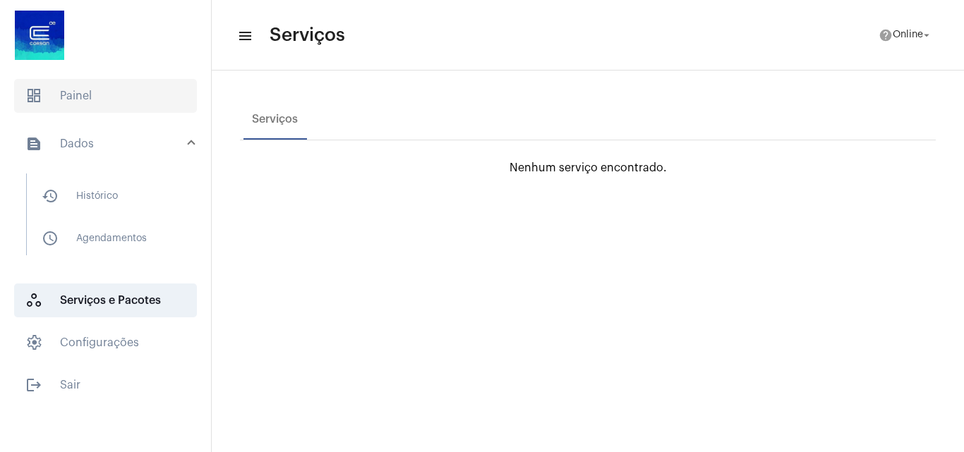
click at [104, 98] on span "dashboard Painel" at bounding box center [105, 96] width 183 height 34
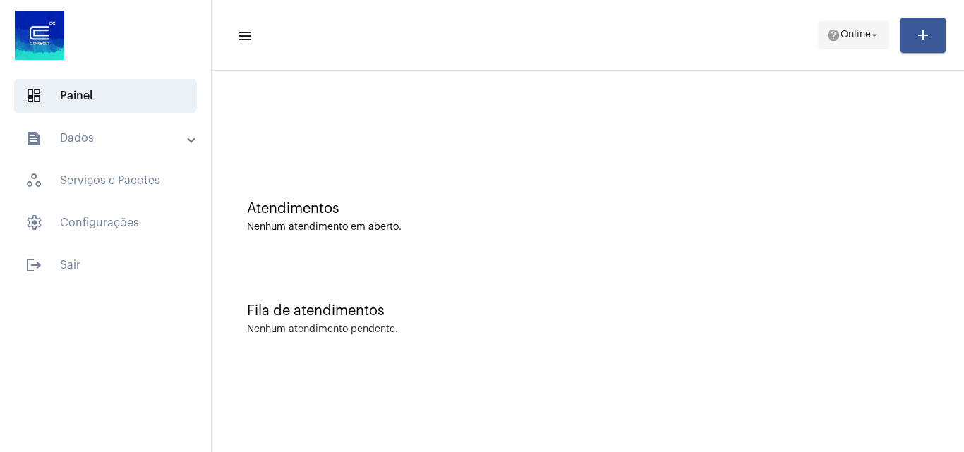
click at [862, 40] on span "Online" at bounding box center [855, 35] width 30 height 10
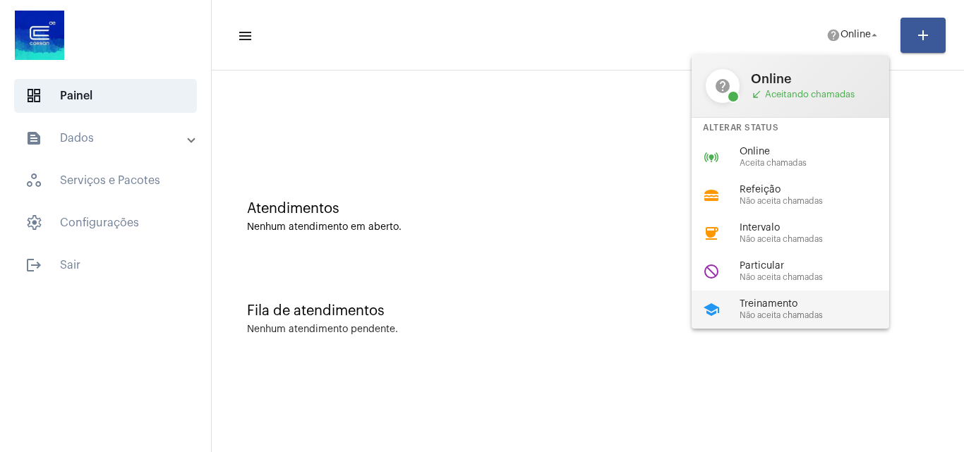
click at [749, 311] on span "Não aceita chamadas" at bounding box center [819, 315] width 161 height 9
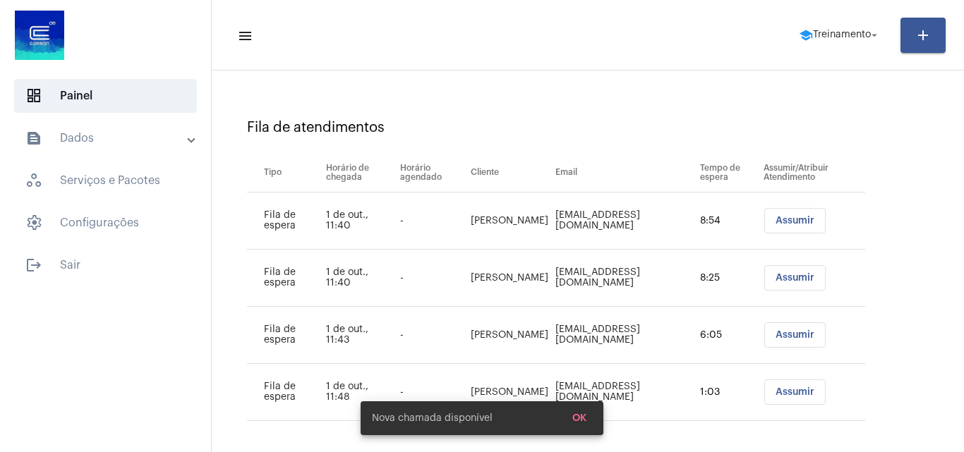
scroll to position [190, 0]
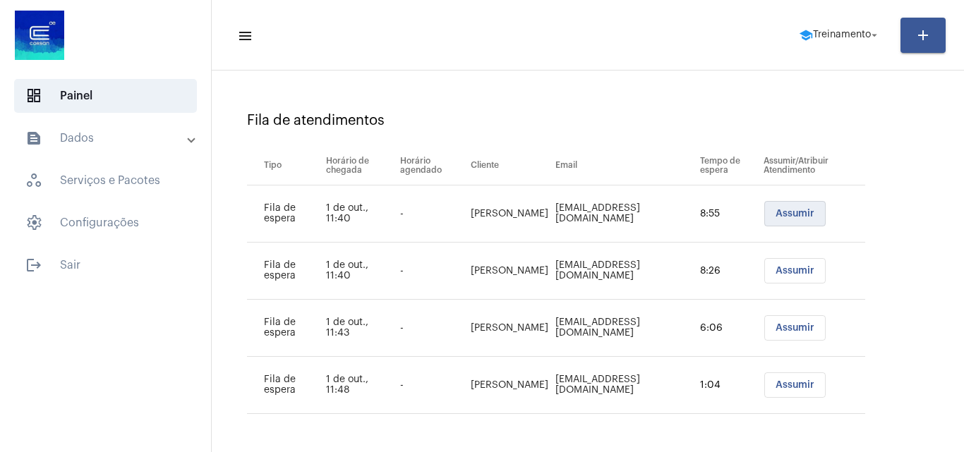
click at [784, 212] on span "Assumir" at bounding box center [794, 214] width 39 height 10
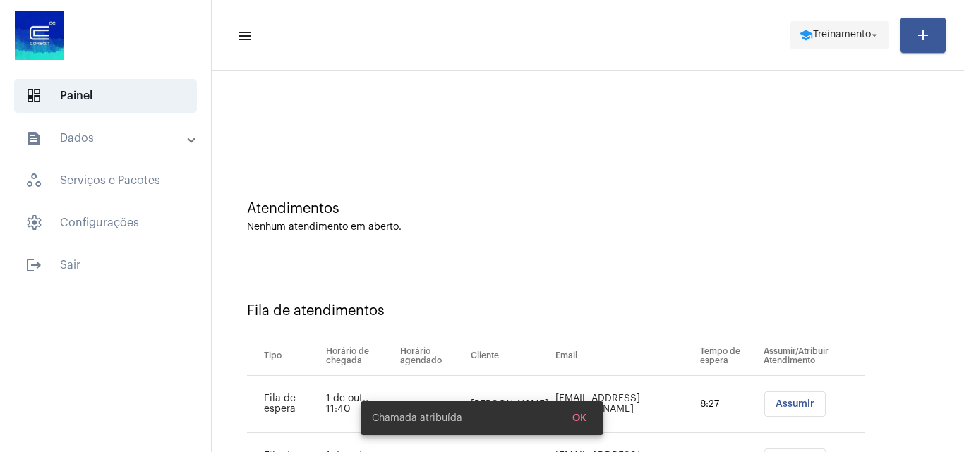
click at [837, 44] on span "school Treinamento arrow_drop_down" at bounding box center [840, 34] width 82 height 25
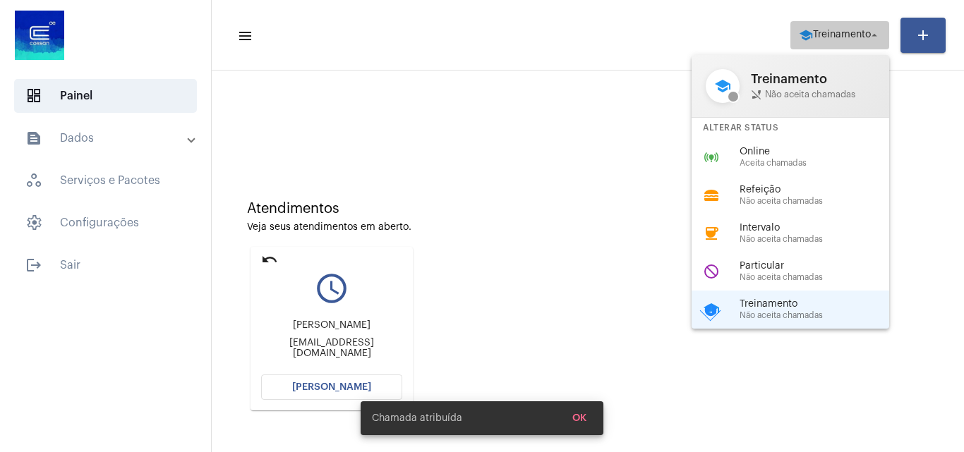
click at [815, 42] on body "dashboard Painel text_snippet_outlined Dados history_outlined Histórico schedul…" at bounding box center [482, 226] width 964 height 452
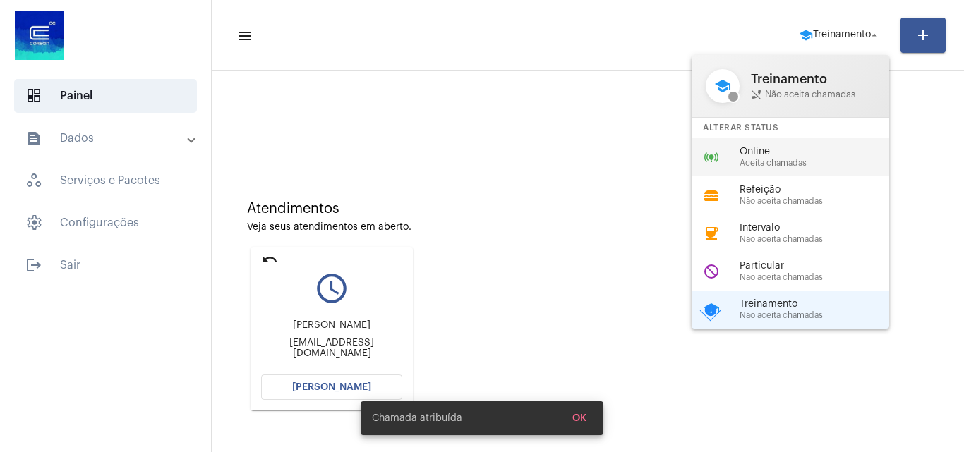
click at [782, 159] on span "Aceita chamadas" at bounding box center [819, 163] width 161 height 9
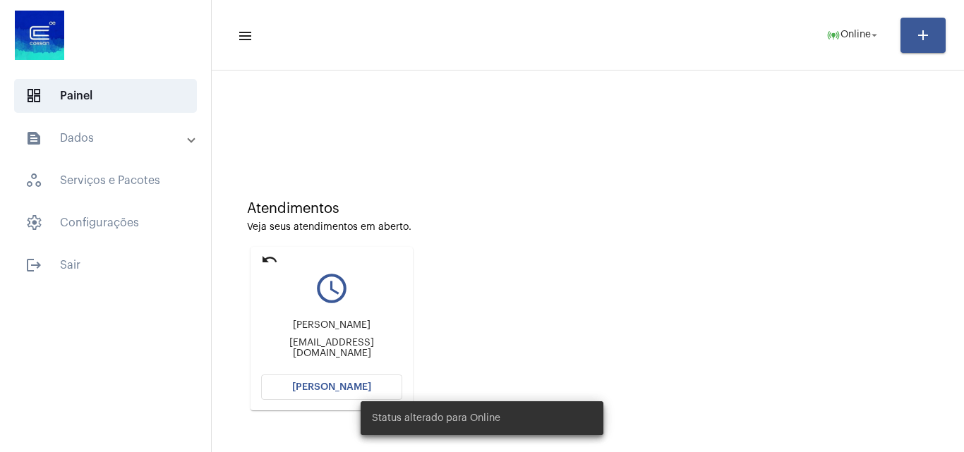
click at [320, 391] on span "[PERSON_NAME]" at bounding box center [331, 387] width 79 height 10
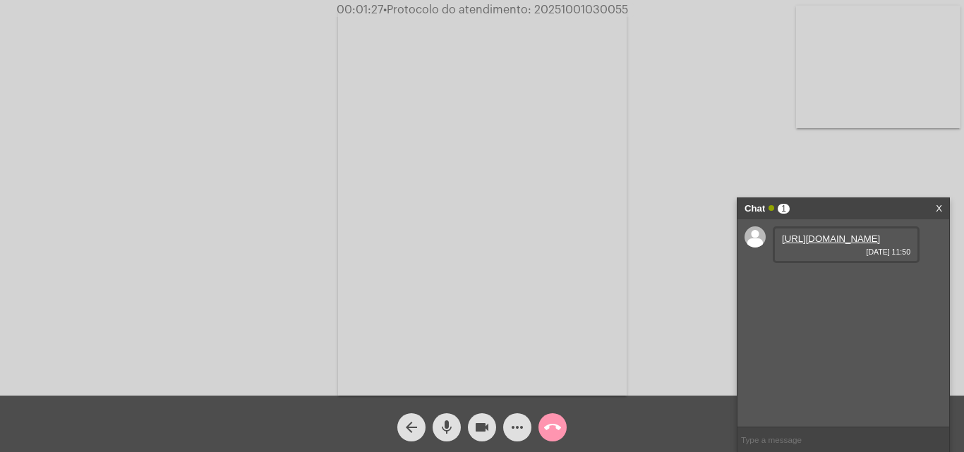
click at [846, 244] on link "https://neft-transfer-bucket.s3.amazonaws.com/temp-602ac0a3-a0af-5373-6327-10b7…" at bounding box center [831, 238] width 98 height 11
click at [834, 284] on link "https://neft-transfer-bucket.s3.amazonaws.com/temp-c55a2930-b151-193e-b765-8d25…" at bounding box center [831, 279] width 98 height 11
click at [813, 284] on link "https://neft-transfer-bucket.s3.amazonaws.com/temp-c55a2930-b151-193e-b765-8d25…" at bounding box center [831, 279] width 98 height 11
click at [845, 324] on link "https://neft-transfer-bucket.s3.amazonaws.com/temp-1a1366f1-9558-d453-9f3d-294a…" at bounding box center [831, 319] width 98 height 11
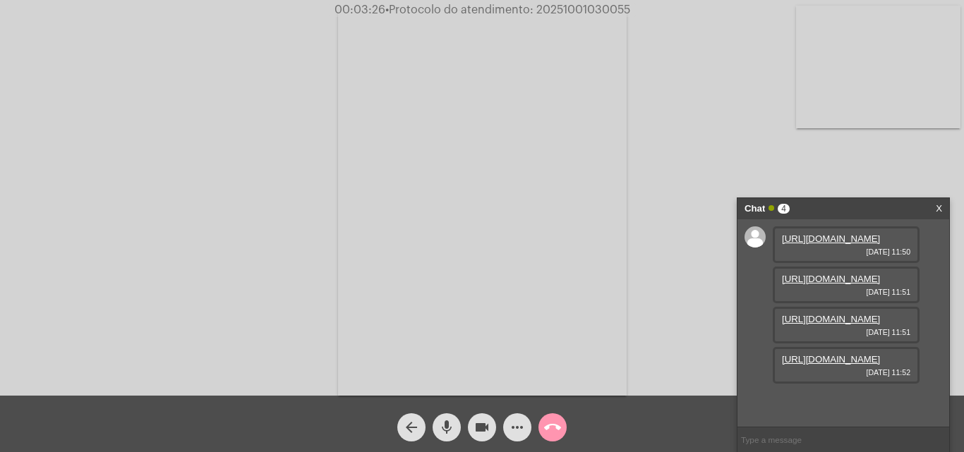
scroll to position [84, 0]
click at [850, 316] on link "https://neft-transfer-bucket.s3.amazonaws.com/temp-1a1366f1-9558-d453-9f3d-294a…" at bounding box center [831, 319] width 98 height 11
click at [829, 384] on div "https://neft-transfer-bucket.s3.amazonaws.com/temp-e43d1ed2-8048-7ebe-b8da-f2c1…" at bounding box center [845, 365] width 147 height 37
click at [837, 365] on link "https://neft-transfer-bucket.s3.amazonaws.com/temp-e43d1ed2-8048-7ebe-b8da-f2c1…" at bounding box center [831, 359] width 98 height 11
click at [772, 121] on div "Acessando Câmera e Microfone..." at bounding box center [481, 202] width 961 height 396
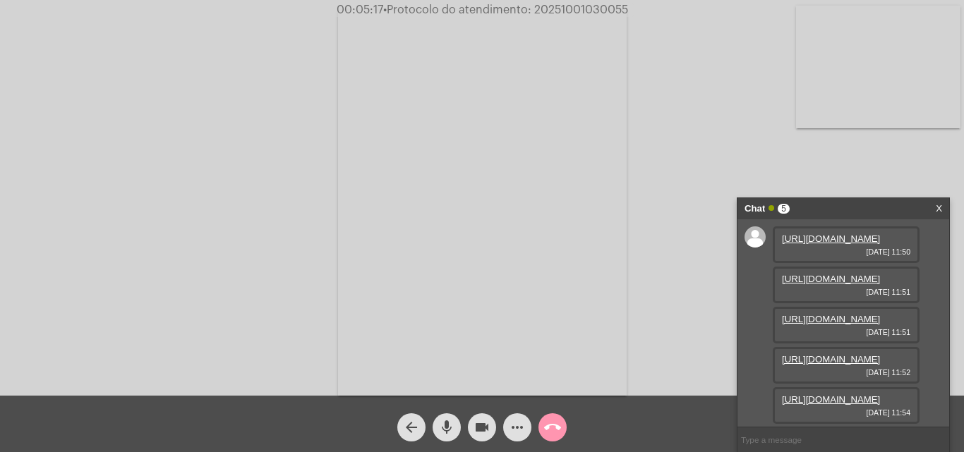
scroll to position [156, 0]
click at [840, 394] on link "https://neft-transfer-bucket.s3.amazonaws.com/temp-3795a0c0-054d-92c6-cad9-91fc…" at bounding box center [831, 399] width 98 height 11
click at [547, 437] on span "call_end" at bounding box center [552, 427] width 17 height 28
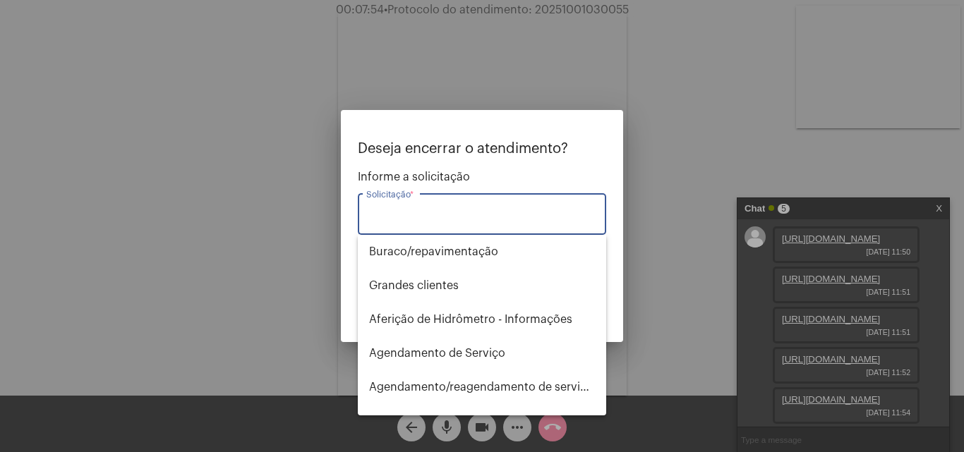
type input "t"
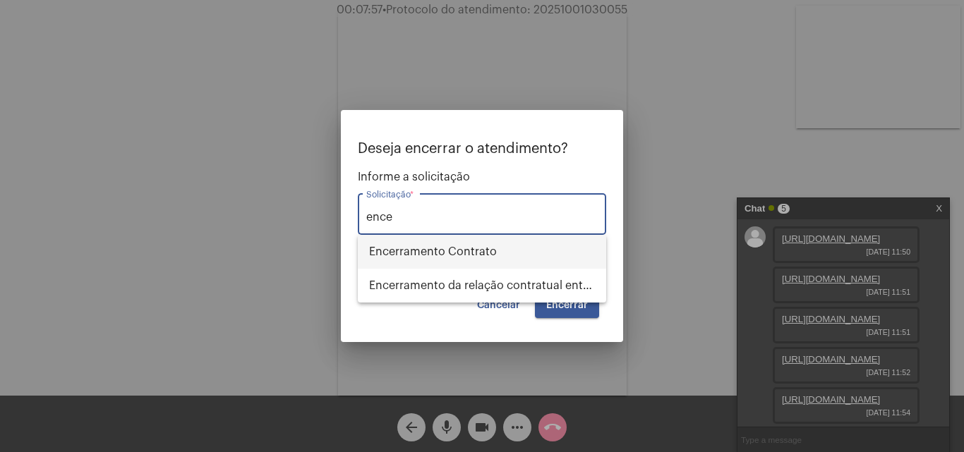
click at [502, 255] on span "Encerramento Contrato" at bounding box center [482, 252] width 226 height 34
type input "Encerramento Contrato"
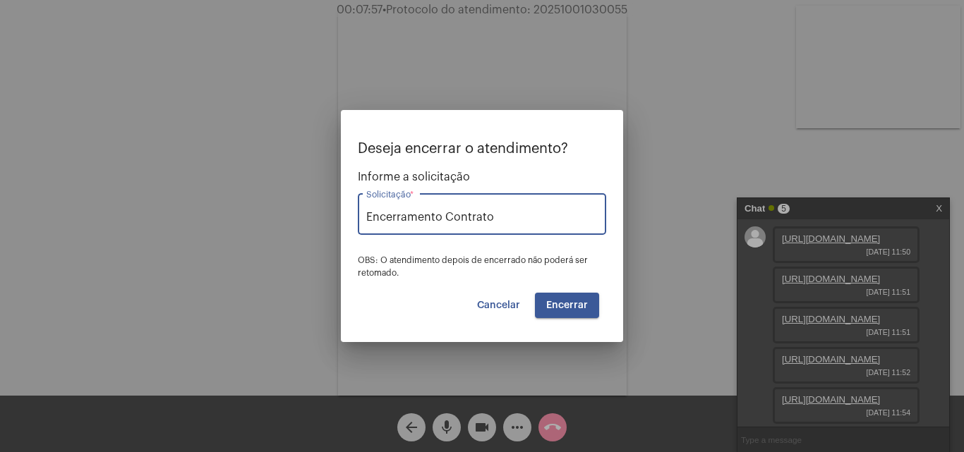
click at [573, 307] on span "Encerrar" at bounding box center [567, 306] width 42 height 10
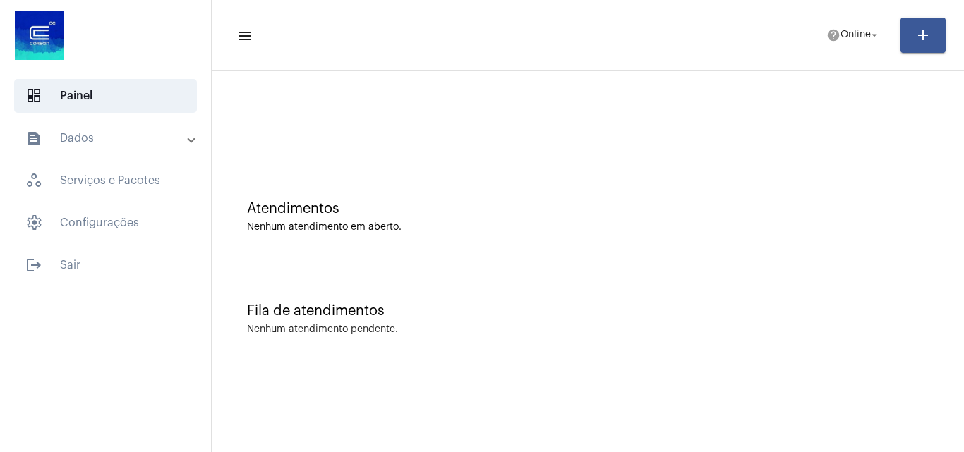
click at [807, 21] on mat-toolbar-row "menu help Online arrow_drop_down add" at bounding box center [588, 35] width 752 height 45
click at [854, 37] on span "Online" at bounding box center [855, 35] width 30 height 10
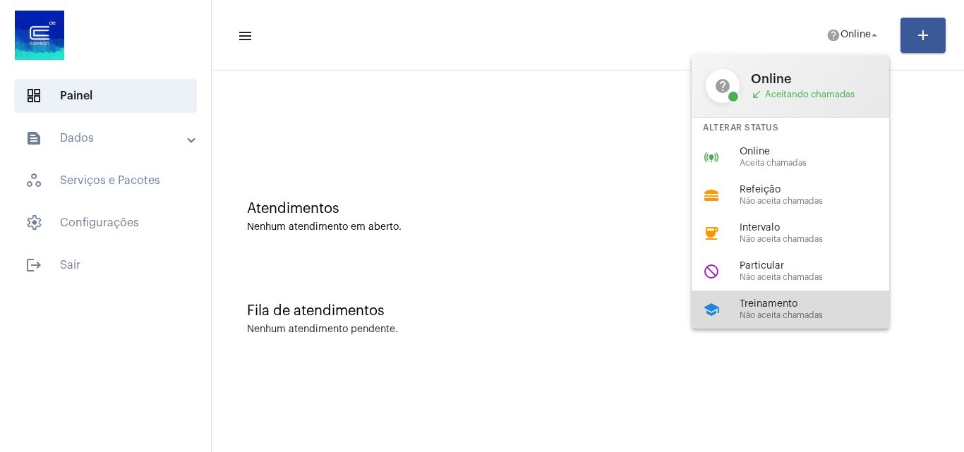
click at [774, 306] on span "Treinamento" at bounding box center [819, 304] width 161 height 11
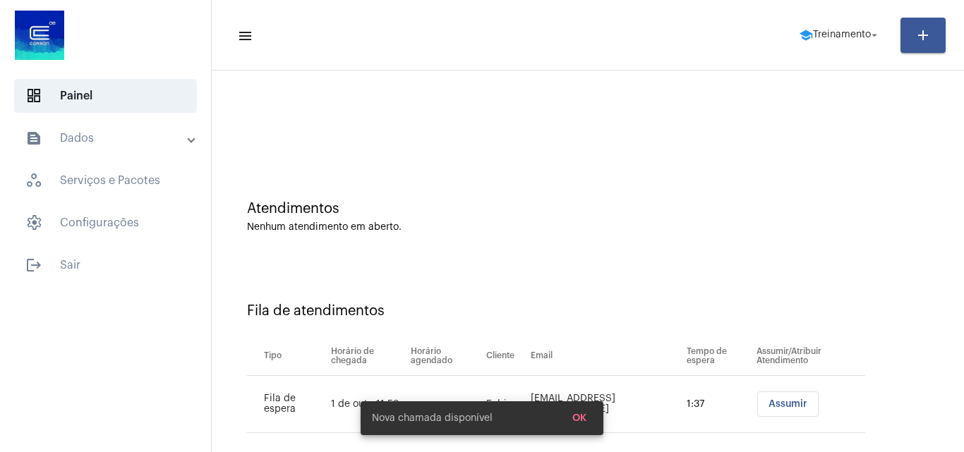
click at [786, 408] on span "Assumir" at bounding box center [787, 404] width 39 height 10
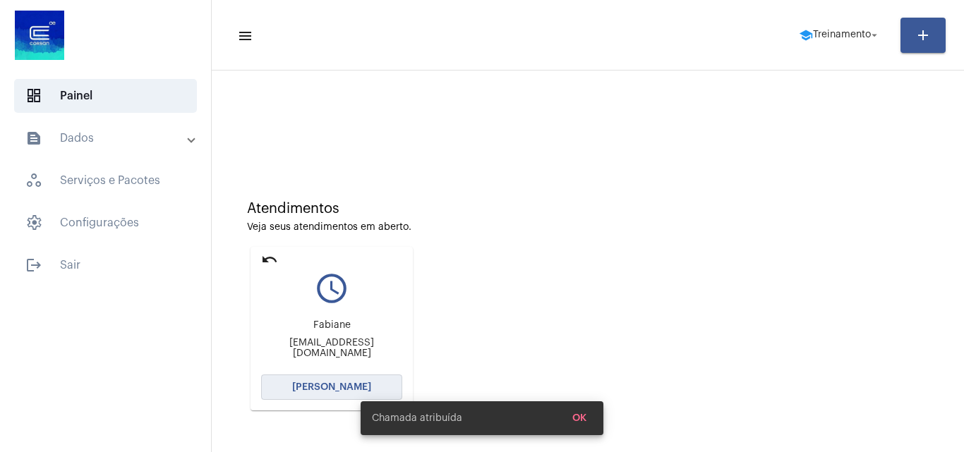
click at [320, 377] on button "[PERSON_NAME]" at bounding box center [331, 387] width 141 height 25
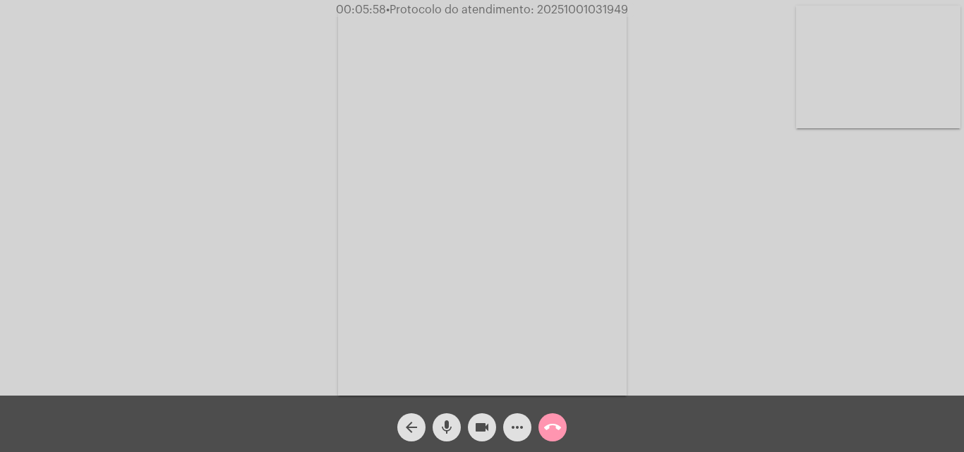
drag, startPoint x: 351, startPoint y: 13, endPoint x: 375, endPoint y: 11, distance: 24.8
click at [375, 11] on span "00:05:58" at bounding box center [361, 9] width 50 height 11
click at [551, 428] on mat-icon "call_end" at bounding box center [552, 427] width 17 height 17
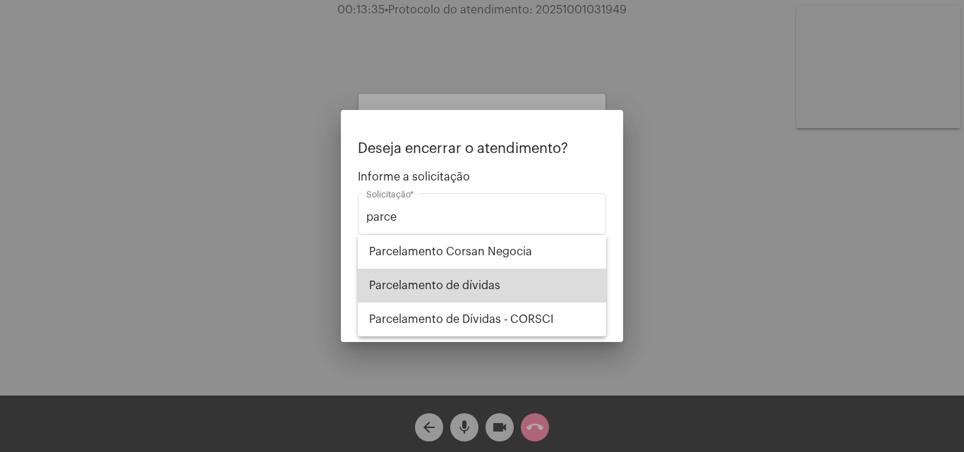
click at [506, 281] on span "Parcelamento de dívidas" at bounding box center [482, 286] width 226 height 34
type input "Parcelamento de dívidas"
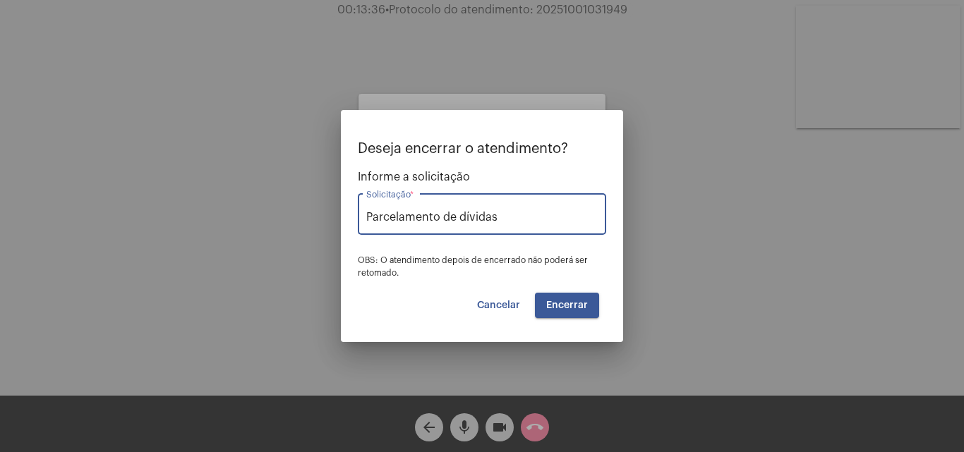
click at [563, 303] on span "Encerrar" at bounding box center [567, 306] width 42 height 10
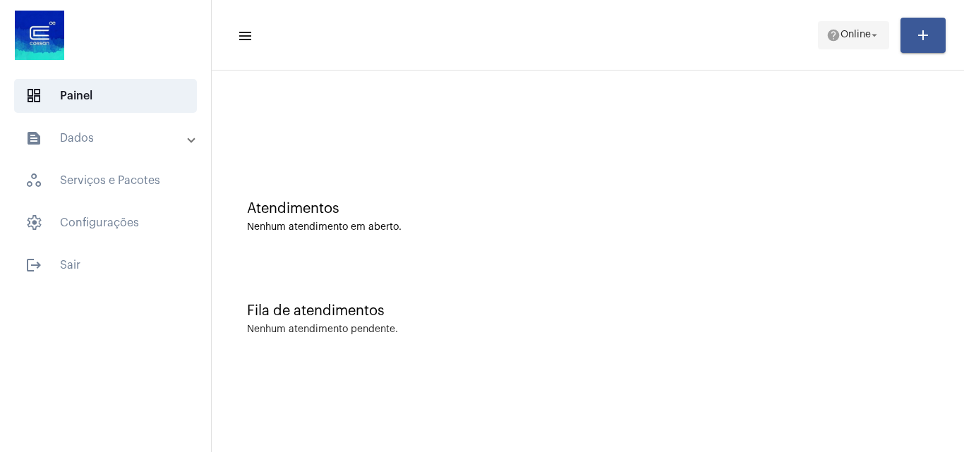
click at [853, 40] on span "help Online arrow_drop_down" at bounding box center [853, 34] width 54 height 25
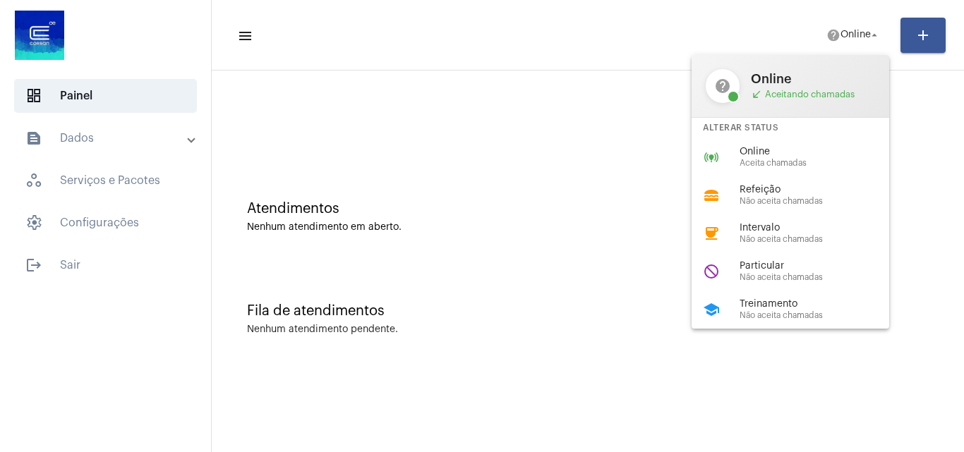
click at [624, 332] on div at bounding box center [482, 226] width 964 height 452
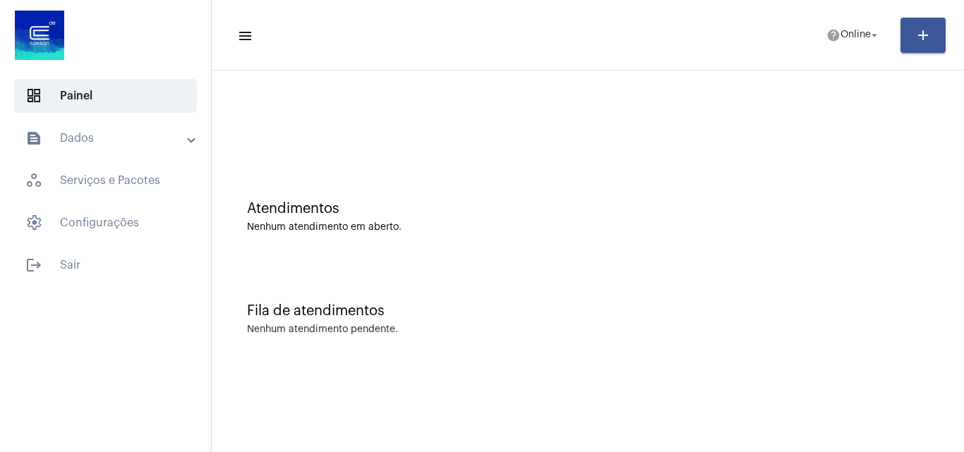
click at [799, 25] on mat-toolbar-row "menu help Online arrow_drop_down add" at bounding box center [588, 35] width 752 height 45
click at [826, 30] on mat-icon "help" at bounding box center [833, 35] width 14 height 14
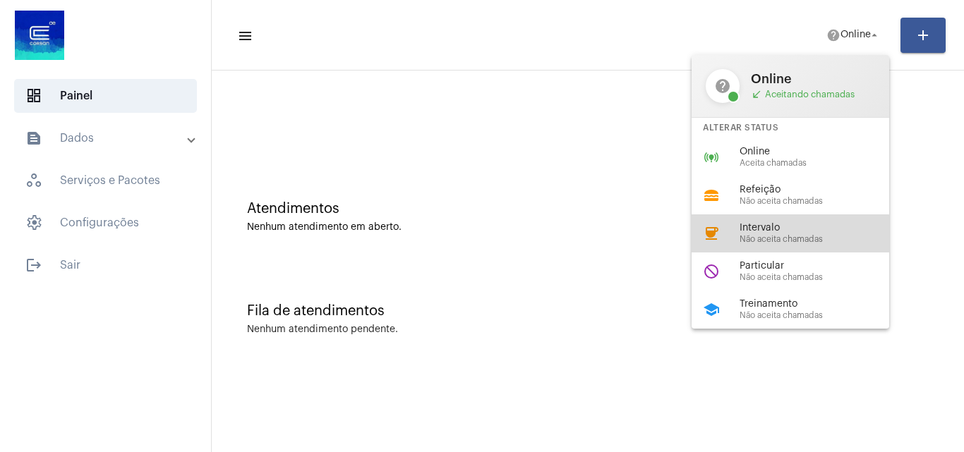
click at [787, 248] on div "coffee Intervalo Não aceita chamadas" at bounding box center [801, 233] width 220 height 38
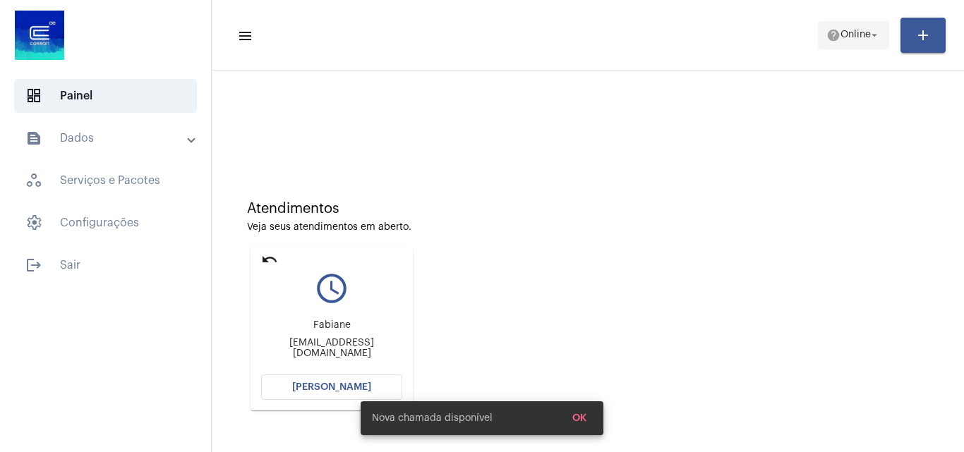
click at [849, 33] on span "Online" at bounding box center [855, 35] width 30 height 10
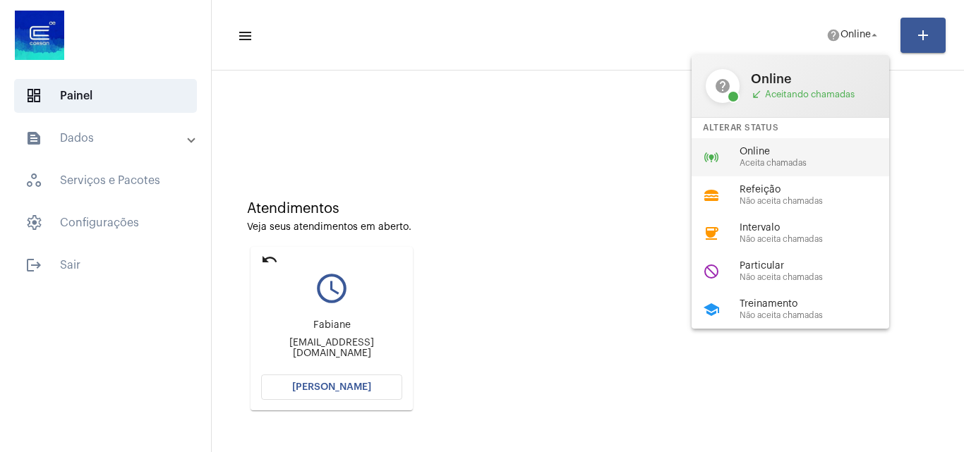
click at [775, 154] on span "Online" at bounding box center [819, 152] width 161 height 11
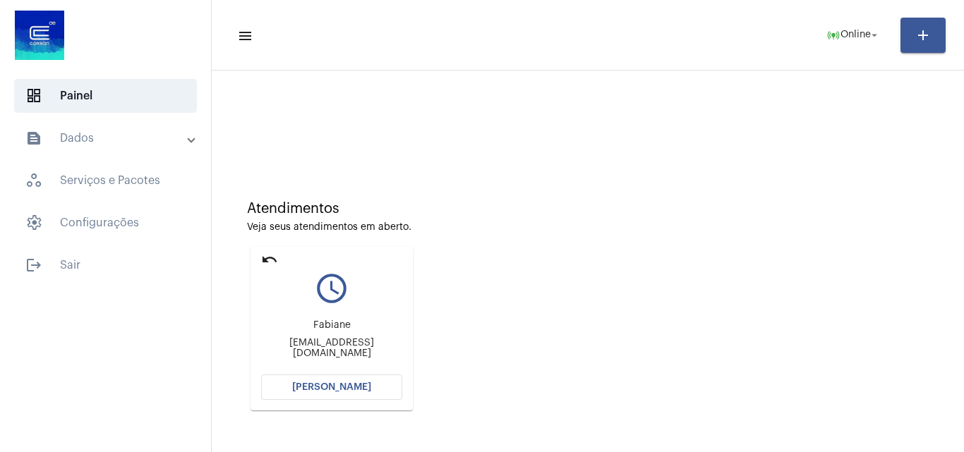
click at [131, 152] on mat-expansion-panel-header "text_snippet_outlined Dados" at bounding box center [109, 138] width 202 height 34
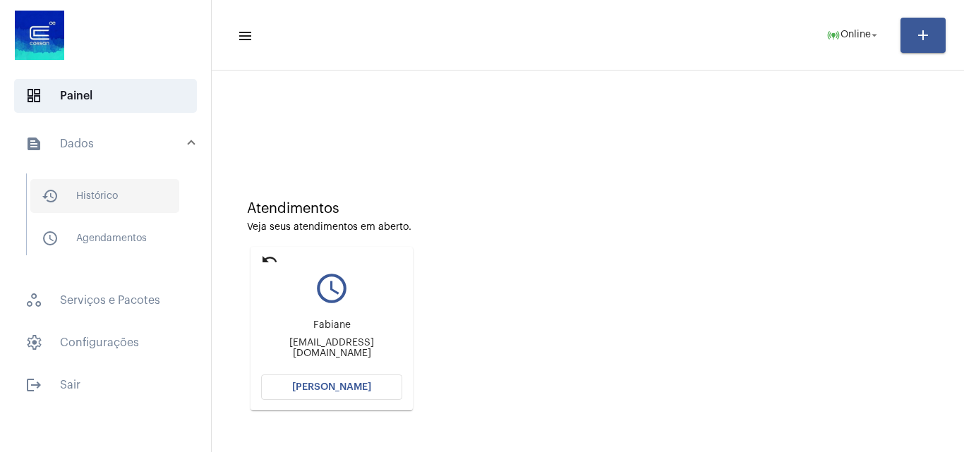
click at [98, 209] on span "history_outlined Histórico" at bounding box center [104, 196] width 149 height 34
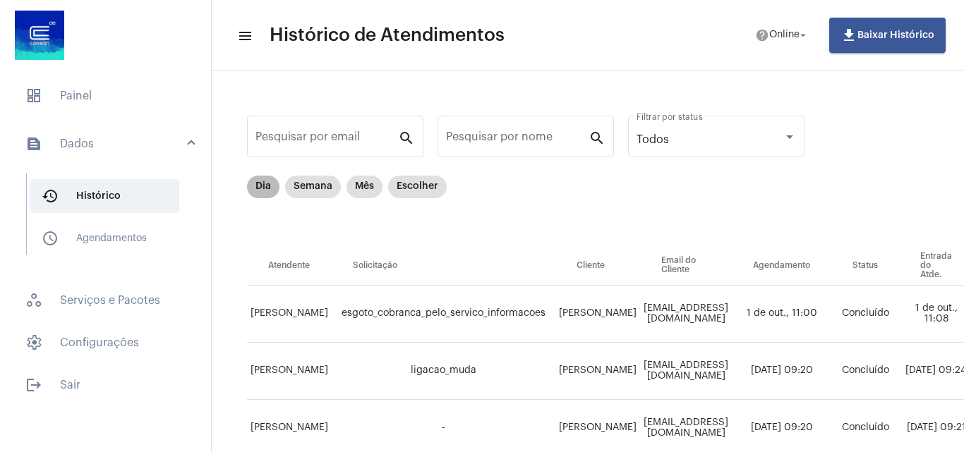
click at [269, 188] on mat-chip "Dia" at bounding box center [263, 187] width 32 height 23
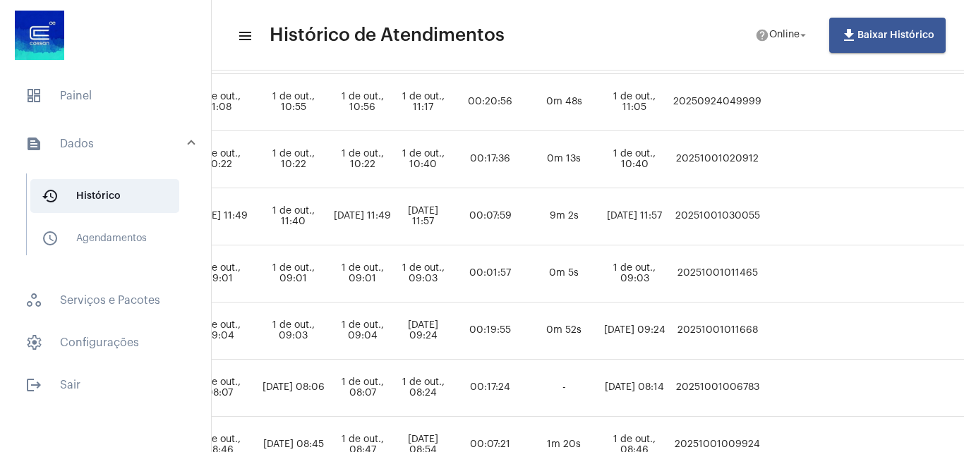
scroll to position [212, 867]
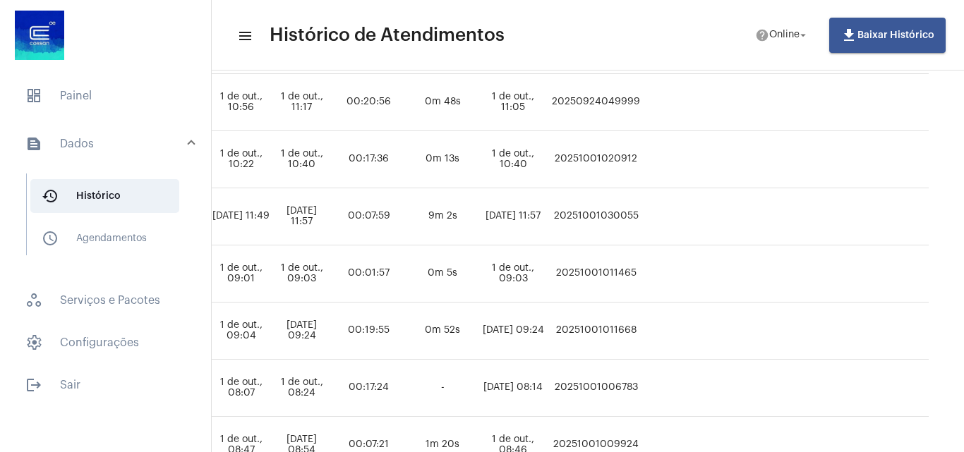
drag, startPoint x: 593, startPoint y: 221, endPoint x: 593, endPoint y: 213, distance: 7.8
click at [593, 220] on td "20251001030055" at bounding box center [595, 216] width 95 height 57
click at [593, 213] on td "20251001030055" at bounding box center [595, 216] width 95 height 57
copy td "20251001030055"
